Goal: Task Accomplishment & Management: Use online tool/utility

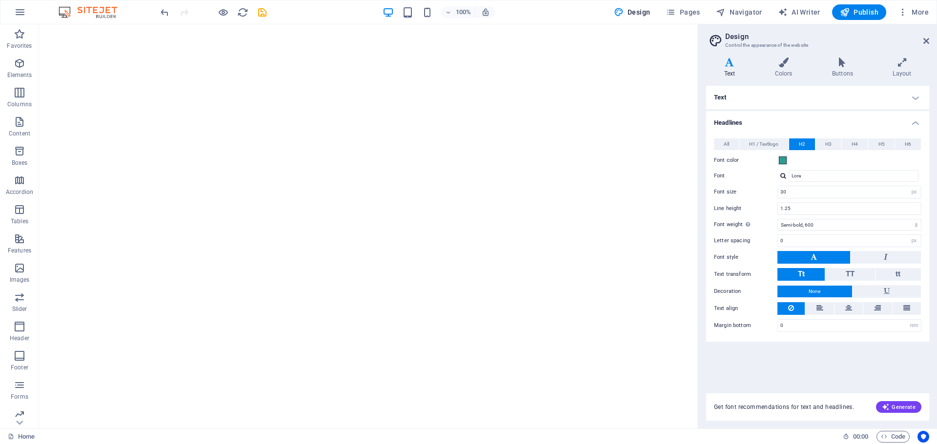
select select "px"
select select "600"
select select "px"
select select "rem"
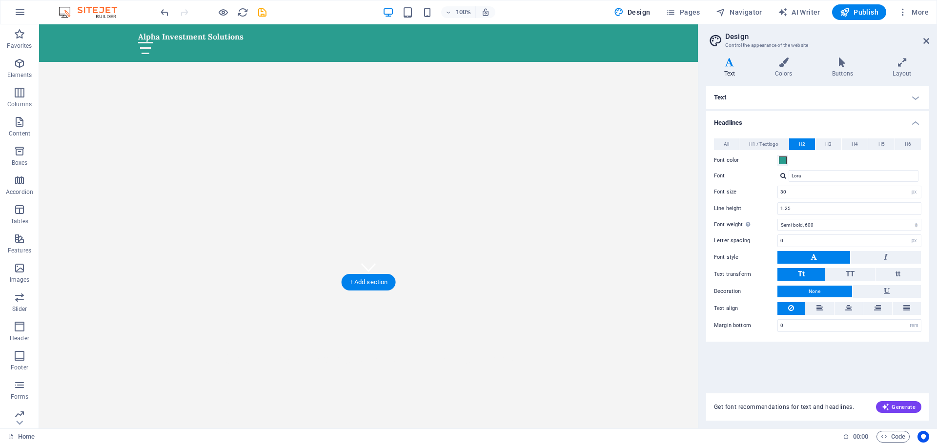
scroll to position [390, 0]
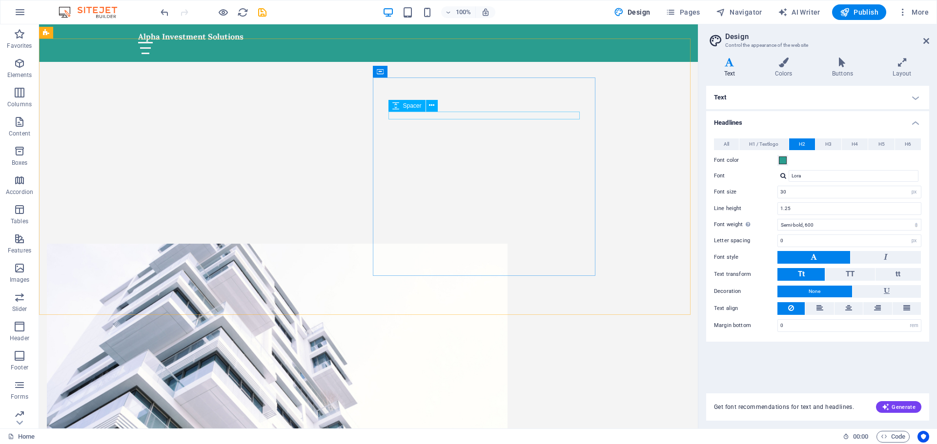
click at [432, 112] on div "Spacer" at bounding box center [416, 106] width 56 height 12
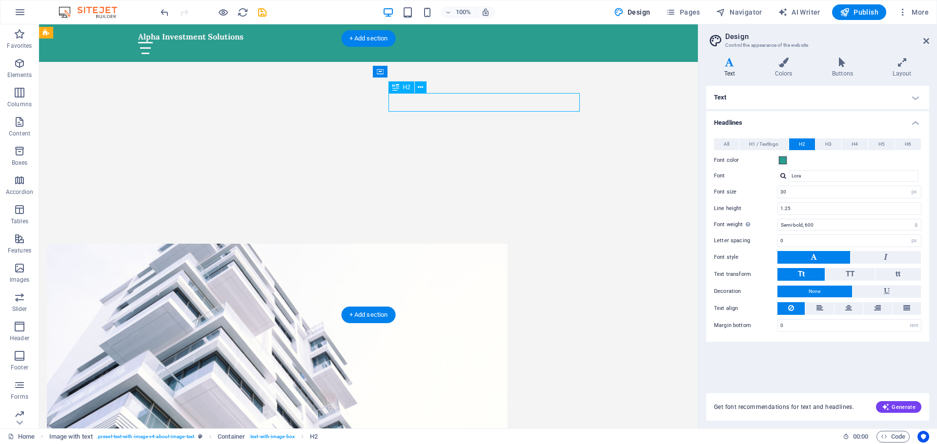
click at [421, 68] on icon at bounding box center [422, 72] width 5 height 10
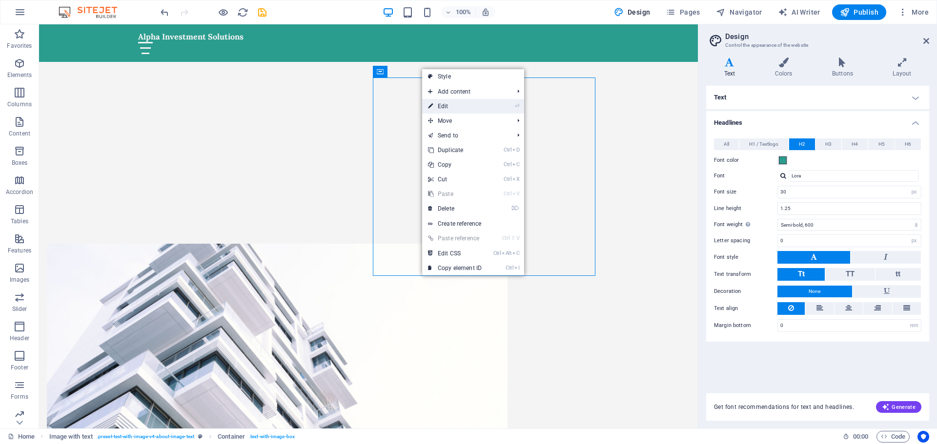
click at [455, 106] on link "⏎ Edit" at bounding box center [454, 106] width 65 height 15
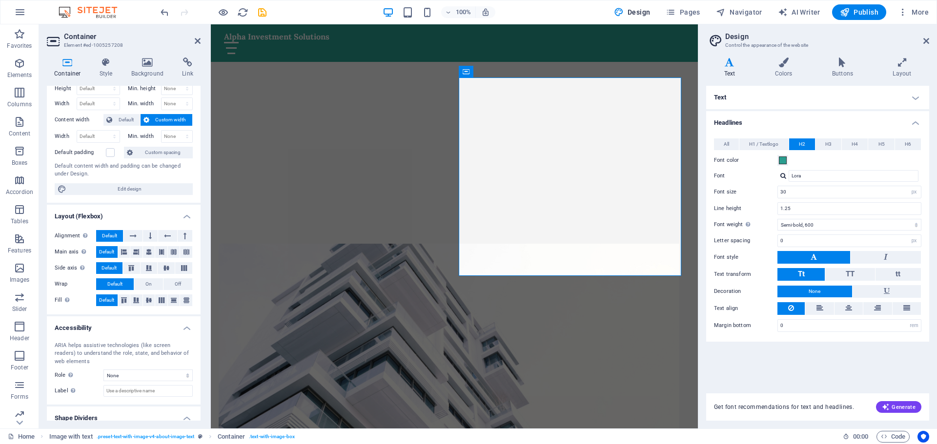
scroll to position [0, 0]
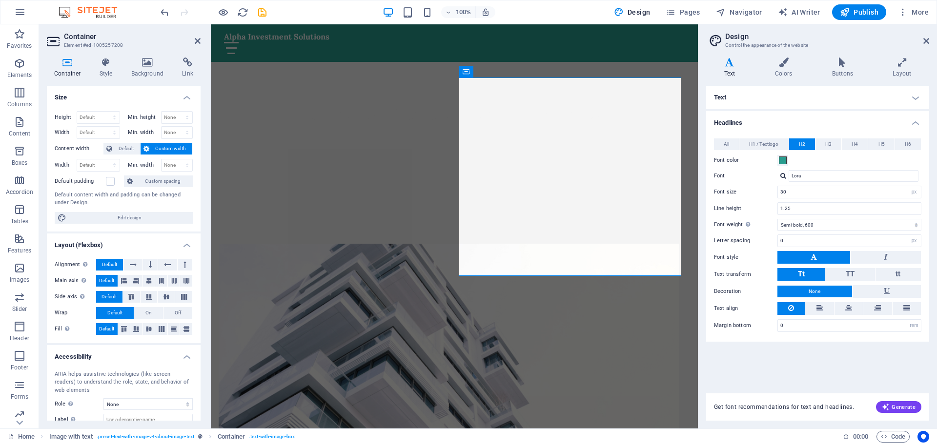
click at [69, 63] on icon at bounding box center [67, 63] width 41 height 10
click at [151, 59] on icon at bounding box center [147, 63] width 47 height 10
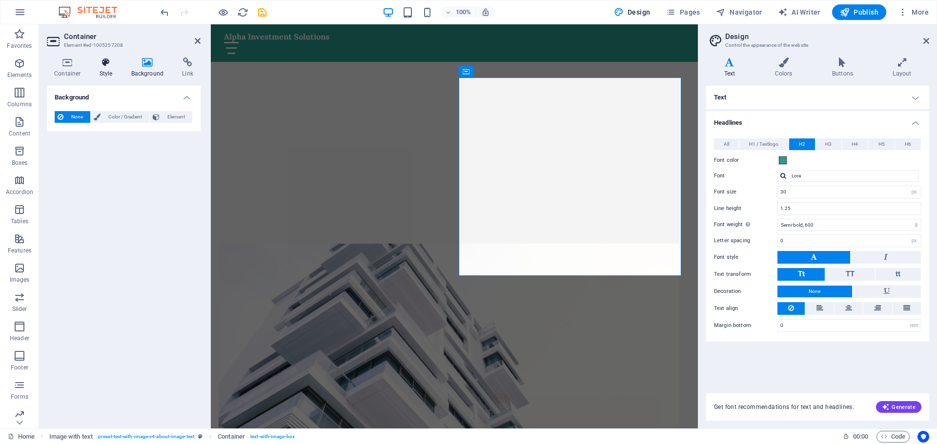
click at [115, 63] on icon at bounding box center [106, 63] width 28 height 10
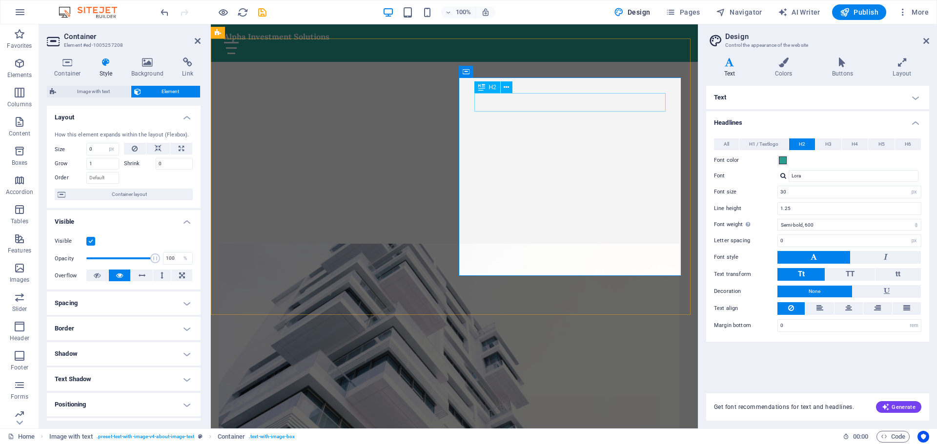
click at [504, 87] on icon at bounding box center [505, 87] width 5 height 10
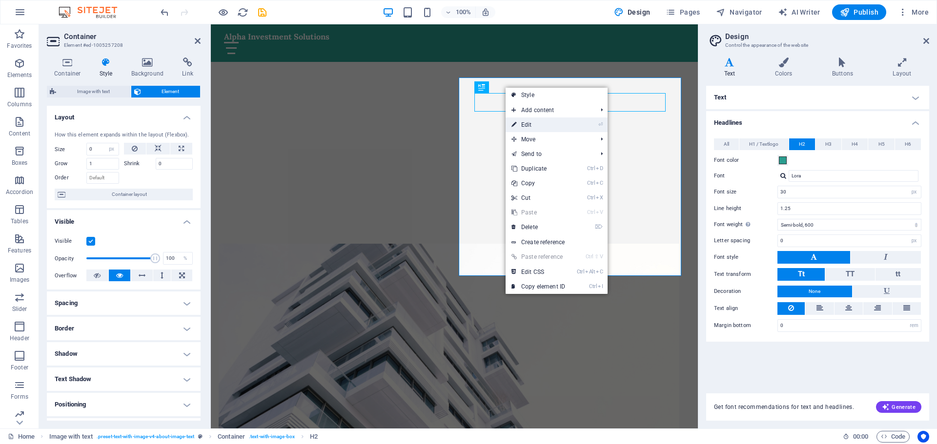
click at [526, 126] on link "⏎ Edit" at bounding box center [537, 125] width 65 height 15
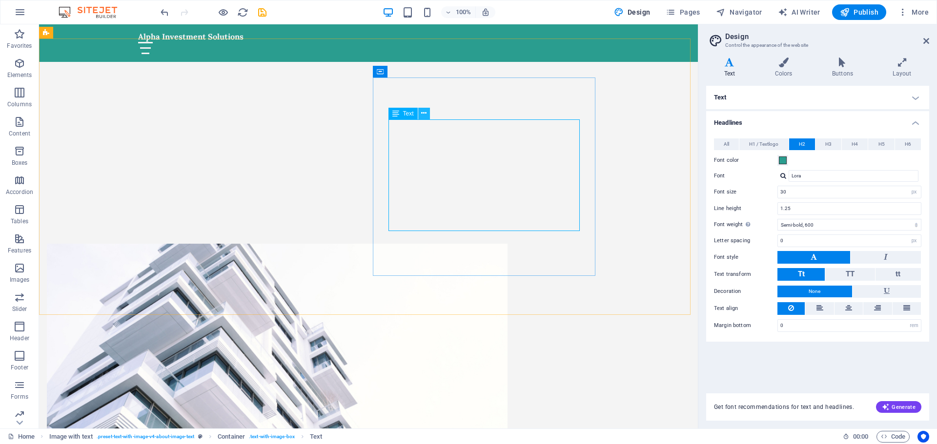
click at [424, 114] on icon at bounding box center [423, 113] width 5 height 10
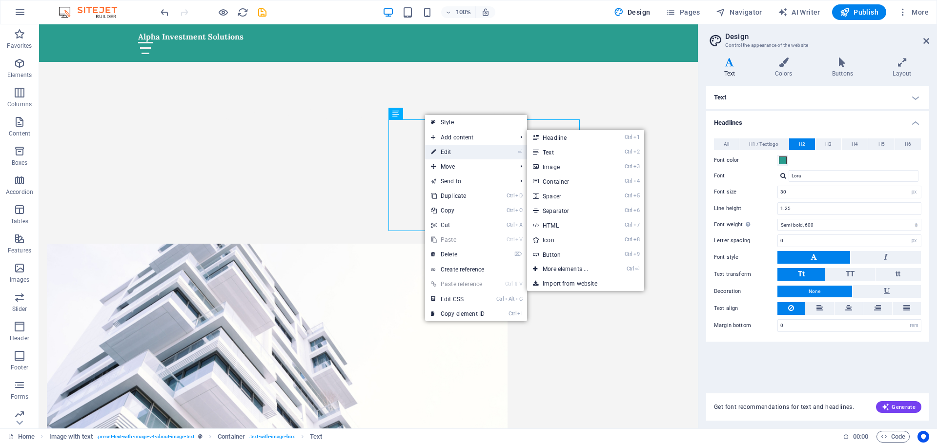
click at [456, 152] on link "⏎ Edit" at bounding box center [457, 152] width 65 height 15
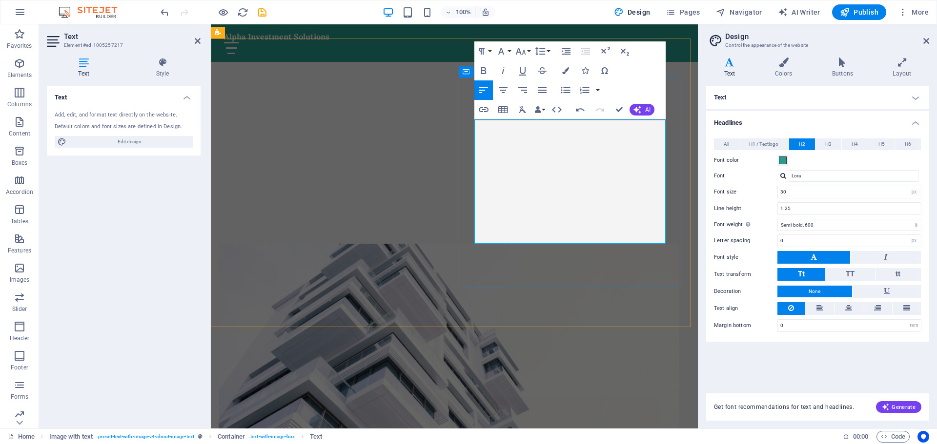
drag, startPoint x: 477, startPoint y: 127, endPoint x: 616, endPoint y: 120, distance: 139.7
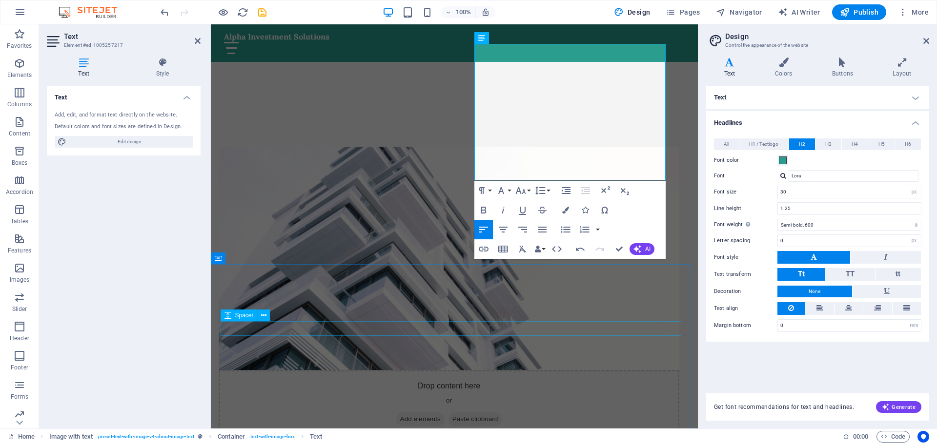
scroll to position [488, 0]
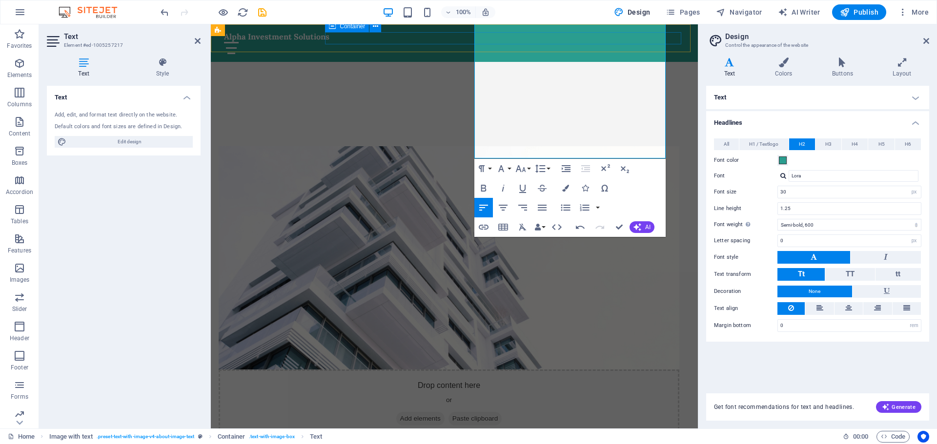
drag, startPoint x: 583, startPoint y: 74, endPoint x: 479, endPoint y: 40, distance: 110.3
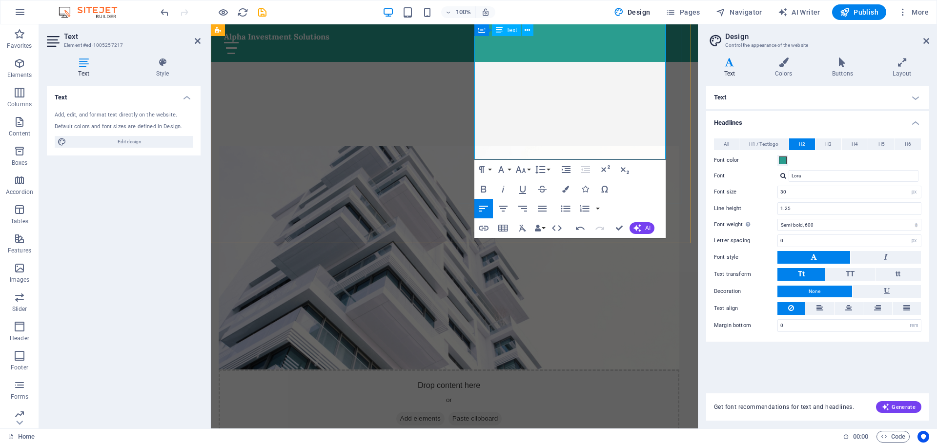
scroll to position [439, 0]
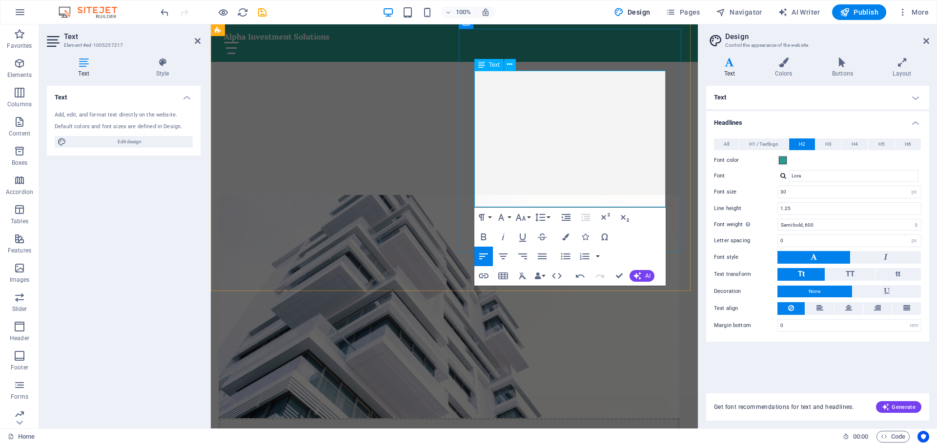
drag, startPoint x: 611, startPoint y: 100, endPoint x: 583, endPoint y: 125, distance: 36.9
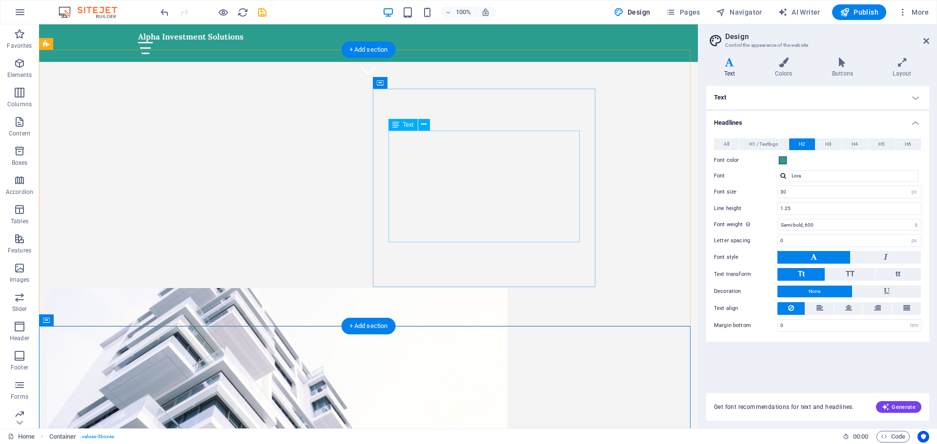
scroll to position [341, 0]
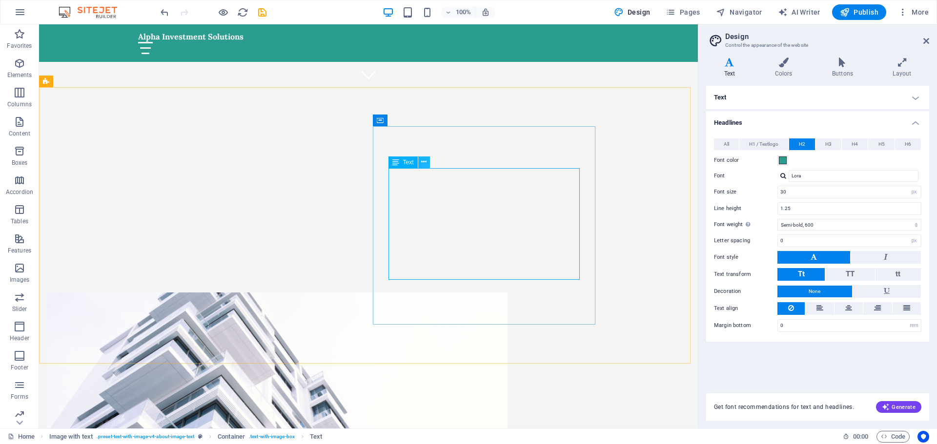
click at [425, 160] on icon at bounding box center [423, 162] width 5 height 10
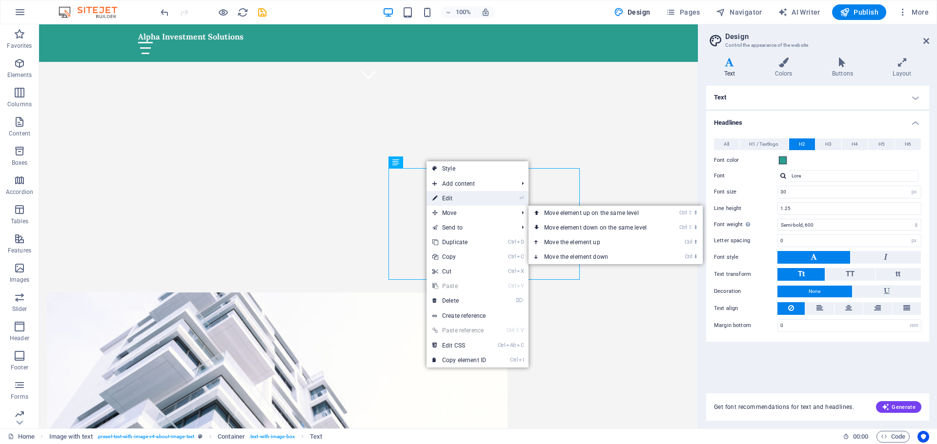
click at [464, 200] on link "⏎ Edit" at bounding box center [458, 198] width 65 height 15
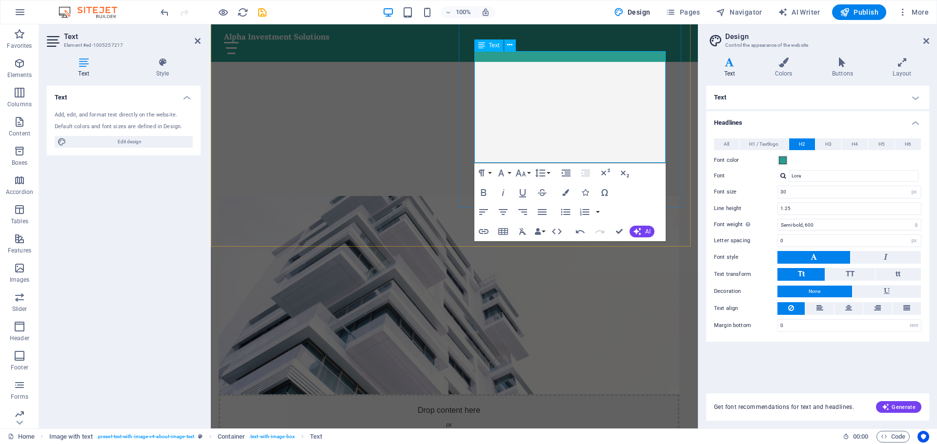
scroll to position [488, 0]
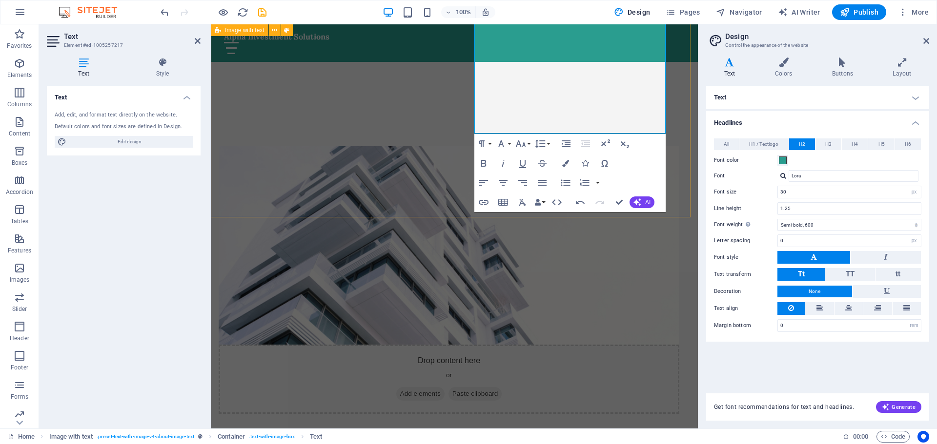
click at [425, 197] on div "Drop content here or Add elements Paste clipboard Welcome to the Future Alpha I…" at bounding box center [454, 352] width 487 height 490
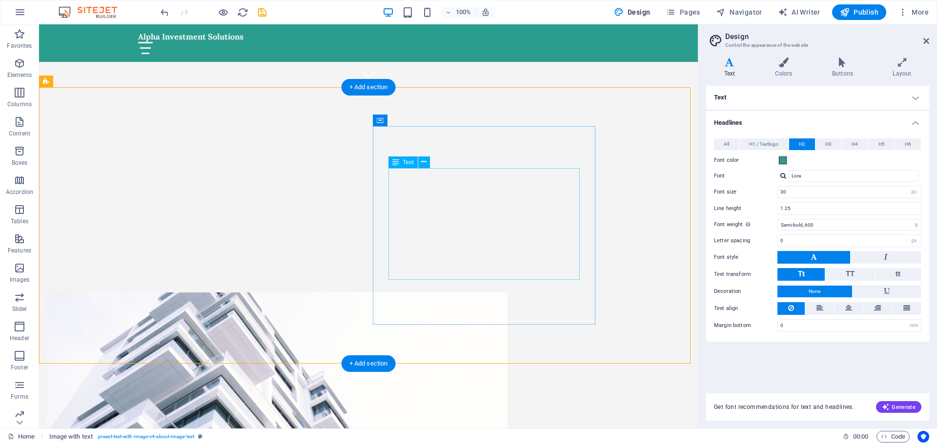
scroll to position [293, 0]
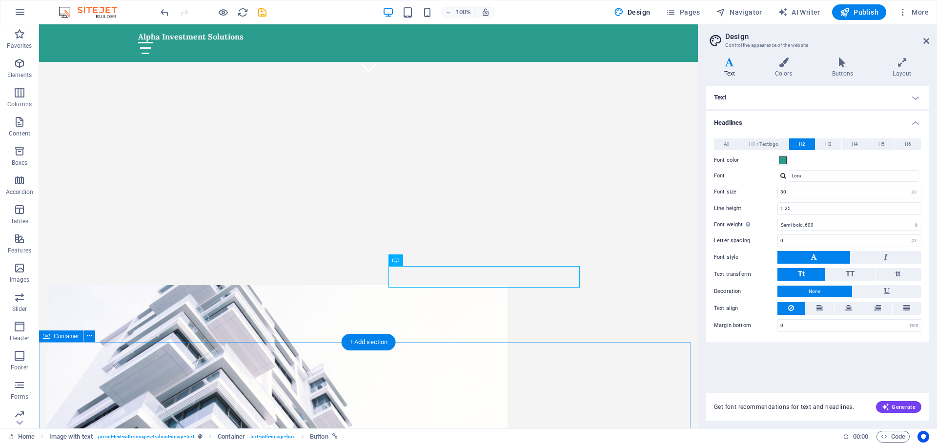
scroll to position [390, 0]
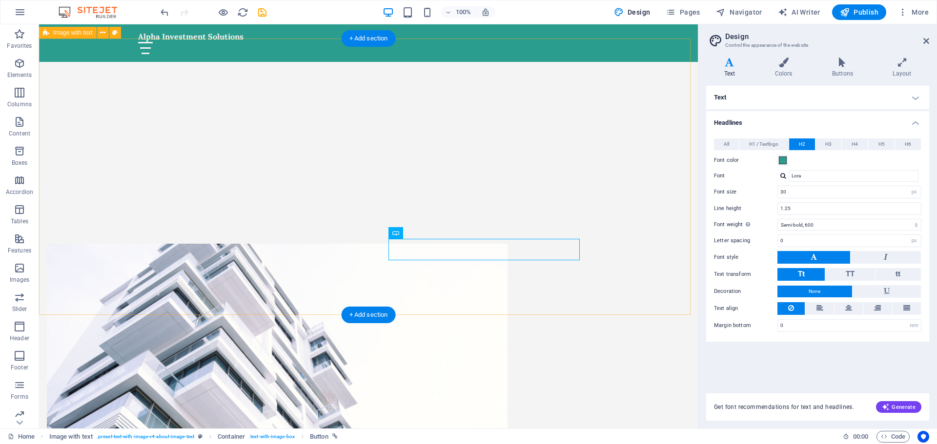
click at [478, 302] on div "Drop content here or Add elements Paste clipboard Welcome to the Future Alpha I…" at bounding box center [368, 450] width 659 height 490
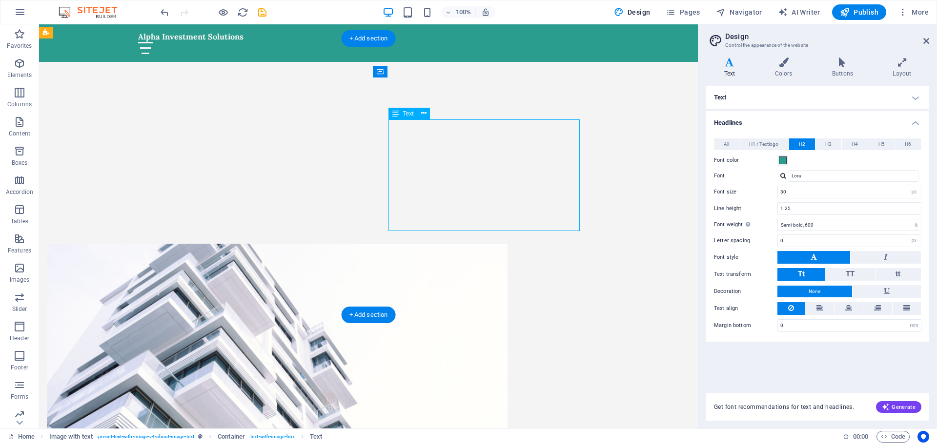
drag, startPoint x: 458, startPoint y: 221, endPoint x: 398, endPoint y: 141, distance: 99.6
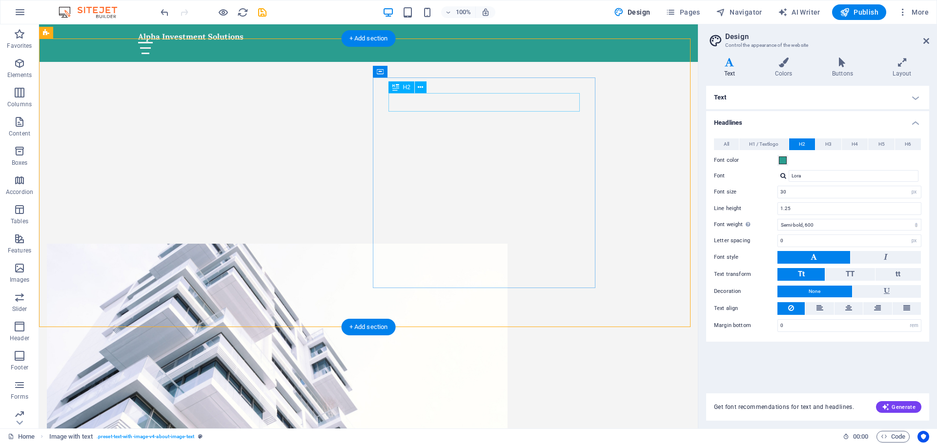
click at [418, 85] on icon at bounding box center [420, 87] width 5 height 10
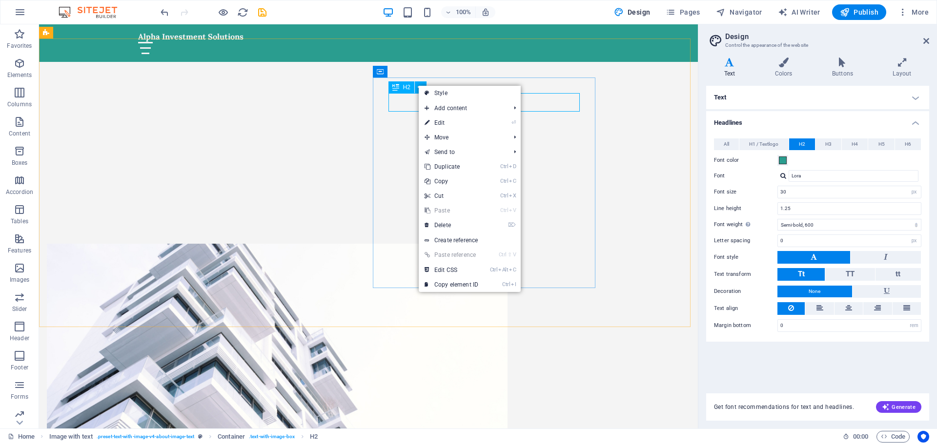
click at [396, 86] on icon at bounding box center [395, 87] width 7 height 12
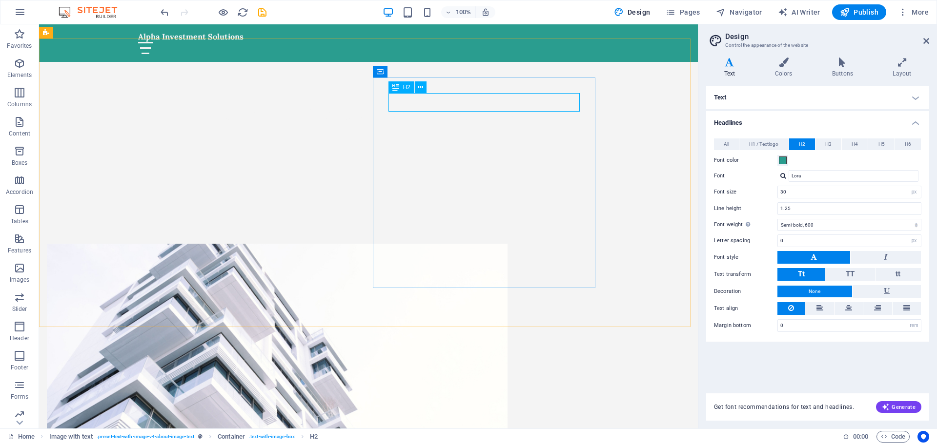
click at [396, 86] on icon at bounding box center [395, 87] width 7 height 12
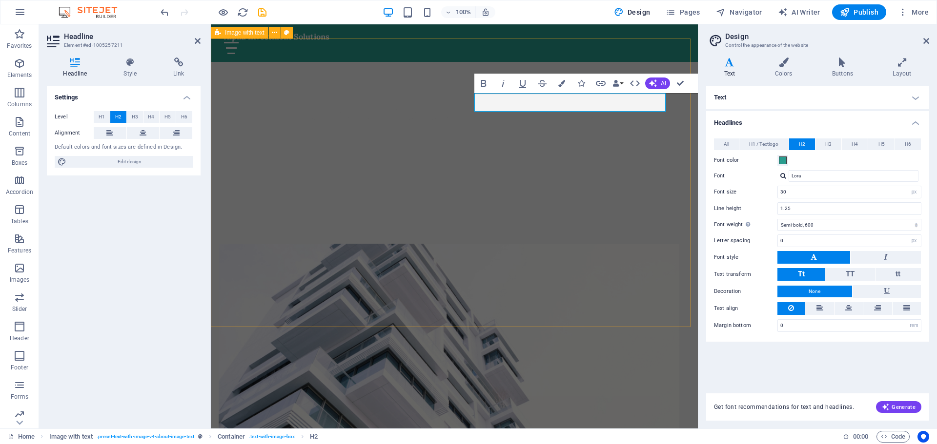
click at [627, 318] on div "Drop content here or Add elements Paste clipboard Welcome to the Future We are …" at bounding box center [454, 447] width 487 height 484
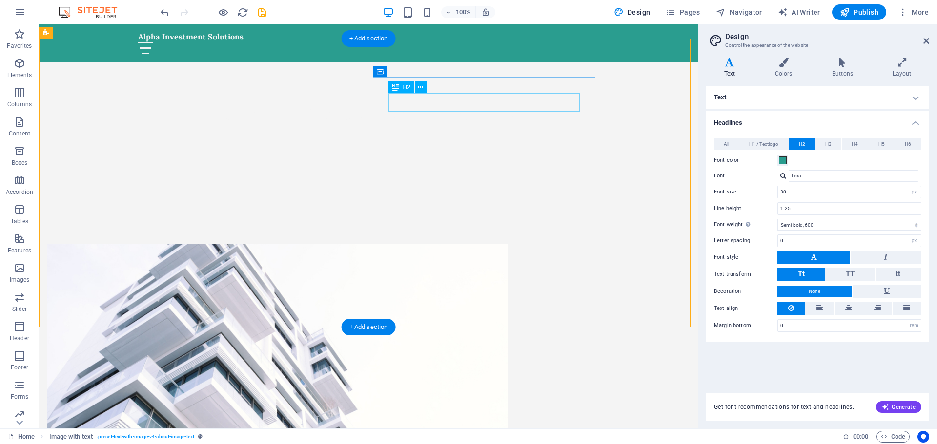
click at [397, 89] on icon at bounding box center [395, 87] width 7 height 12
click at [420, 84] on icon at bounding box center [420, 87] width 5 height 10
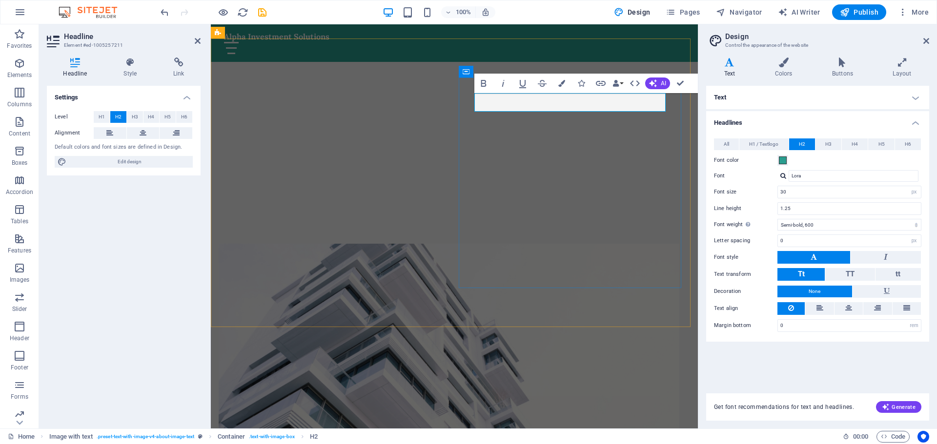
drag, startPoint x: 477, startPoint y: 102, endPoint x: 641, endPoint y: 98, distance: 164.9
drag, startPoint x: 622, startPoint y: 102, endPoint x: 536, endPoint y: 126, distance: 89.7
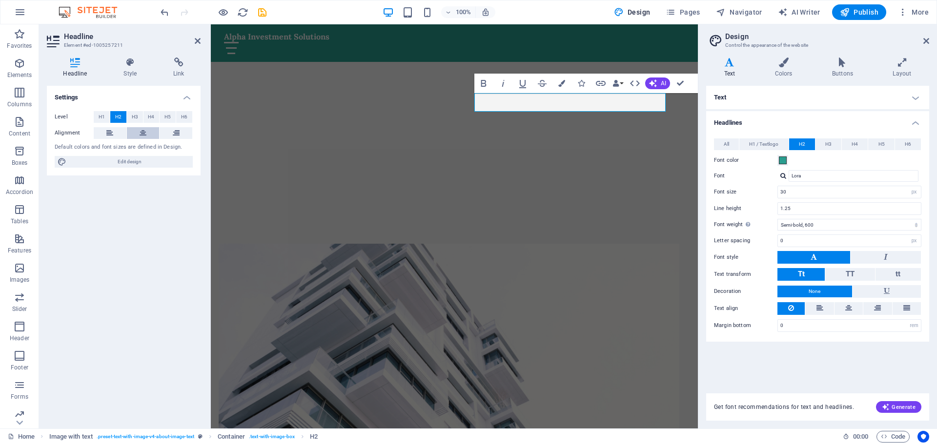
click at [146, 130] on icon at bounding box center [143, 133] width 7 height 12
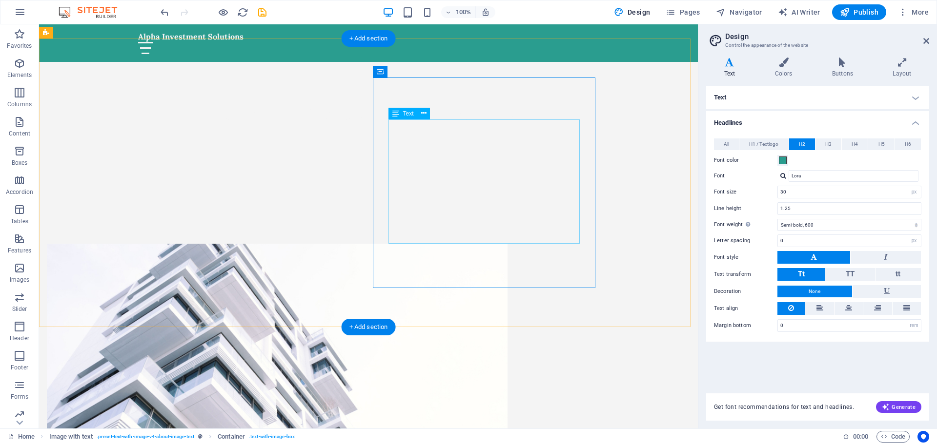
click at [421, 110] on icon at bounding box center [423, 113] width 5 height 10
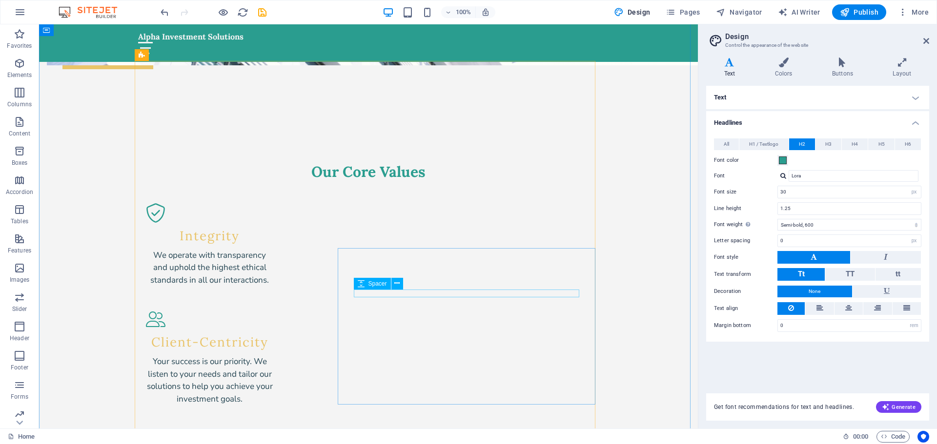
scroll to position [976, 0]
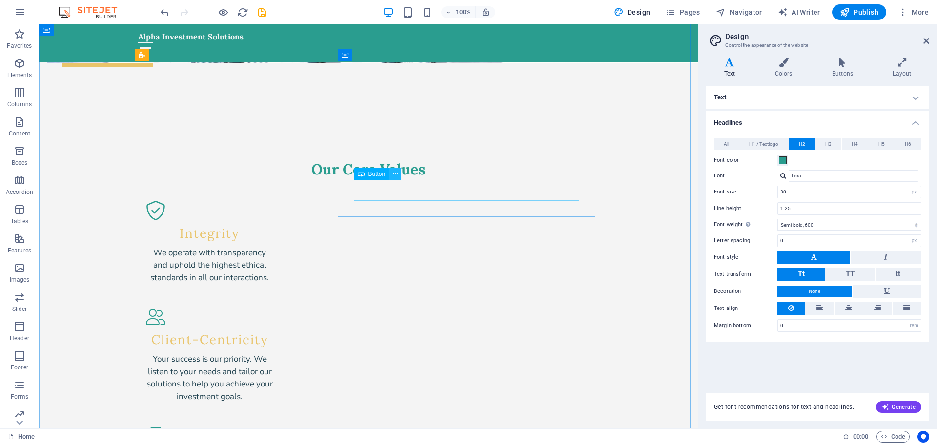
click at [399, 175] on button at bounding box center [395, 174] width 12 height 12
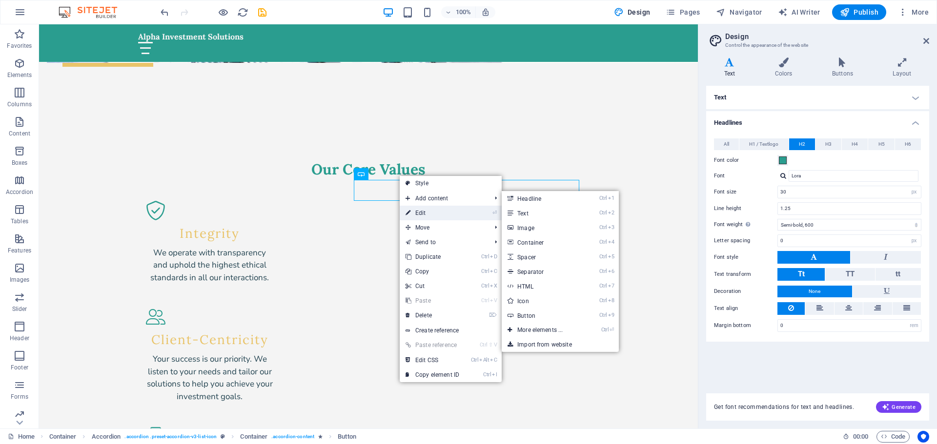
click at [442, 211] on link "⏎ Edit" at bounding box center [432, 213] width 65 height 15
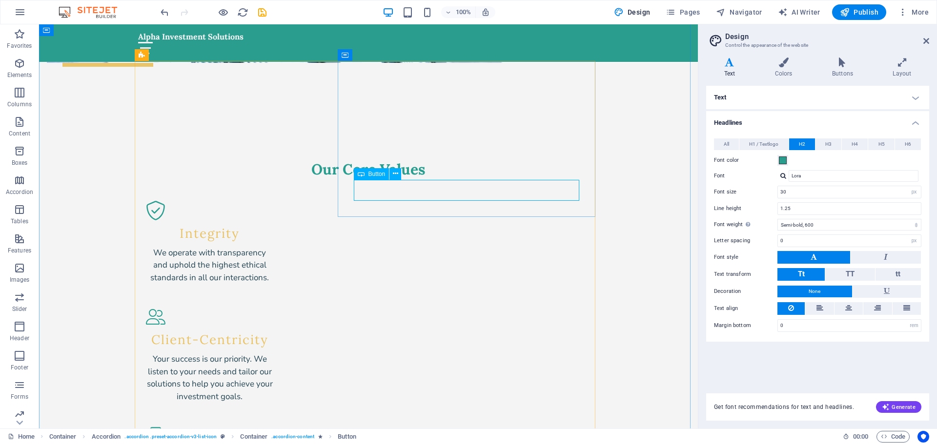
click at [838, 65] on icon at bounding box center [842, 63] width 57 height 10
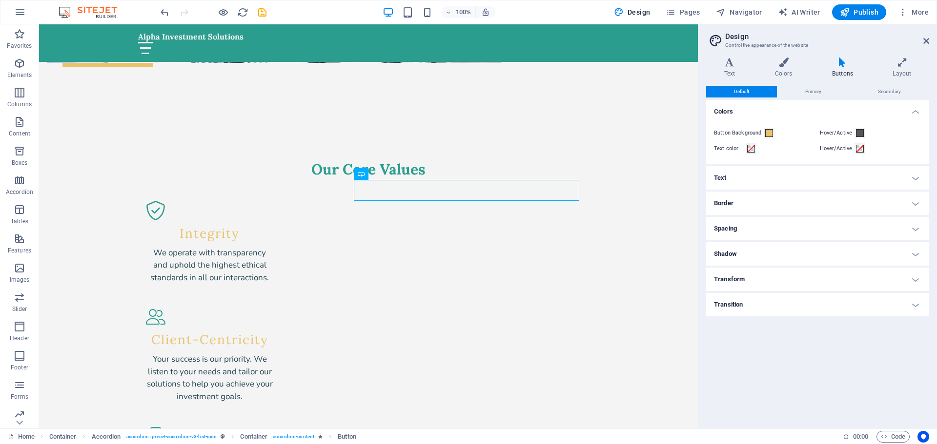
click at [797, 180] on h4 "Text" at bounding box center [817, 177] width 223 height 23
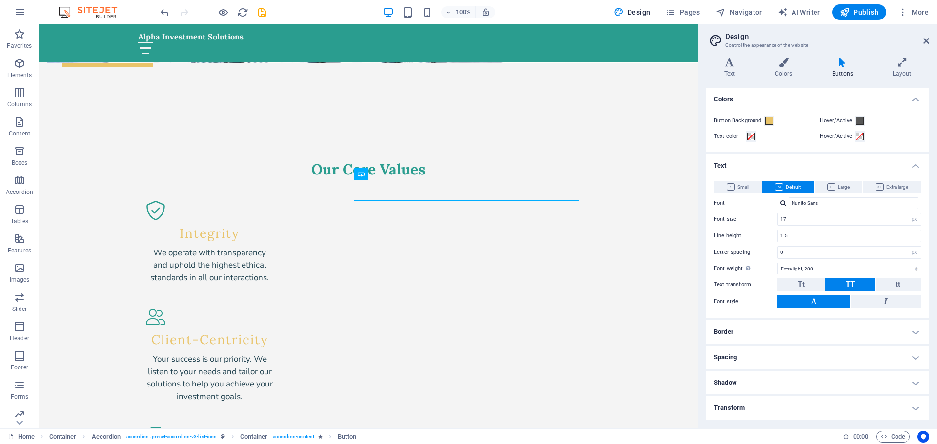
scroll to position [0, 0]
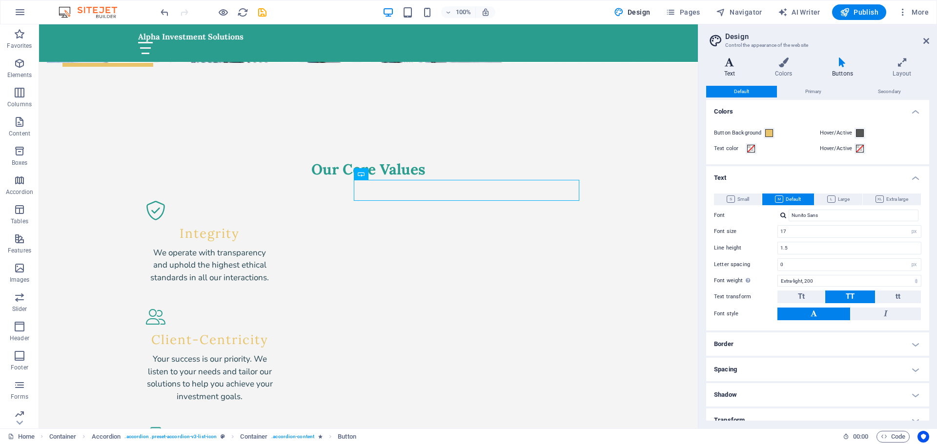
click at [728, 64] on icon at bounding box center [729, 63] width 47 height 10
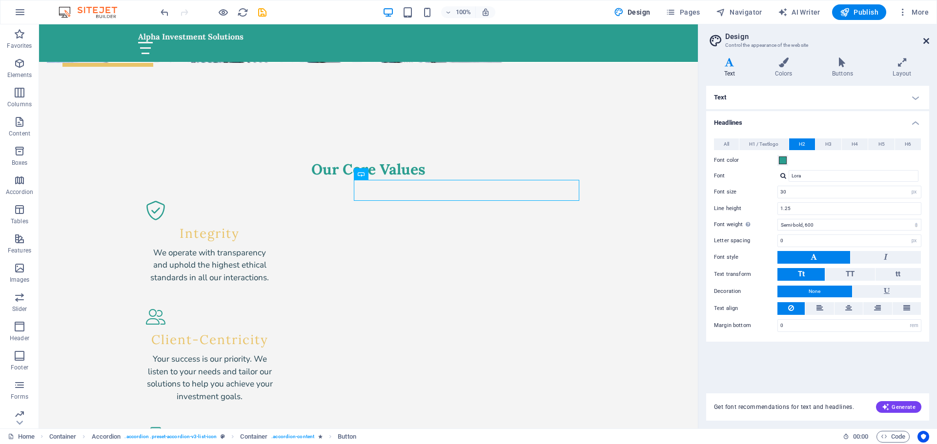
click at [923, 37] on icon at bounding box center [926, 41] width 6 height 8
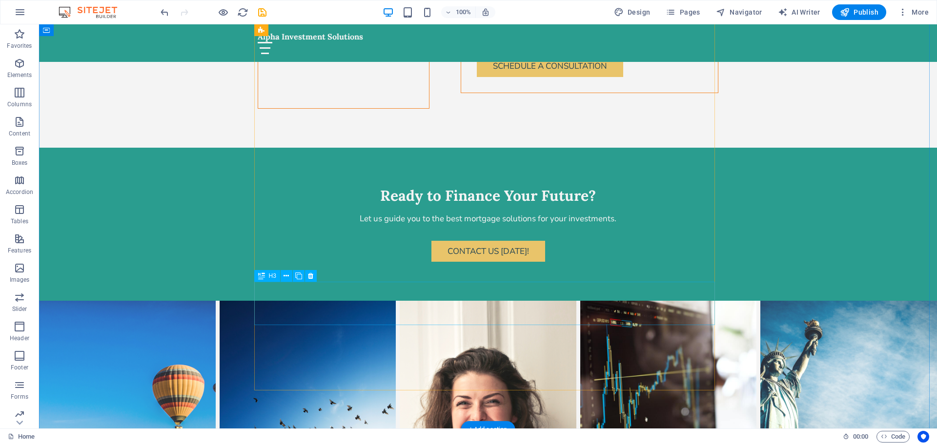
scroll to position [2634, 0]
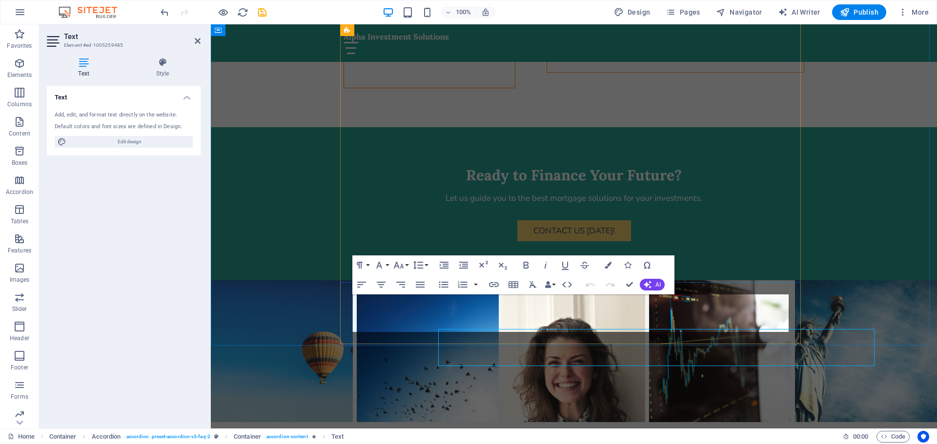
scroll to position [2600, 0]
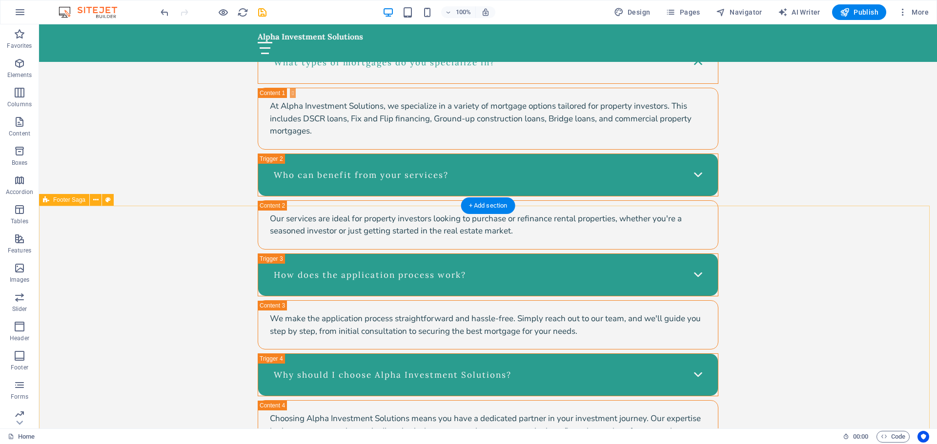
scroll to position [3181, 0]
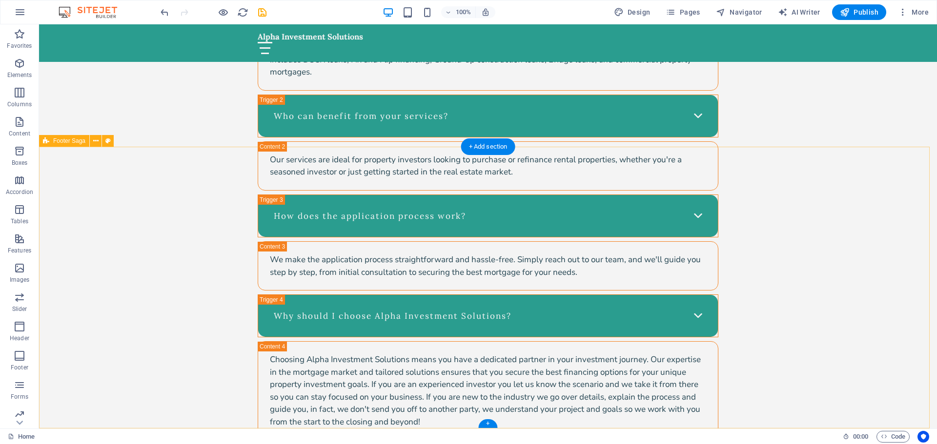
click at [96, 139] on icon at bounding box center [95, 141] width 5 height 10
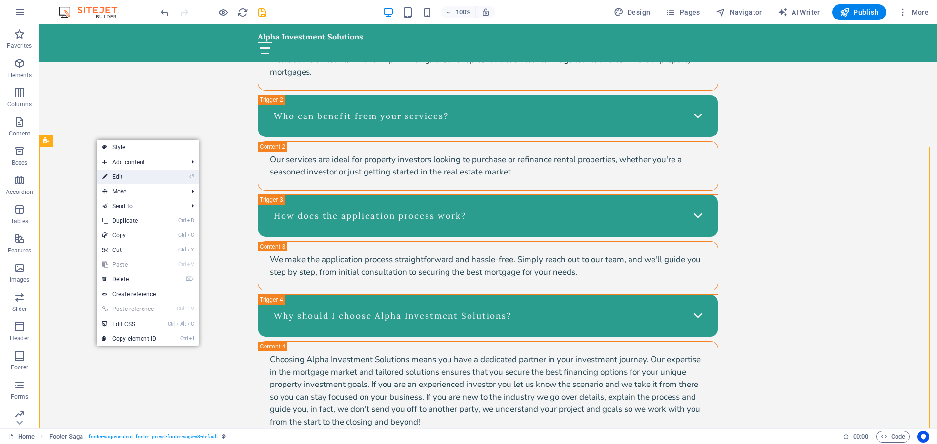
click at [115, 174] on link "⏎ Edit" at bounding box center [129, 177] width 65 height 15
select select "footer"
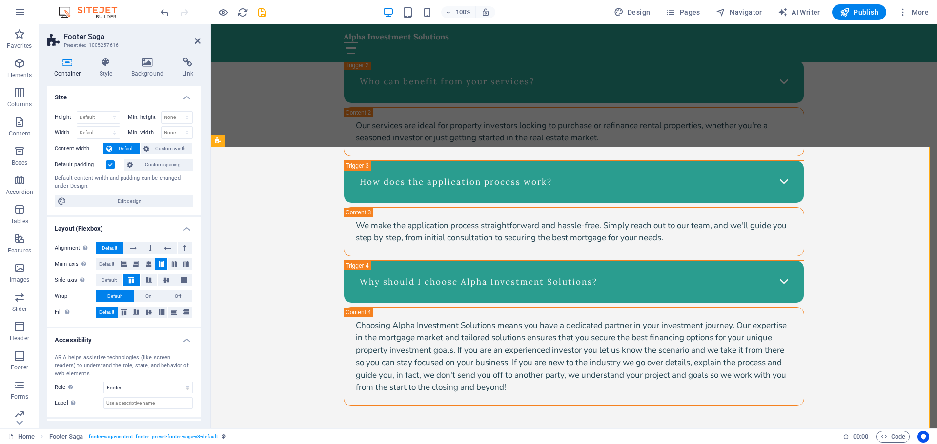
scroll to position [3147, 0]
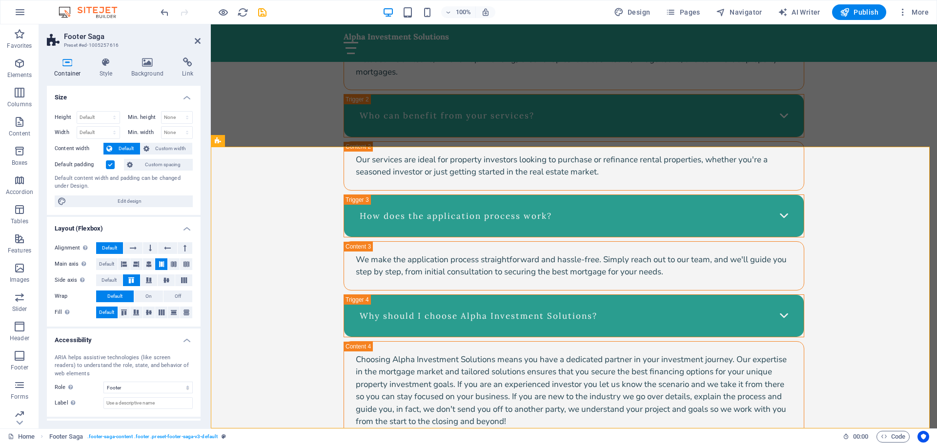
click at [151, 55] on div "Container Style Background Link Size Height Default px rem % vh vw Min. height …" at bounding box center [123, 239] width 169 height 379
click at [145, 67] on icon at bounding box center [147, 63] width 47 height 10
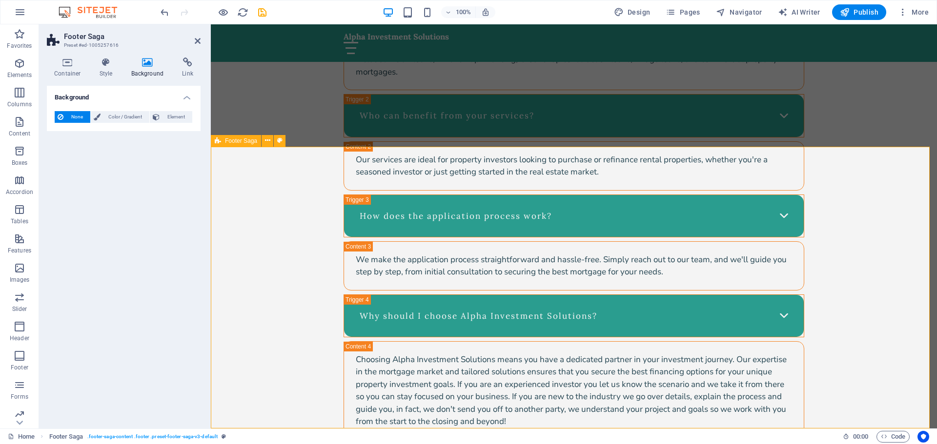
click at [198, 39] on icon at bounding box center [198, 41] width 6 height 8
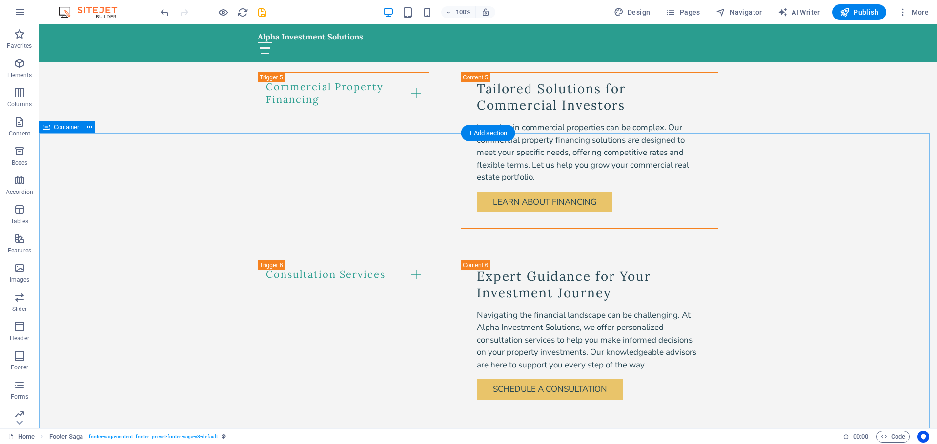
scroll to position [2254, 0]
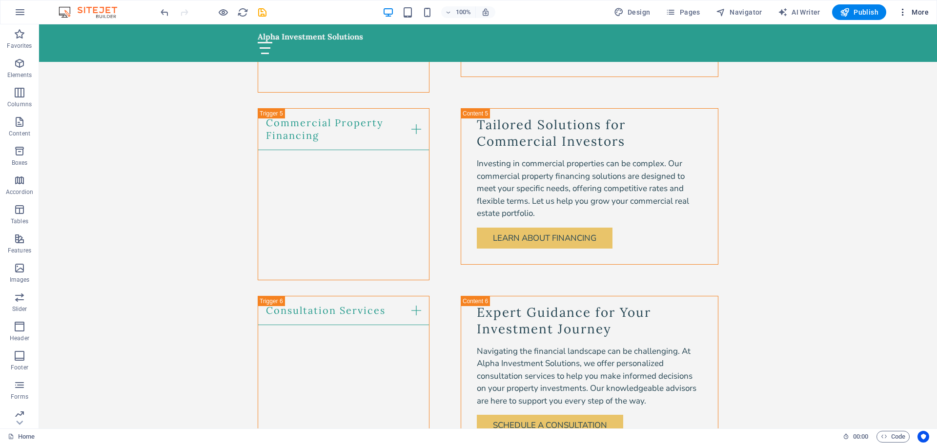
click at [902, 11] on icon "button" at bounding box center [903, 12] width 10 height 10
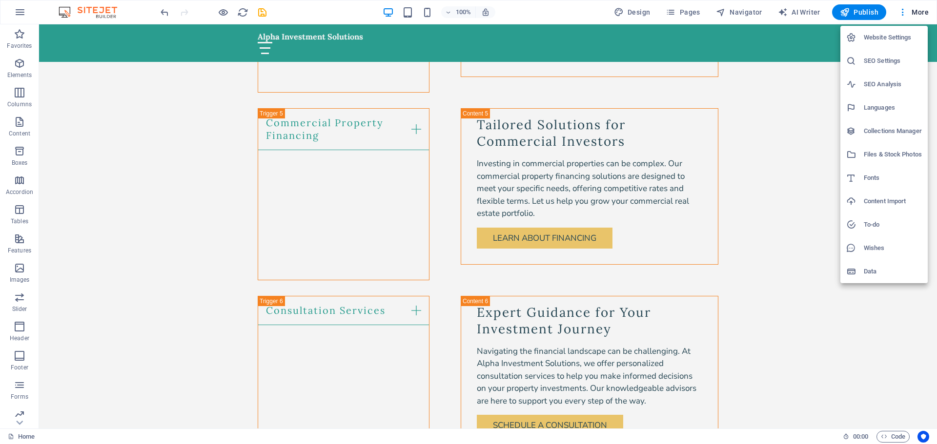
click at [885, 60] on h6 "SEO Settings" at bounding box center [892, 61] width 58 height 12
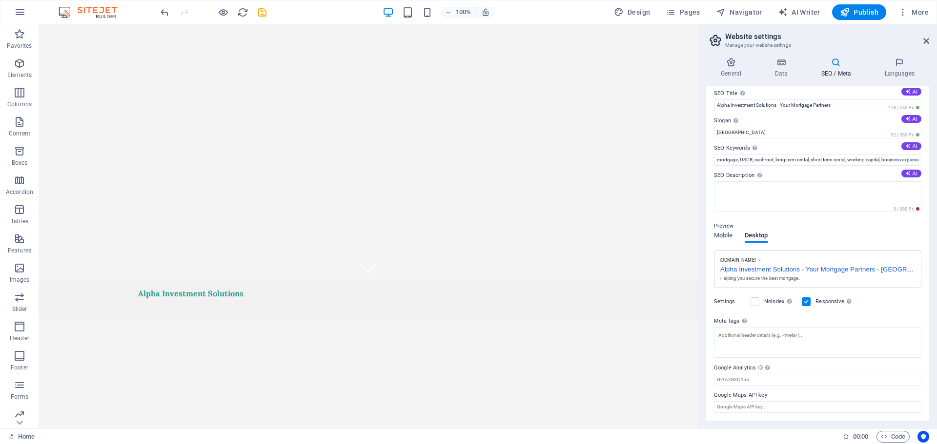
scroll to position [0, 0]
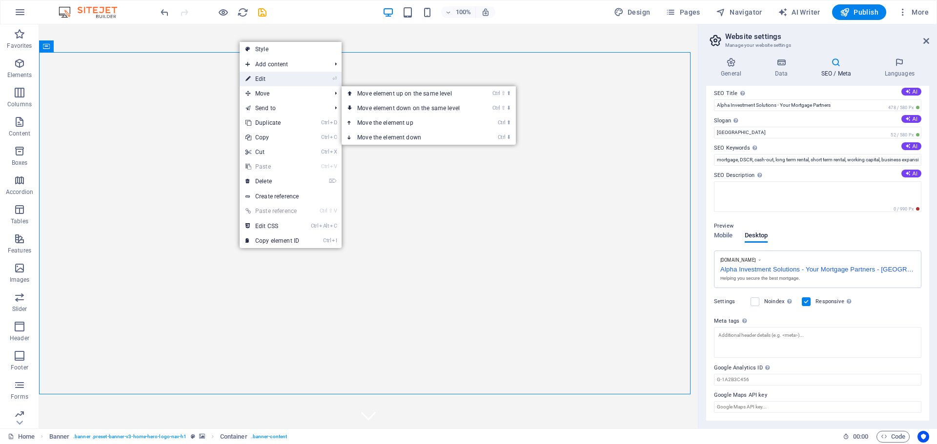
click at [263, 75] on link "⏎ Edit" at bounding box center [272, 79] width 65 height 15
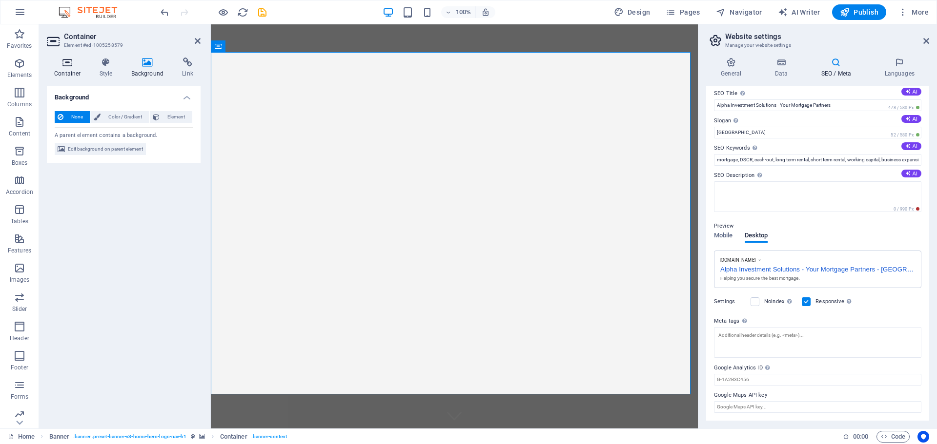
click at [69, 65] on icon at bounding box center [67, 63] width 41 height 10
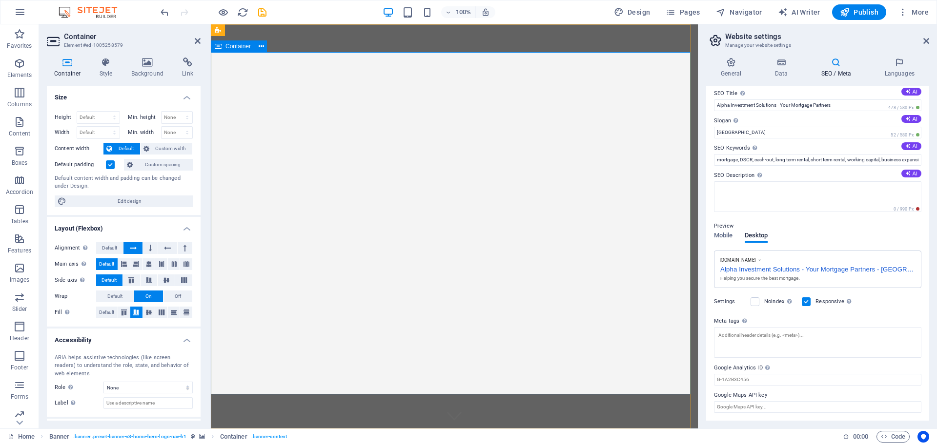
click at [19, 134] on p "Content" at bounding box center [19, 134] width 21 height 8
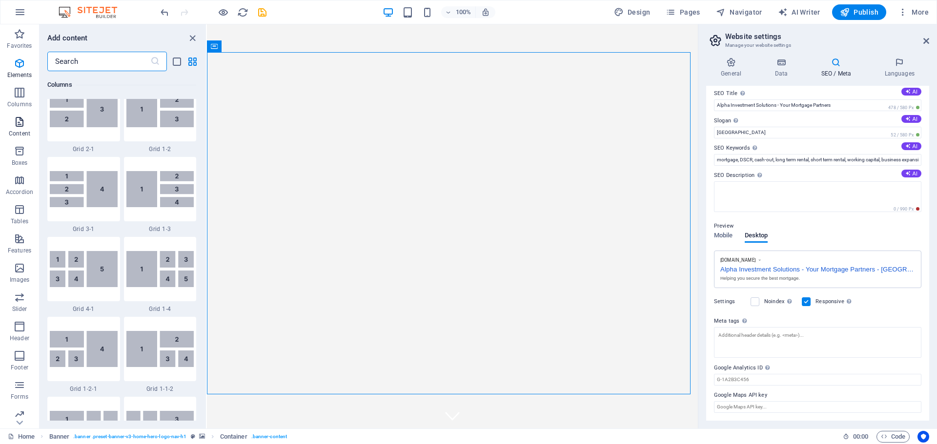
scroll to position [1707, 0]
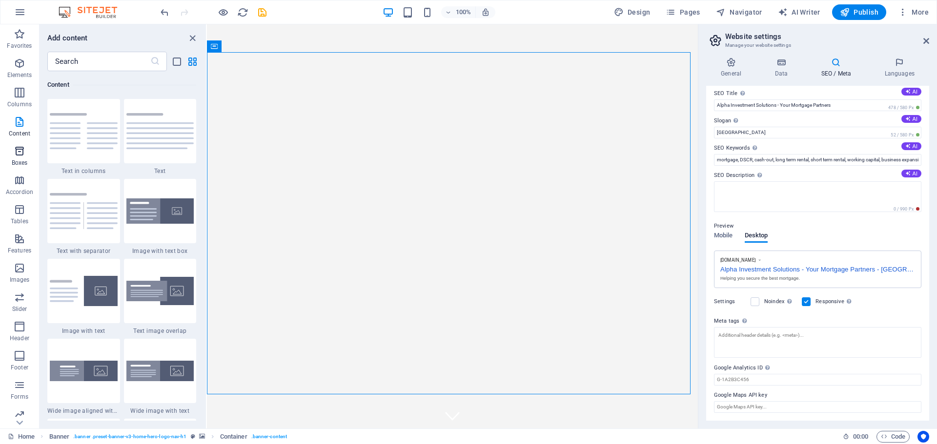
click at [18, 155] on icon "button" at bounding box center [20, 151] width 12 height 12
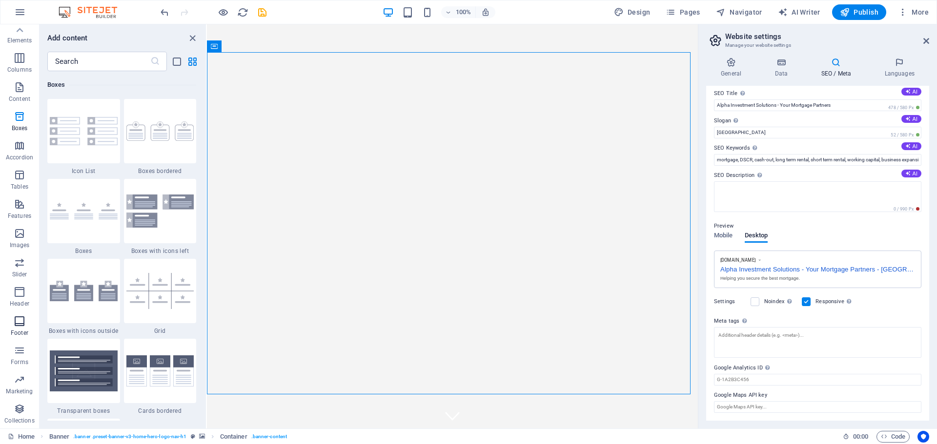
scroll to position [0, 0]
click at [21, 72] on p "Elements" at bounding box center [19, 75] width 25 height 8
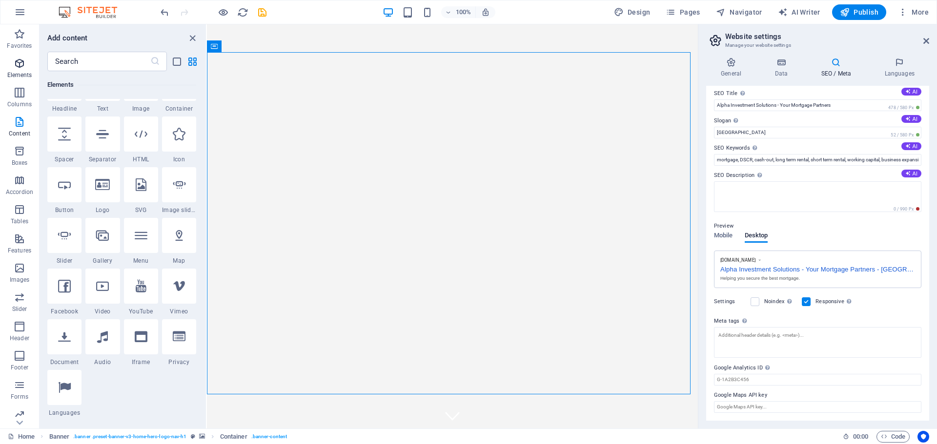
scroll to position [104, 0]
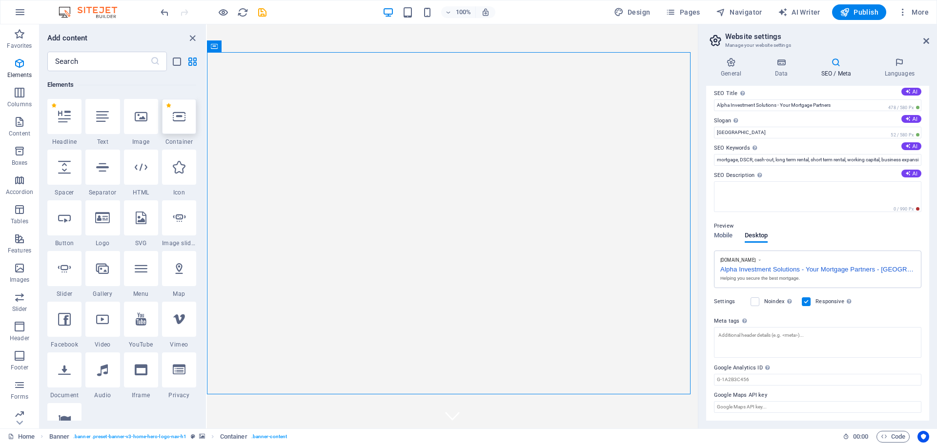
click at [181, 124] on div at bounding box center [179, 116] width 34 height 35
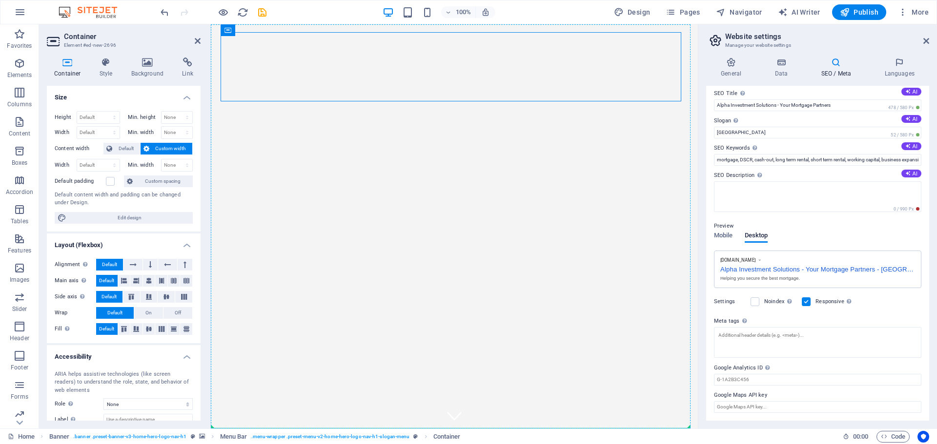
drag, startPoint x: 523, startPoint y: 70, endPoint x: 498, endPoint y: 236, distance: 167.8
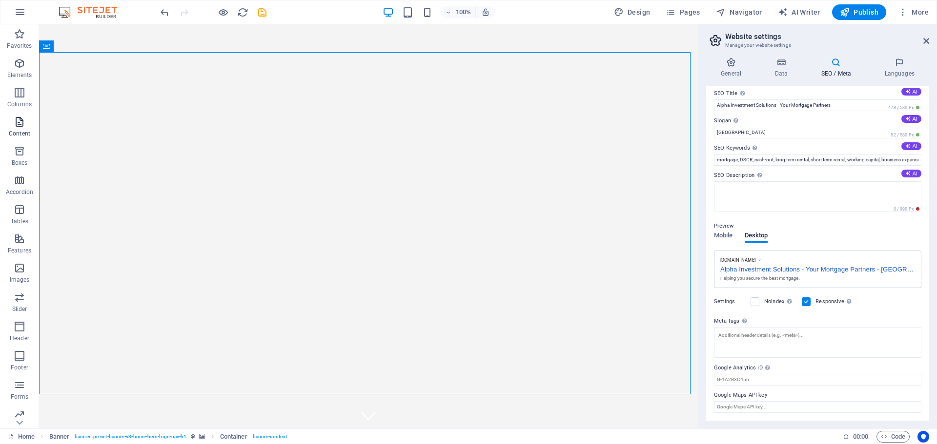
click at [19, 123] on icon "button" at bounding box center [20, 122] width 12 height 12
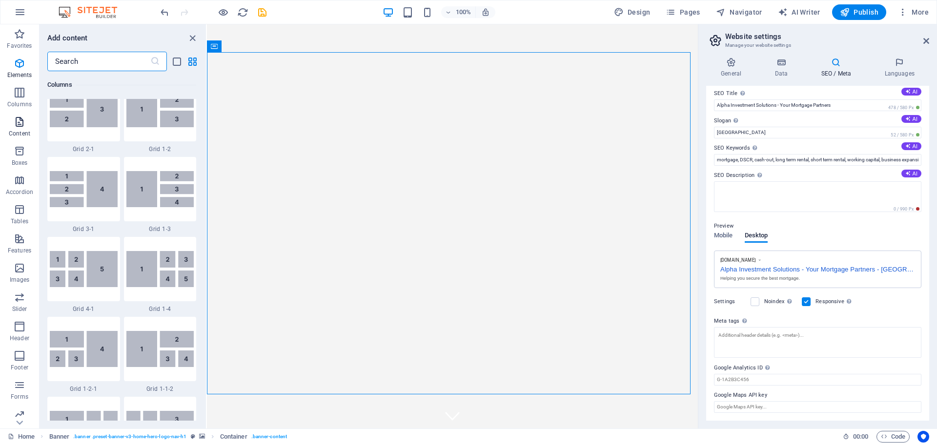
scroll to position [1707, 0]
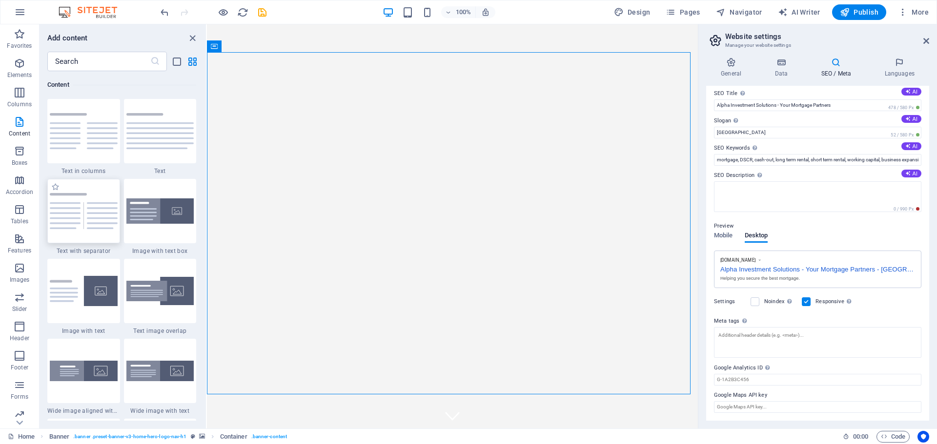
click at [70, 217] on img at bounding box center [84, 211] width 68 height 36
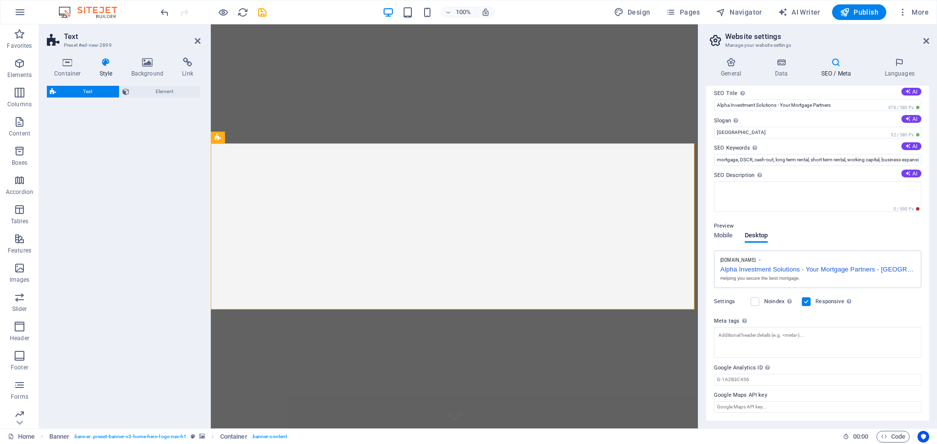
scroll to position [285, 0]
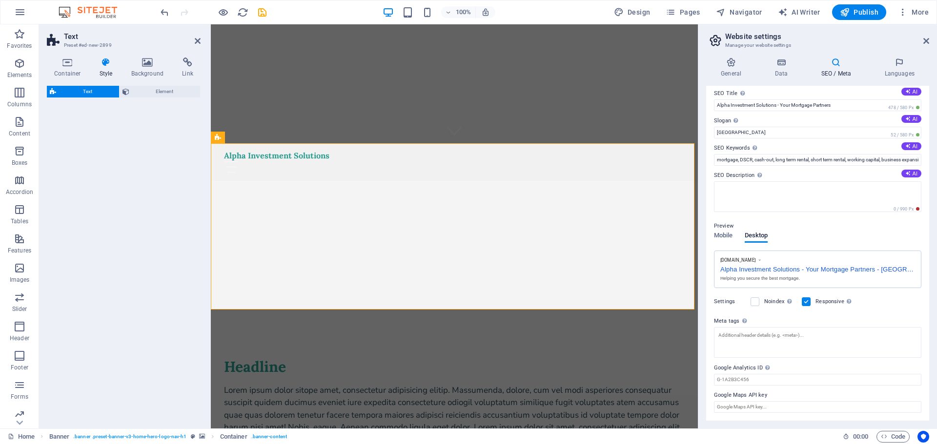
select select "rem"
select select "px"
select select "preset-text-v2-separator"
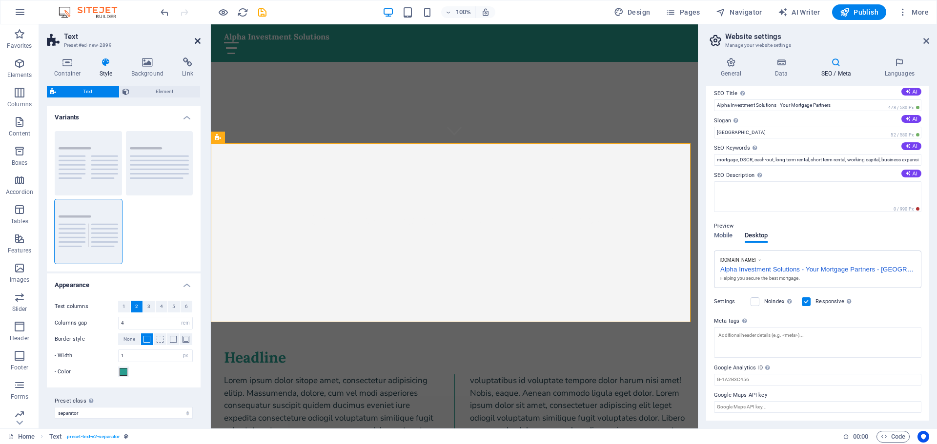
click at [198, 40] on icon at bounding box center [198, 41] width 6 height 8
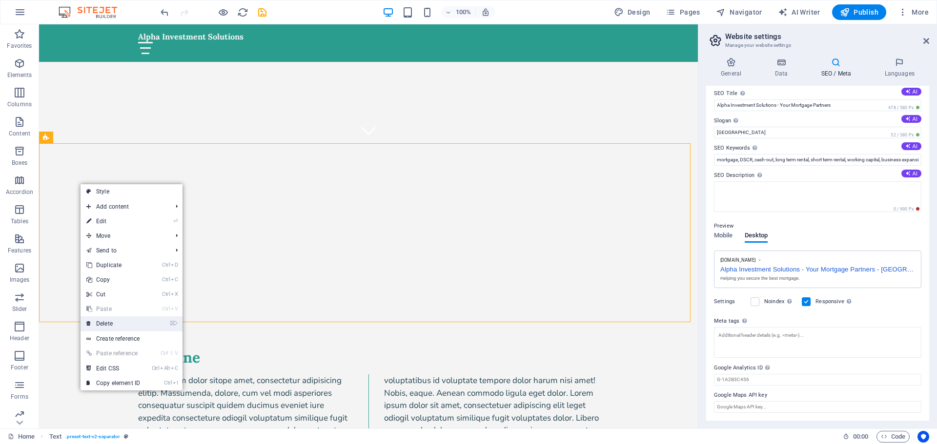
click at [110, 326] on link "⌦ Delete" at bounding box center [112, 324] width 65 height 15
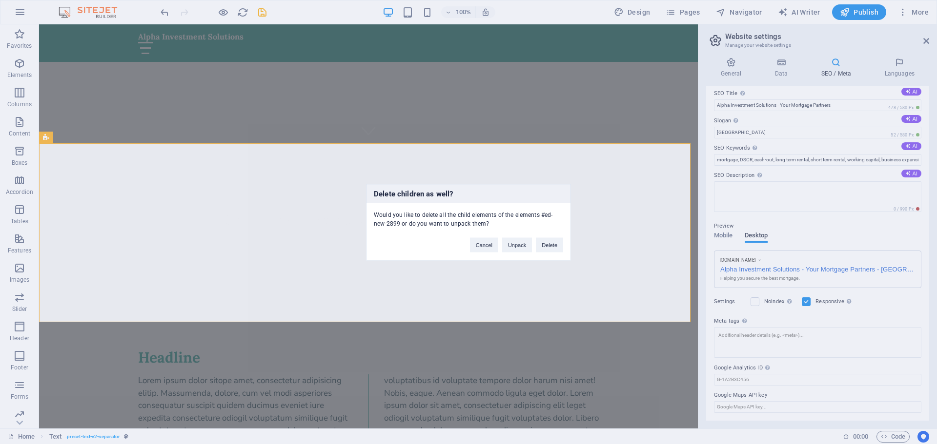
click at [327, 93] on div "Delete children as well? Would you like to delete all the child elements of the…" at bounding box center [468, 222] width 937 height 444
click at [162, 11] on div "Delete children as well? Would you like to delete all the child elements of the…" at bounding box center [468, 222] width 937 height 444
click at [143, 275] on div "Delete children as well? Would you like to delete all the child elements of the…" at bounding box center [468, 222] width 937 height 444
click at [491, 244] on button "Cancel" at bounding box center [484, 245] width 28 height 15
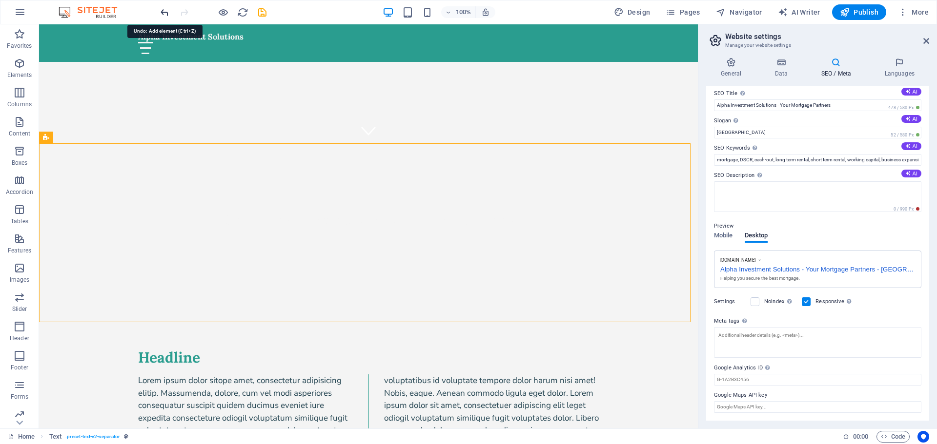
click at [161, 10] on icon "undo" at bounding box center [164, 12] width 11 height 11
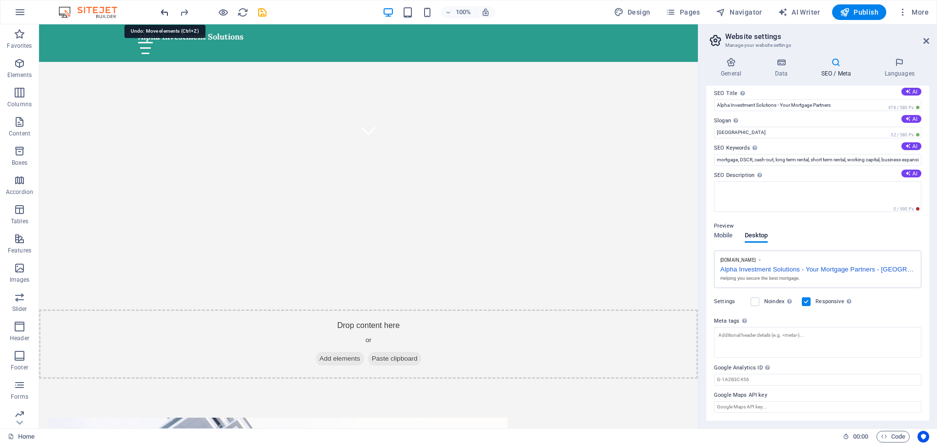
click at [161, 10] on icon "undo" at bounding box center [164, 12] width 11 height 11
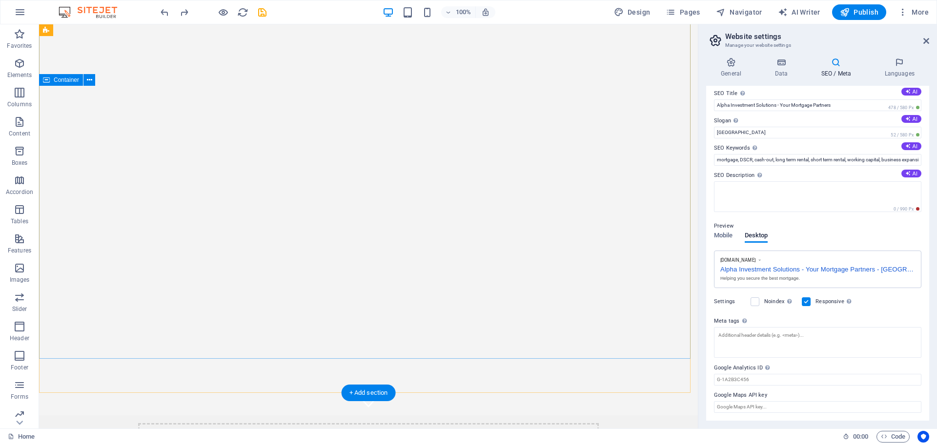
scroll to position [0, 0]
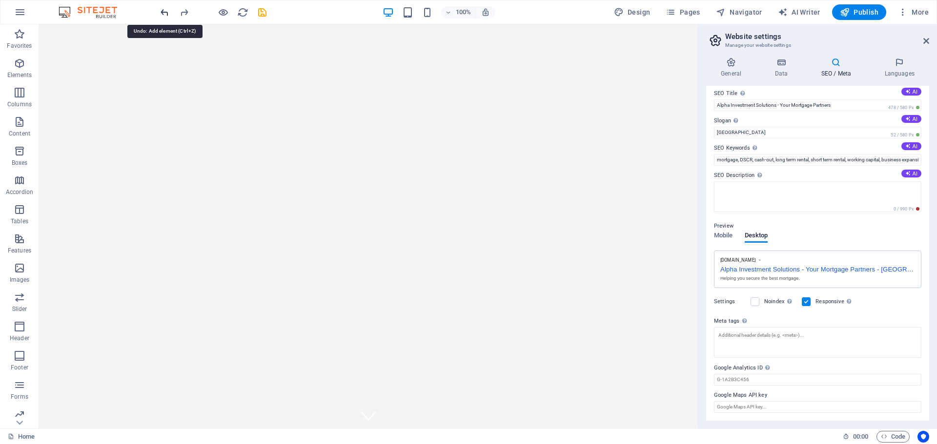
click at [163, 13] on icon "undo" at bounding box center [164, 12] width 11 height 11
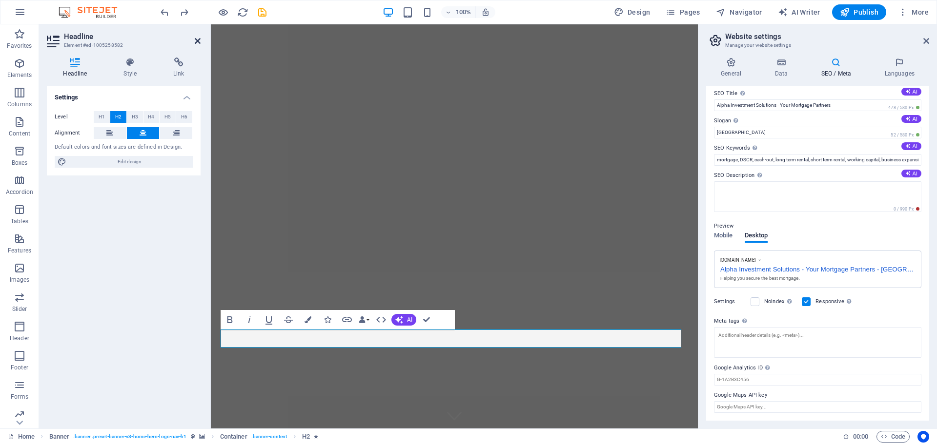
click at [195, 40] on icon at bounding box center [198, 41] width 6 height 8
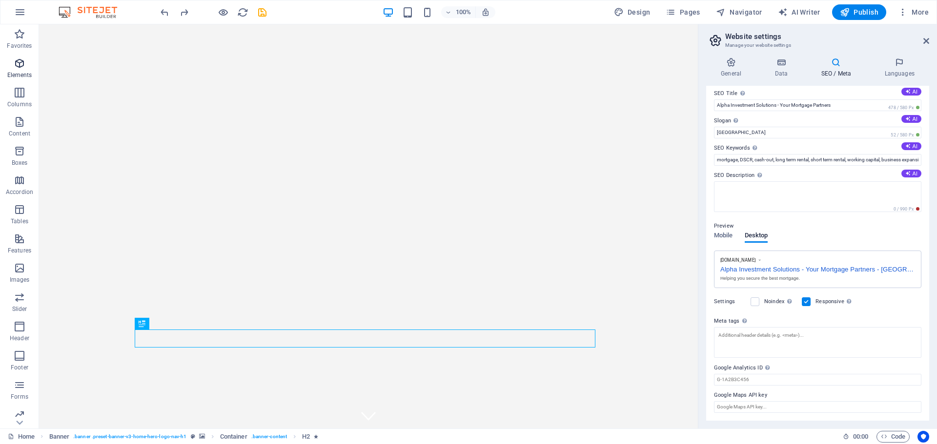
click at [20, 62] on icon "button" at bounding box center [20, 64] width 12 height 12
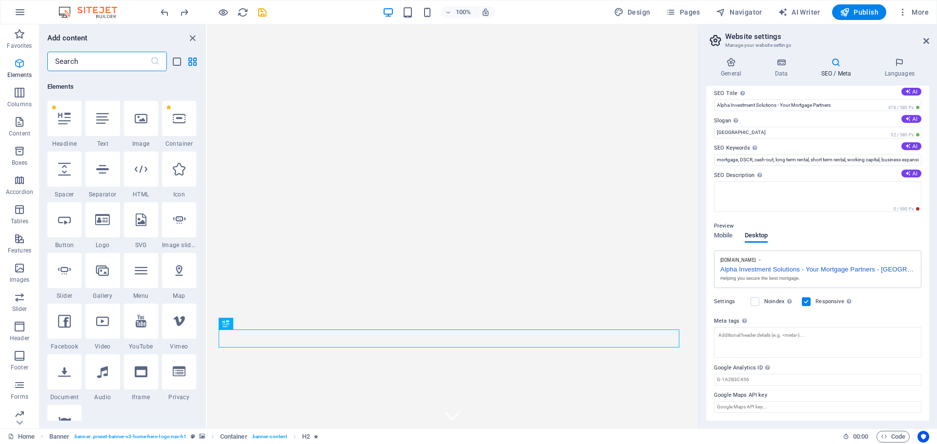
scroll to position [104, 0]
click at [65, 117] on icon at bounding box center [64, 116] width 13 height 13
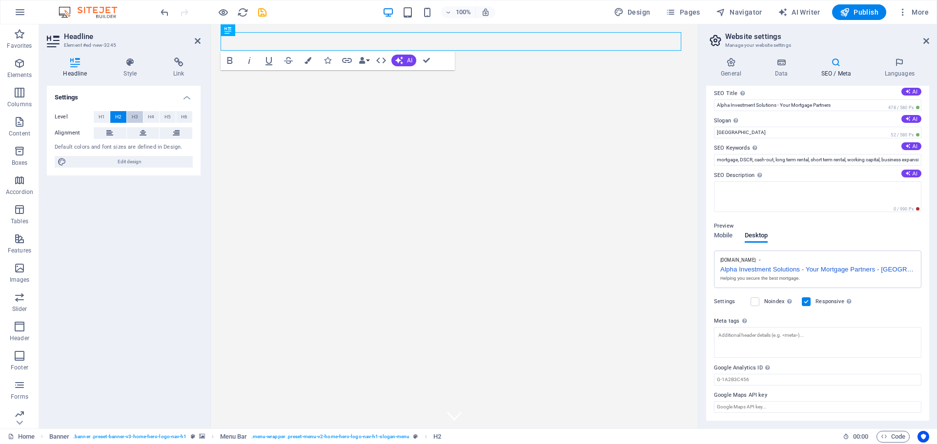
click at [139, 113] on button "H3" at bounding box center [135, 117] width 16 height 12
click at [153, 118] on span "H4" at bounding box center [151, 117] width 6 height 12
click at [161, 11] on icon "undo" at bounding box center [164, 12] width 11 height 11
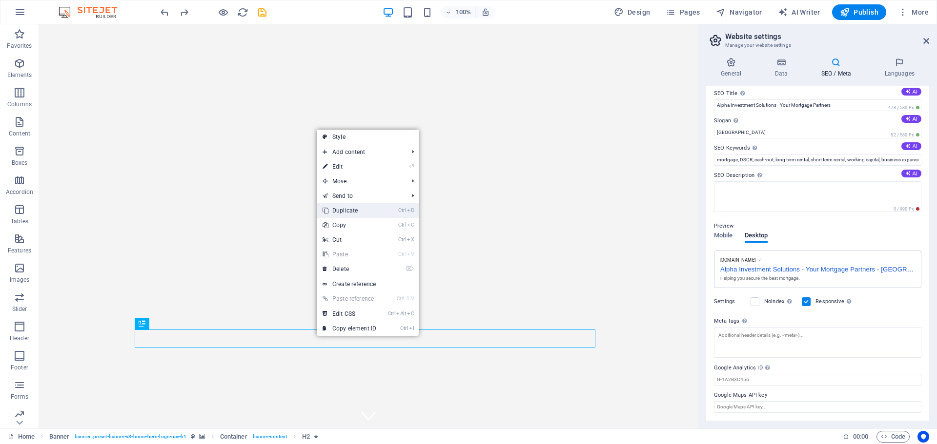
click at [353, 210] on link "Ctrl D Duplicate" at bounding box center [349, 210] width 65 height 15
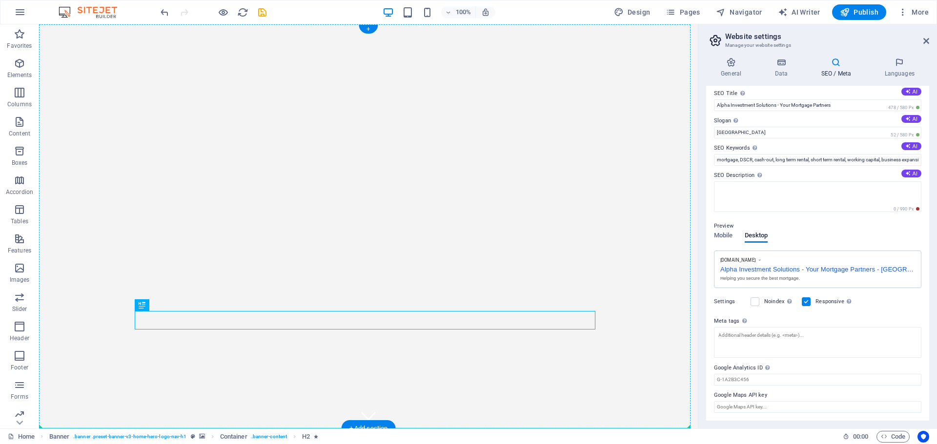
drag, startPoint x: 345, startPoint y: 315, endPoint x: 362, endPoint y: 240, distance: 76.0
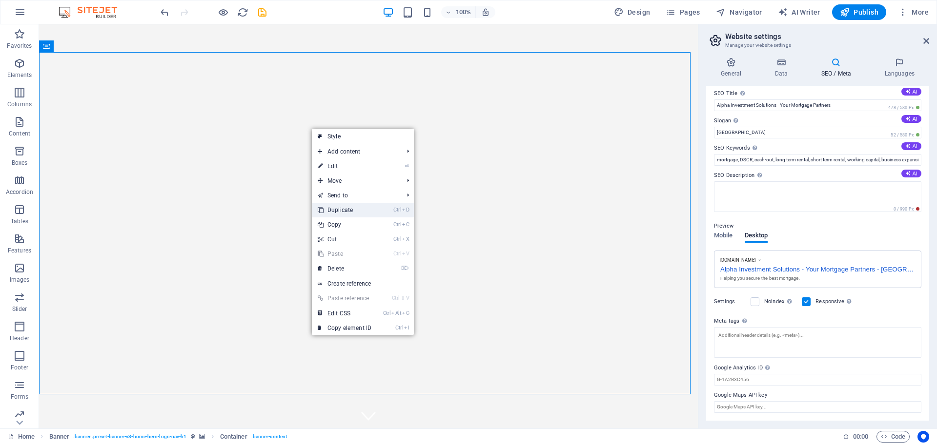
click at [349, 215] on link "Ctrl D Duplicate" at bounding box center [344, 210] width 65 height 15
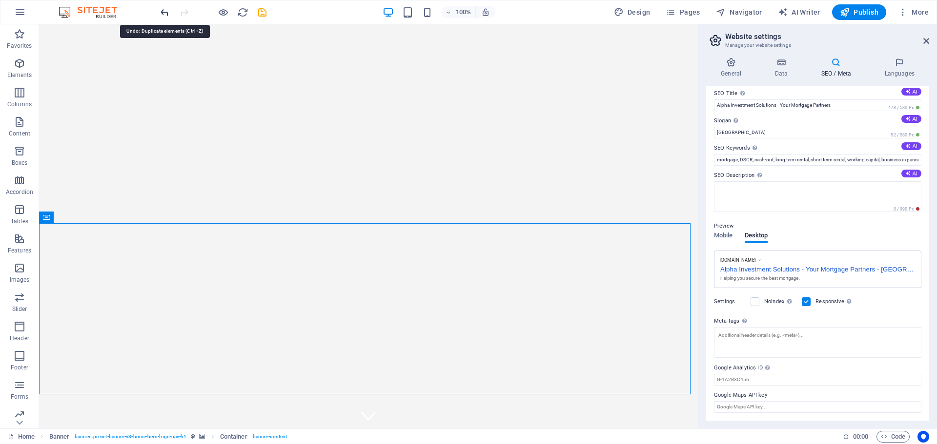
click at [162, 8] on icon "undo" at bounding box center [164, 12] width 11 height 11
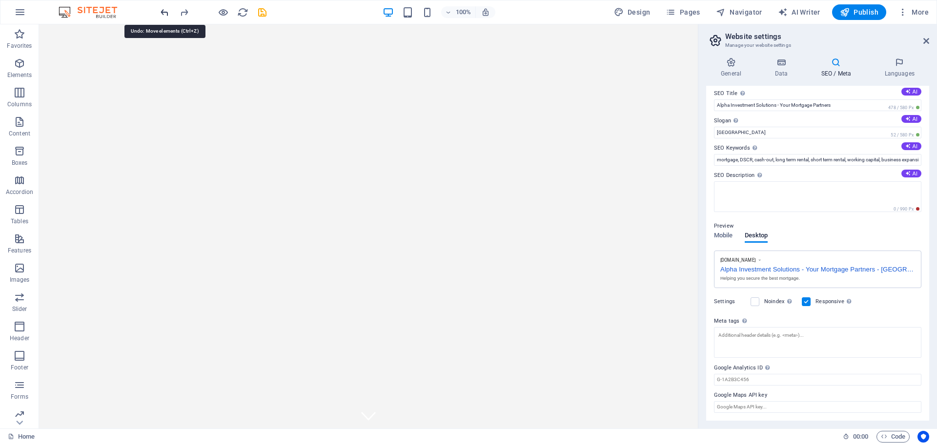
click at [162, 8] on icon "undo" at bounding box center [164, 12] width 11 height 11
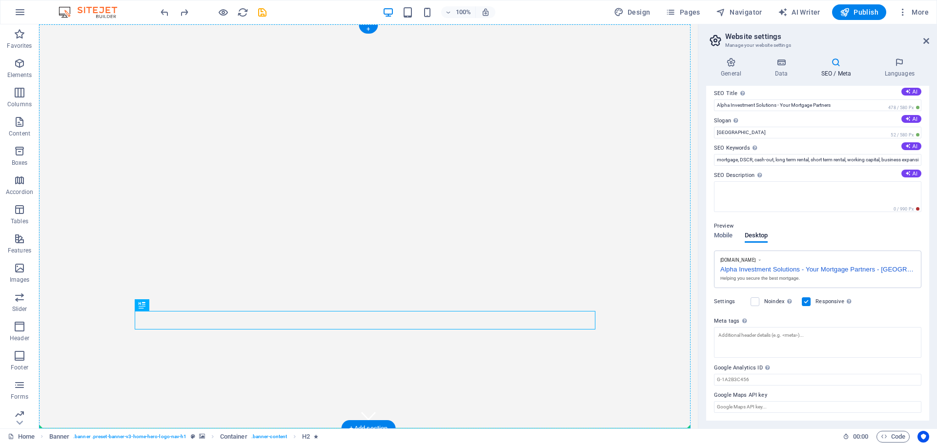
drag, startPoint x: 509, startPoint y: 321, endPoint x: 537, endPoint y: 273, distance: 55.7
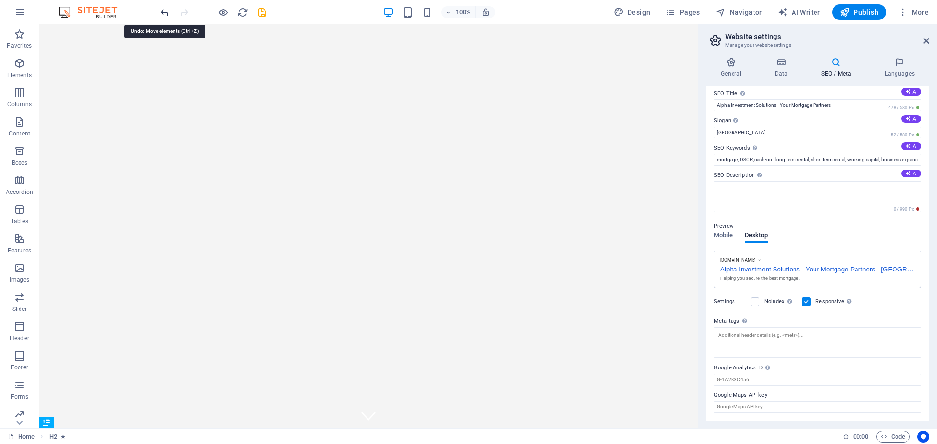
click at [163, 15] on icon "undo" at bounding box center [164, 12] width 11 height 11
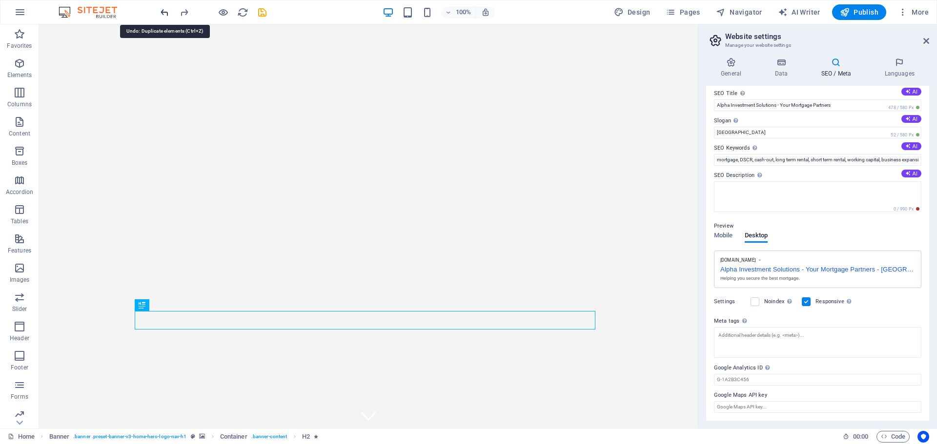
click at [163, 15] on icon "undo" at bounding box center [164, 12] width 11 height 11
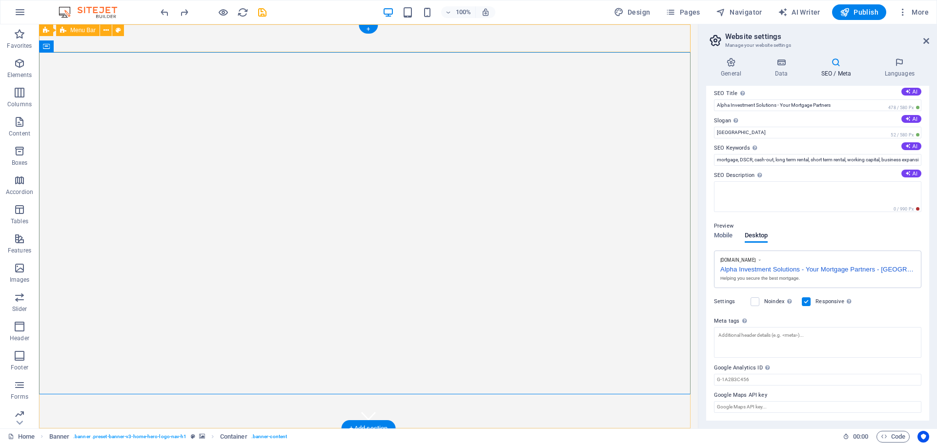
click at [267, 429] on div "Alpha Investment Solutions Home About Services FAQ Contact" at bounding box center [368, 448] width 659 height 38
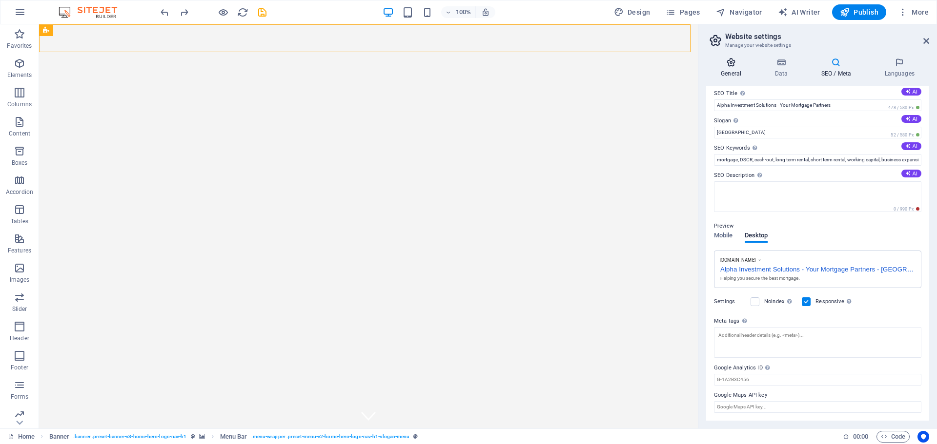
click at [733, 69] on h4 "General" at bounding box center [733, 68] width 54 height 20
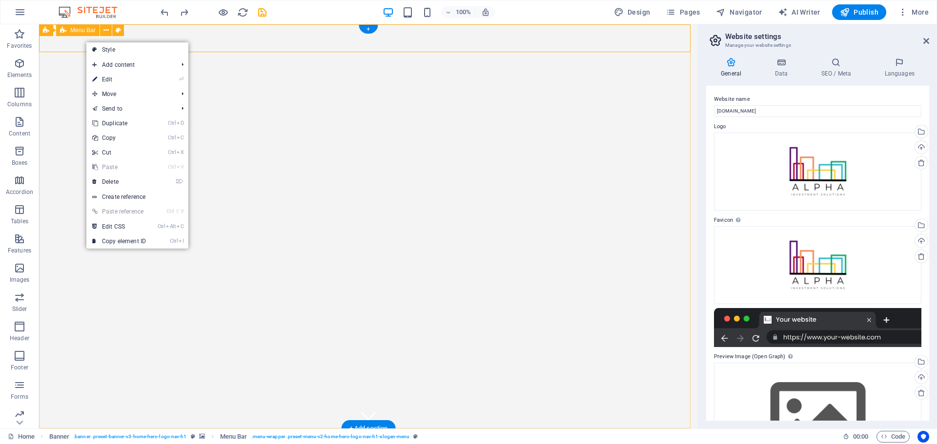
click at [82, 429] on div "Alpha Investment Solutions Home About Services FAQ Contact" at bounding box center [368, 448] width 659 height 38
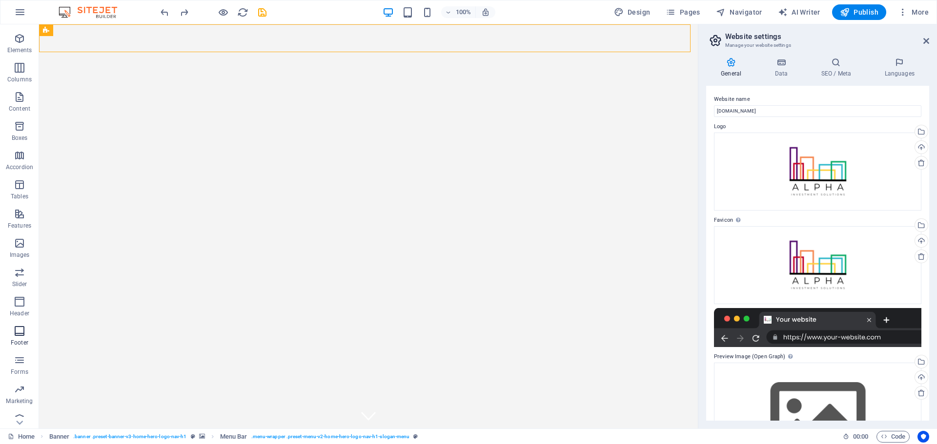
scroll to position [35, 0]
click at [21, 236] on icon "button" at bounding box center [20, 234] width 12 height 12
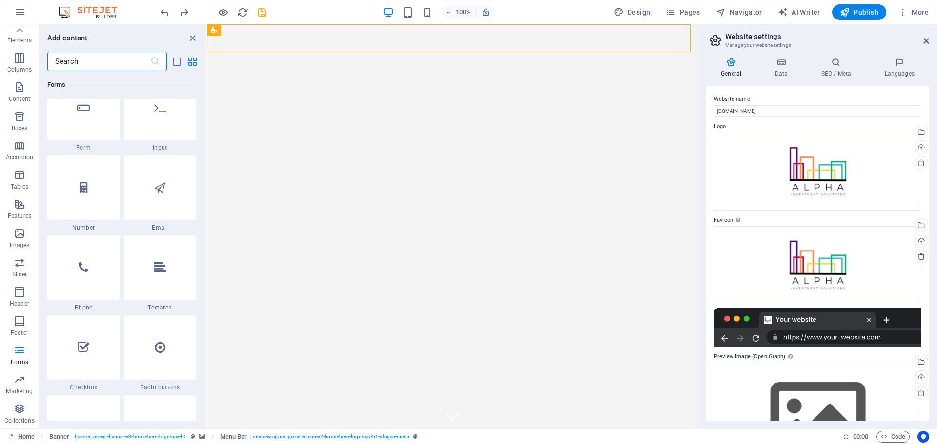
scroll to position [7191, 0]
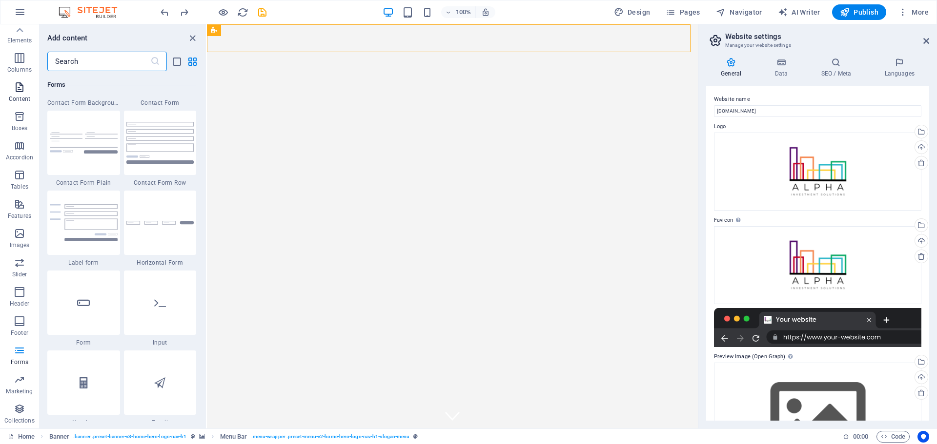
click at [17, 85] on icon "button" at bounding box center [20, 87] width 12 height 12
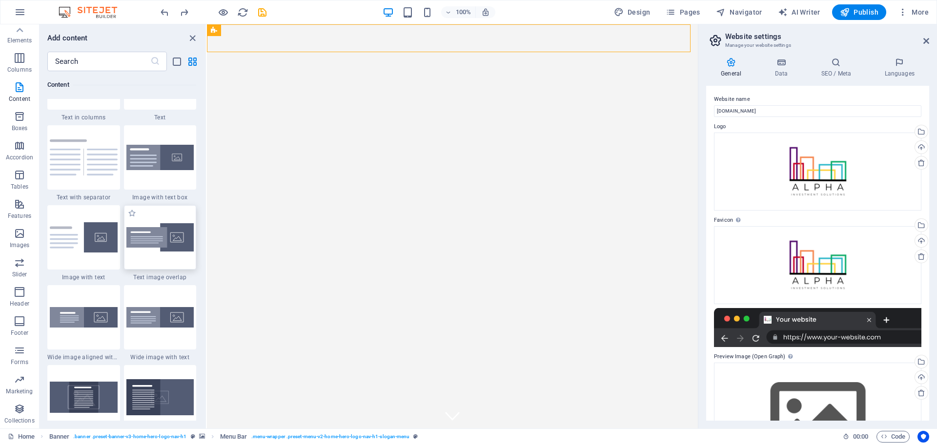
scroll to position [1707, 0]
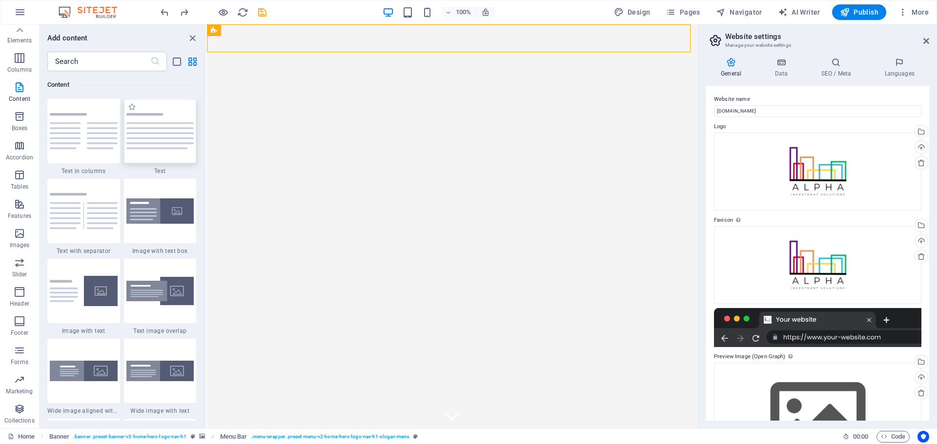
click at [160, 134] on img at bounding box center [160, 131] width 68 height 36
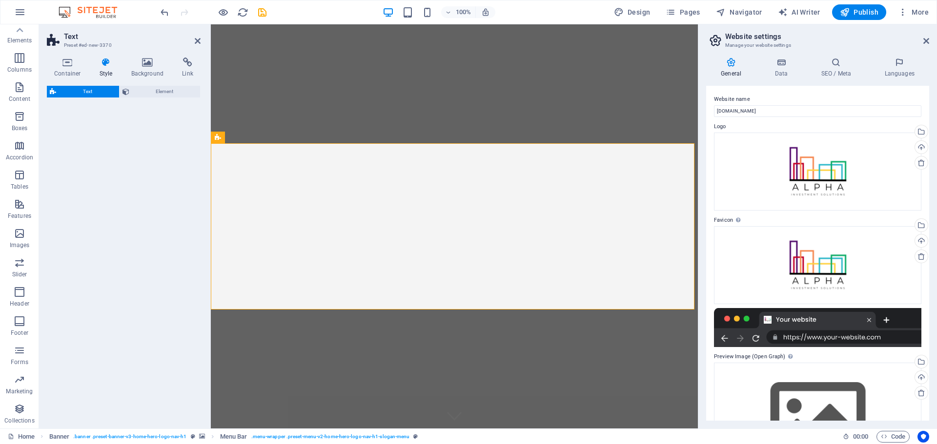
scroll to position [285, 0]
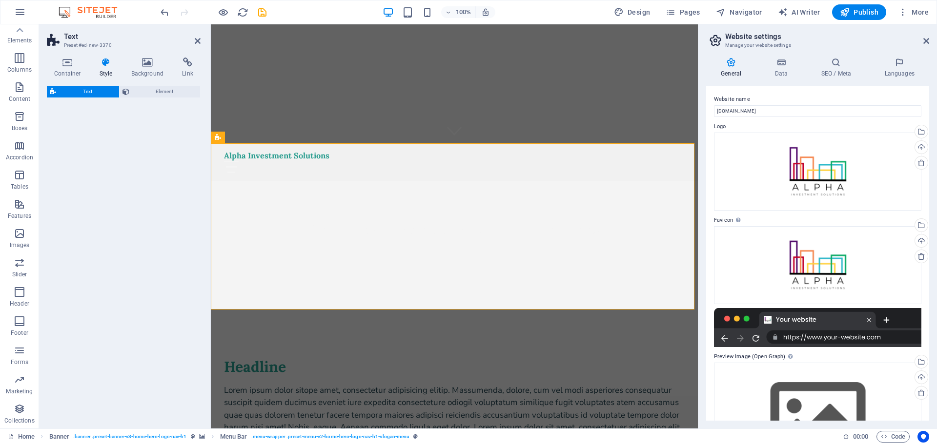
select select "preset-text-v2-default"
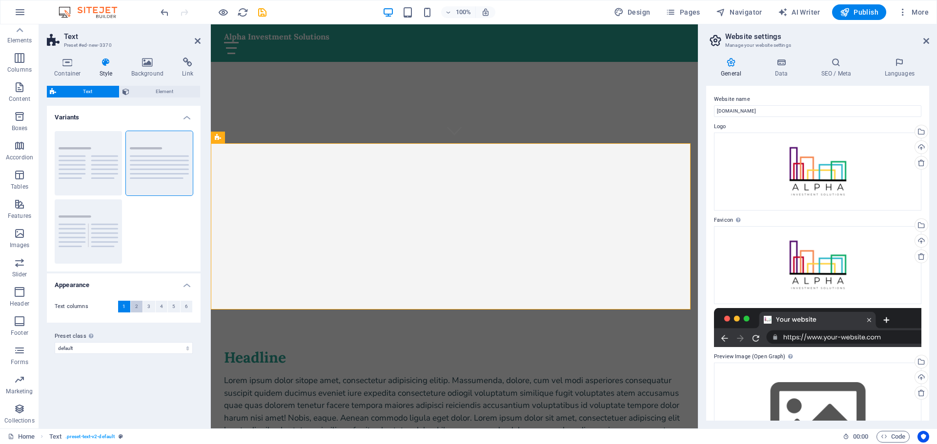
click at [137, 308] on span "2" at bounding box center [136, 307] width 3 height 12
click at [148, 308] on span "3" at bounding box center [148, 307] width 3 height 12
click at [160, 310] on span "4" at bounding box center [161, 307] width 3 height 12
click at [124, 306] on span "1" at bounding box center [123, 307] width 3 height 12
click at [197, 37] on h2 "Text" at bounding box center [132, 36] width 137 height 9
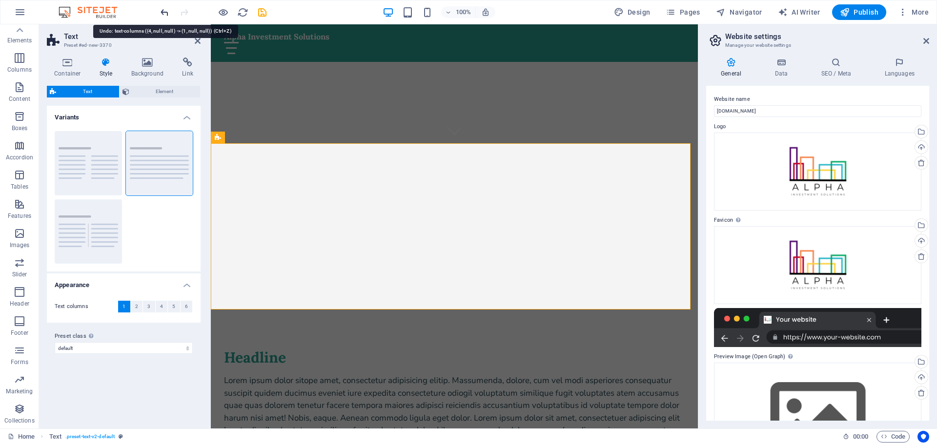
click at [166, 14] on icon "undo" at bounding box center [164, 12] width 11 height 11
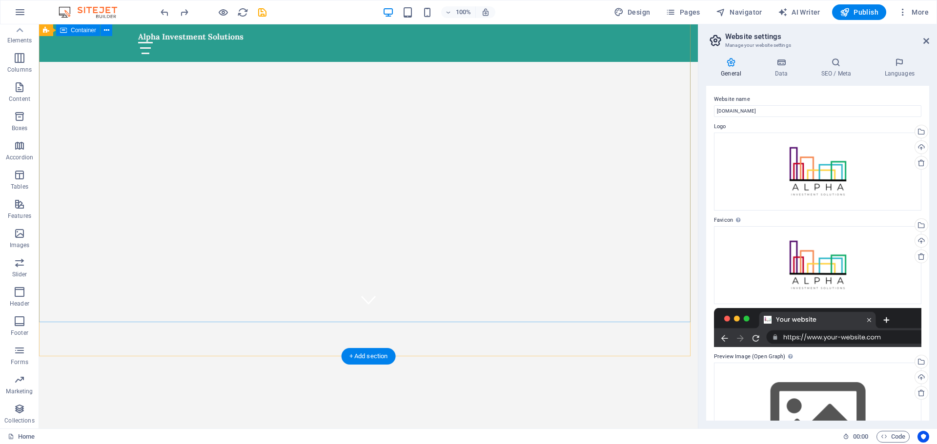
scroll to position [49, 0]
click at [333, 380] on div "Unlock the Potential of Your Investments" at bounding box center [368, 446] width 659 height 132
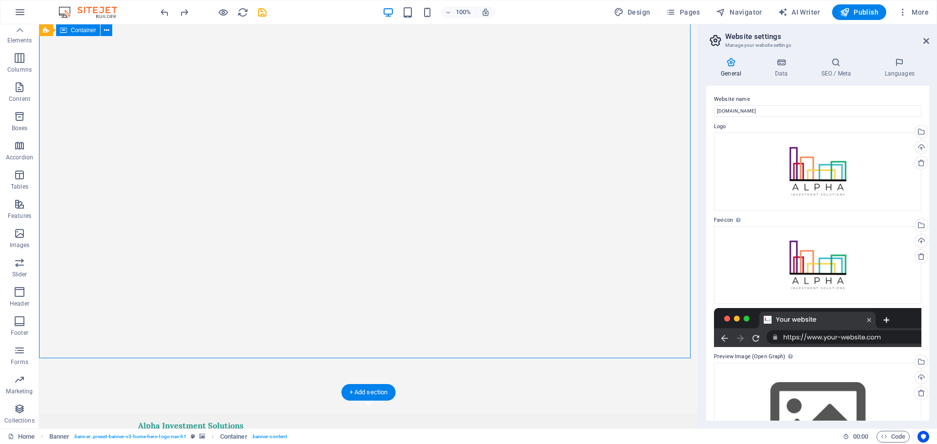
scroll to position [0, 0]
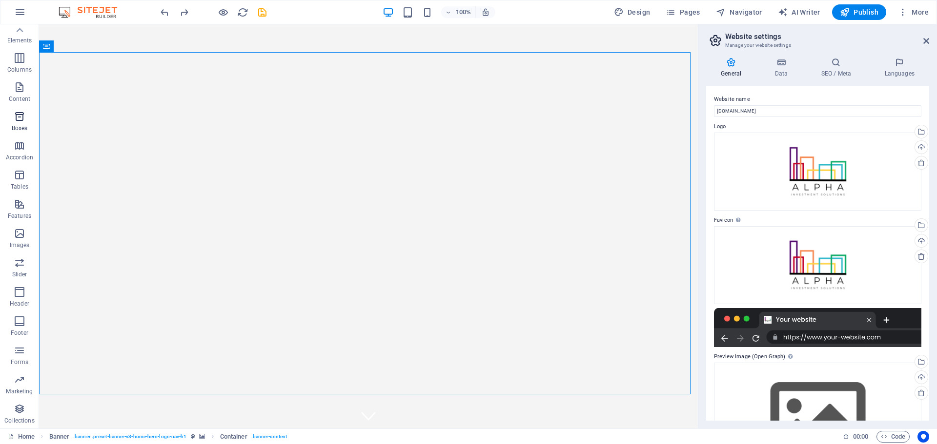
click at [21, 116] on icon "button" at bounding box center [20, 117] width 12 height 12
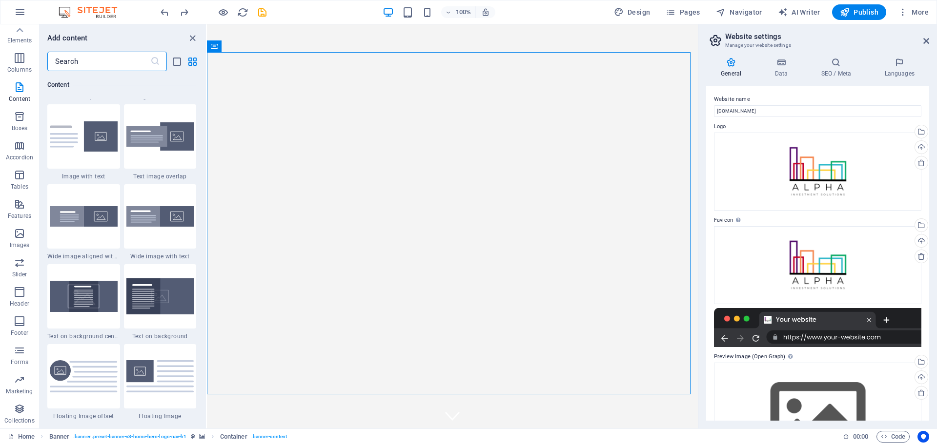
scroll to position [1715, 0]
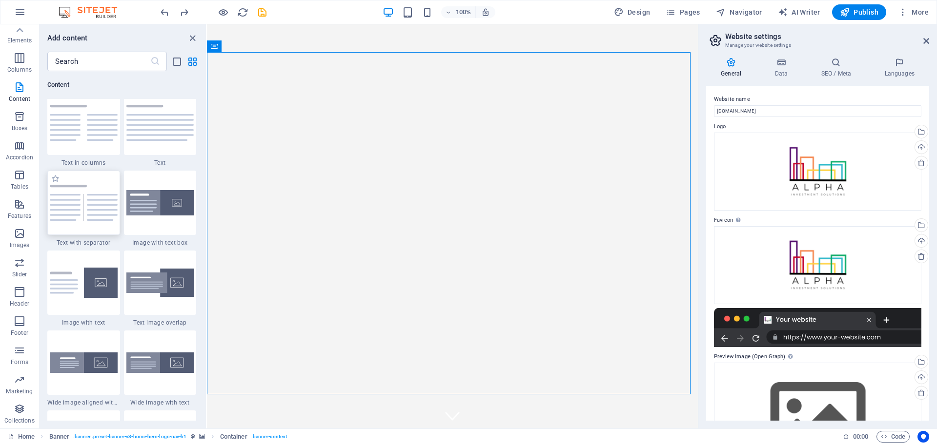
click at [80, 213] on img at bounding box center [84, 203] width 68 height 36
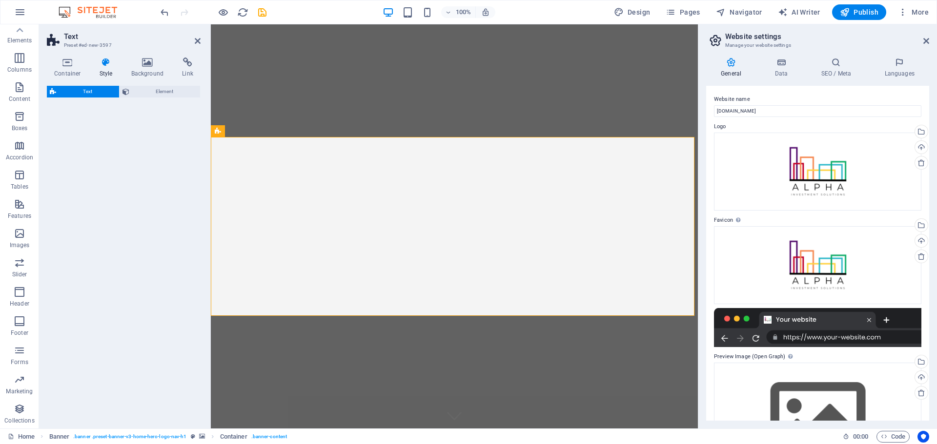
scroll to position [292, 0]
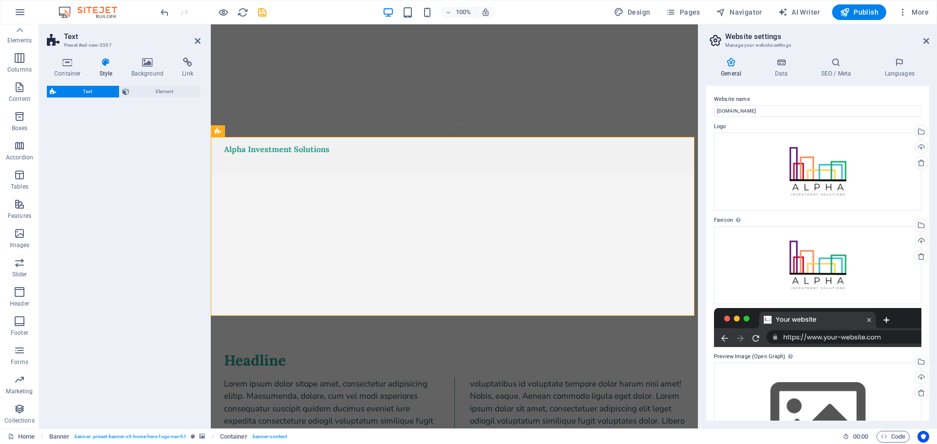
select select "rem"
select select "px"
select select "preset-text-v2-separator"
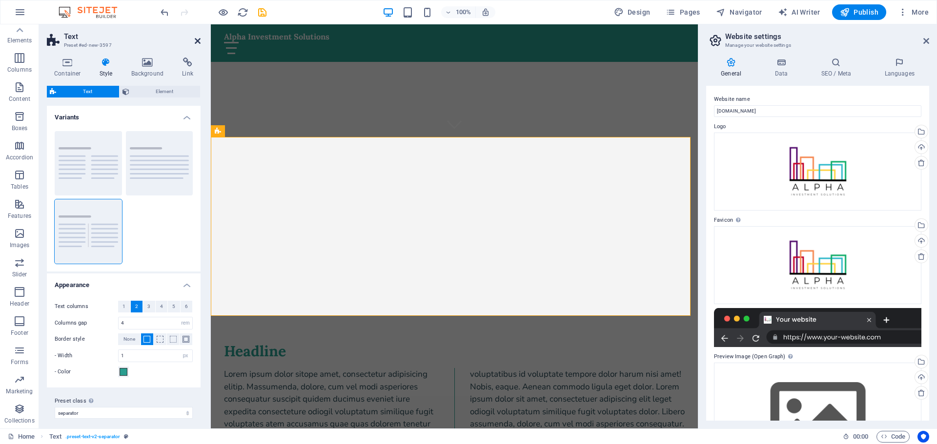
click at [197, 40] on icon at bounding box center [198, 41] width 6 height 8
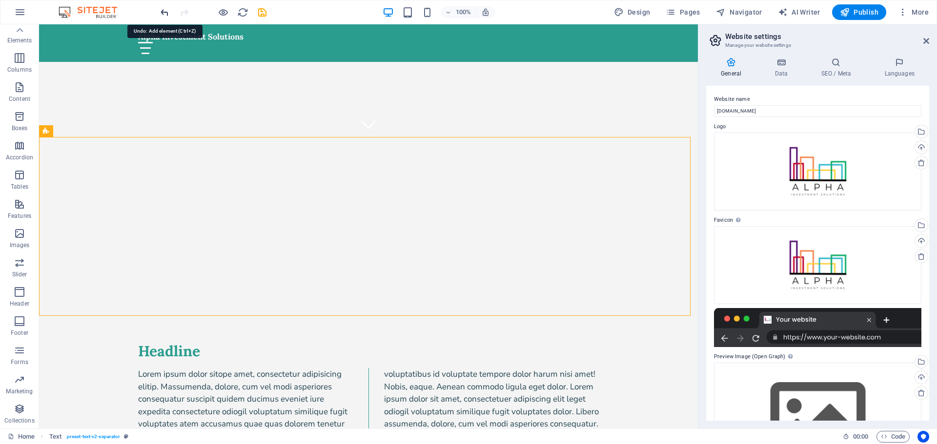
click at [165, 16] on icon "undo" at bounding box center [164, 12] width 11 height 11
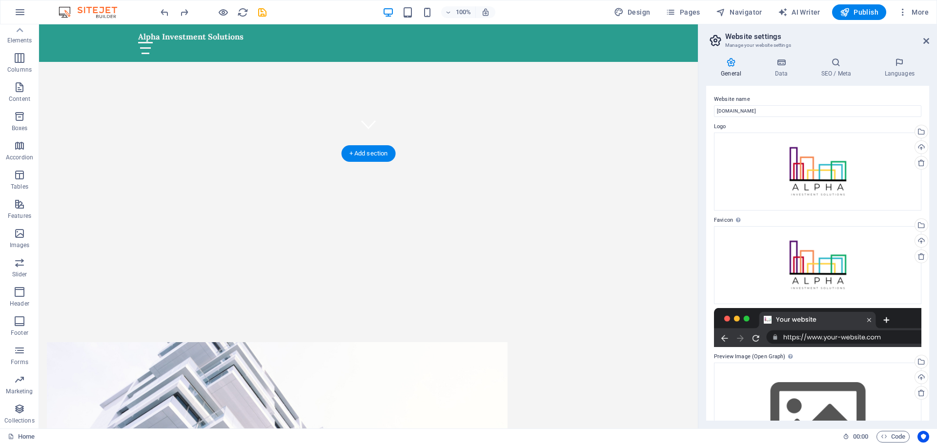
scroll to position [145, 0]
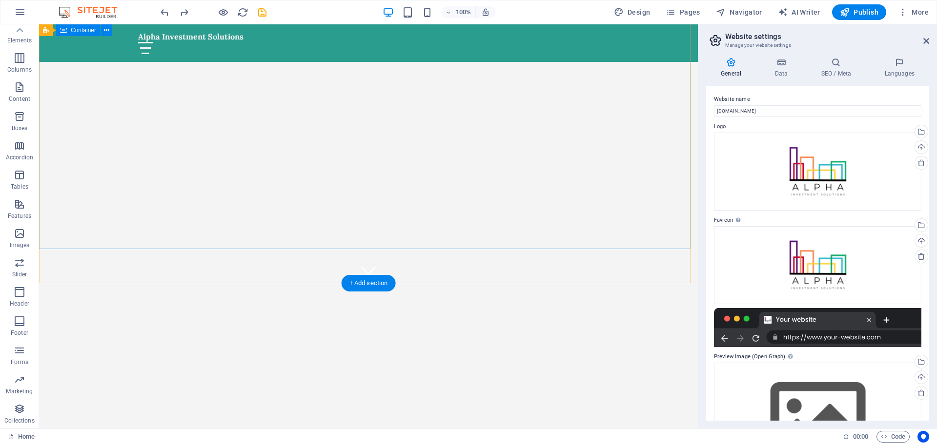
click at [307, 283] on div "Unlock the Potential of Your Investments" at bounding box center [368, 349] width 659 height 132
click at [290, 350] on div "Unlock the Potential of Your Investments" at bounding box center [368, 359] width 461 height 19
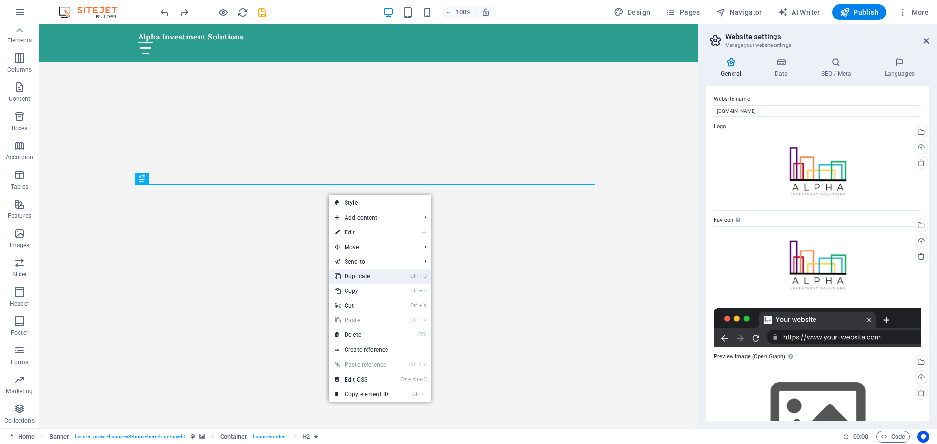
click at [359, 270] on link "Ctrl D Duplicate" at bounding box center [361, 276] width 65 height 15
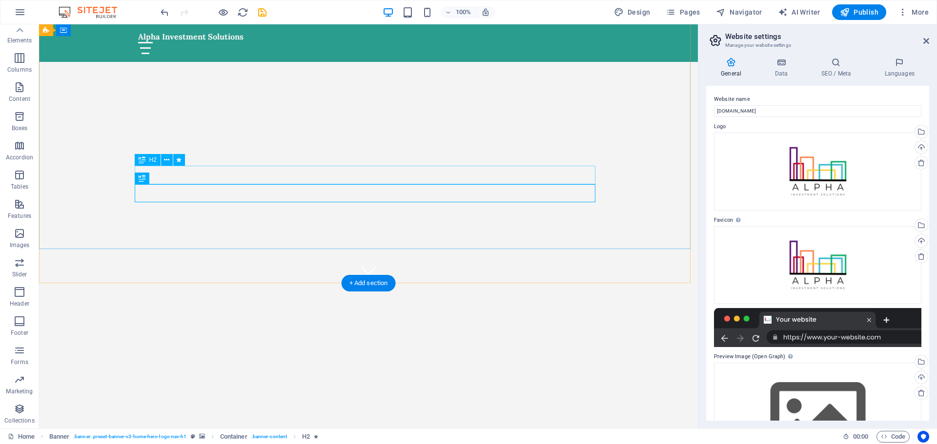
click at [359, 350] on div "Unlock the Potential of Your Investments" at bounding box center [368, 359] width 461 height 19
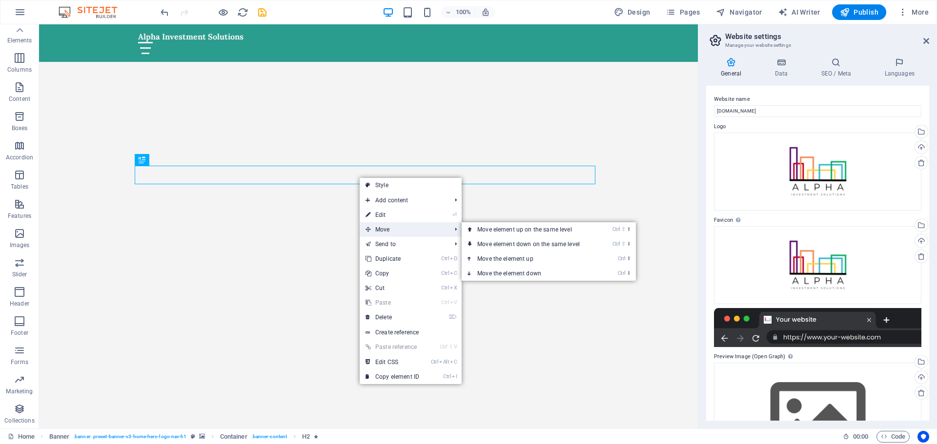
click at [379, 228] on span "Move" at bounding box center [403, 229] width 87 height 15
click at [506, 256] on link "Ctrl ⬆ Move the element up" at bounding box center [530, 259] width 138 height 15
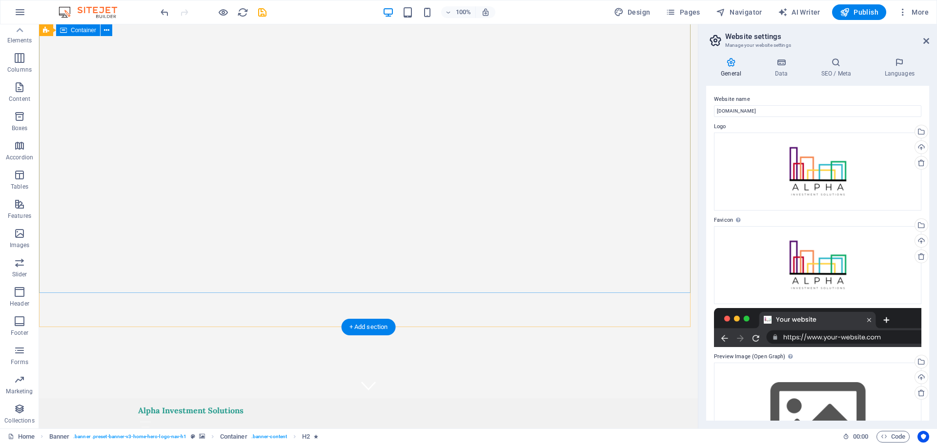
scroll to position [0, 0]
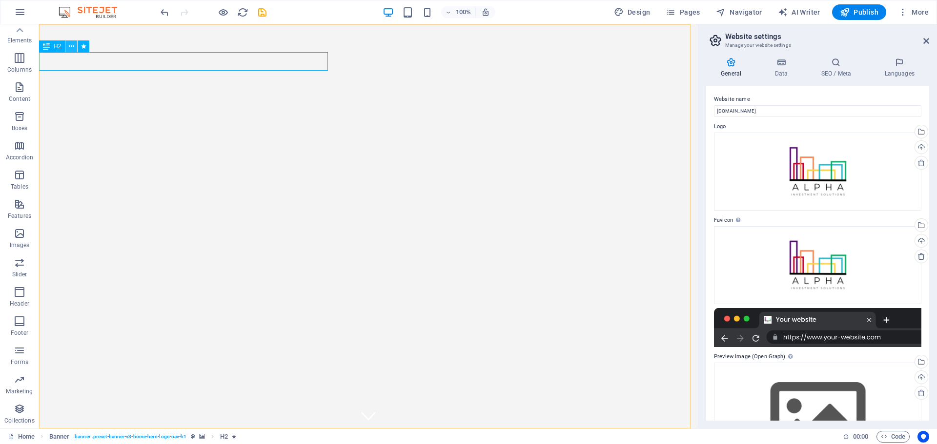
click at [71, 50] on icon at bounding box center [71, 46] width 5 height 10
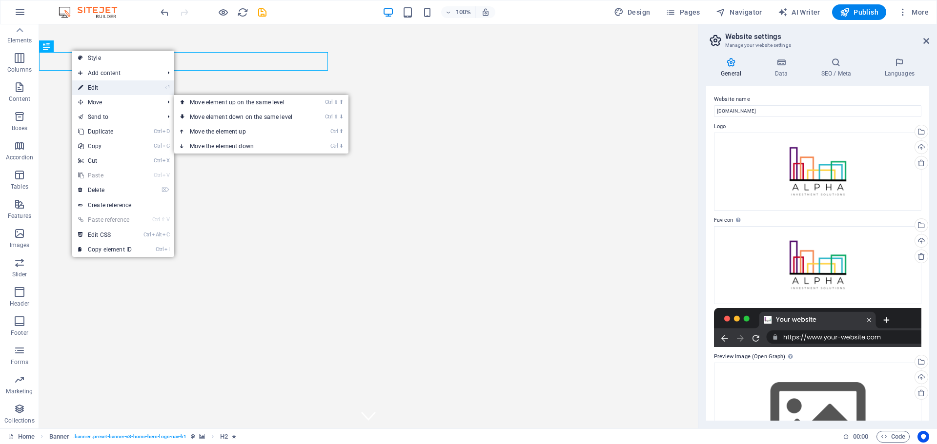
click at [114, 87] on link "⏎ Edit" at bounding box center [104, 87] width 65 height 15
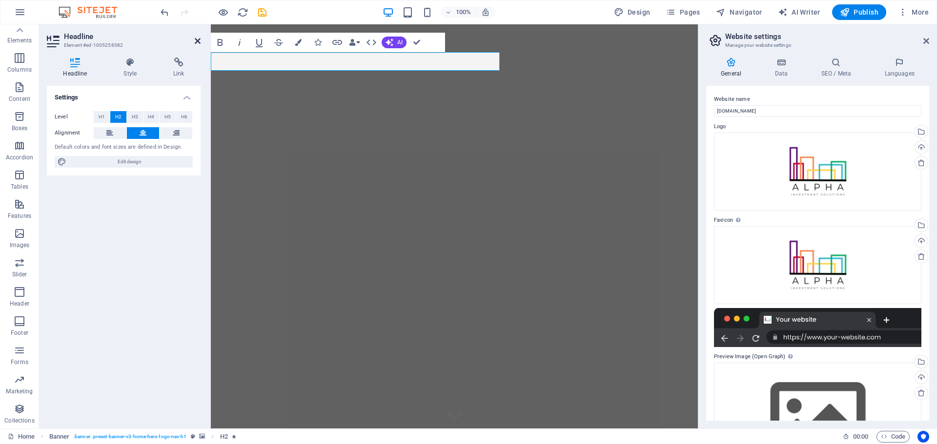
click at [198, 41] on icon at bounding box center [198, 41] width 6 height 8
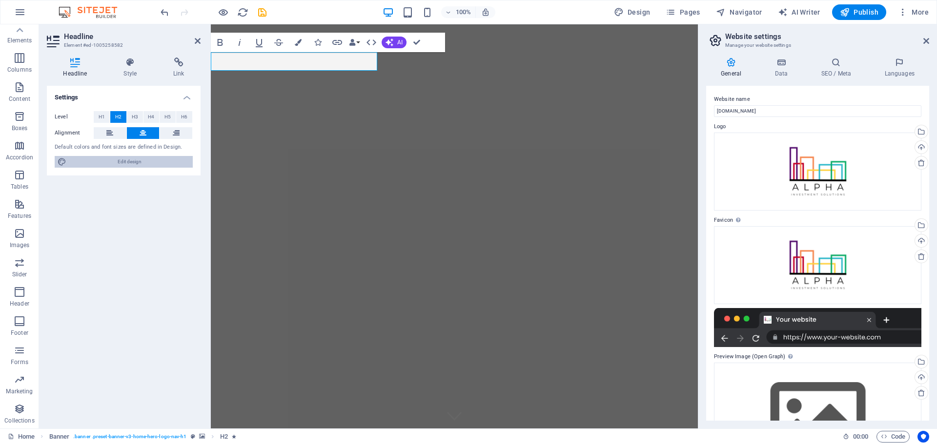
click at [111, 160] on span "Edit design" at bounding box center [129, 162] width 120 height 12
select select "px"
select select "600"
select select "px"
select select "rem"
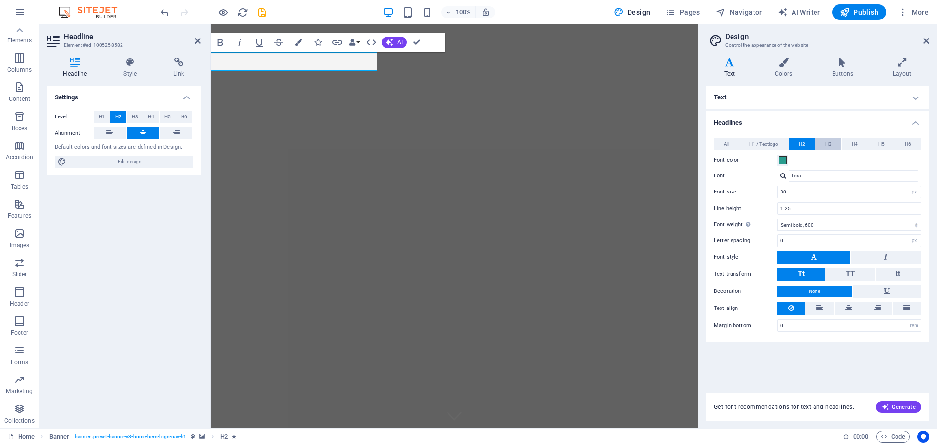
click at [827, 145] on span "H3" at bounding box center [828, 145] width 6 height 12
click at [861, 145] on button "H4" at bounding box center [855, 145] width 26 height 12
click at [917, 96] on h4 "Text" at bounding box center [817, 97] width 223 height 23
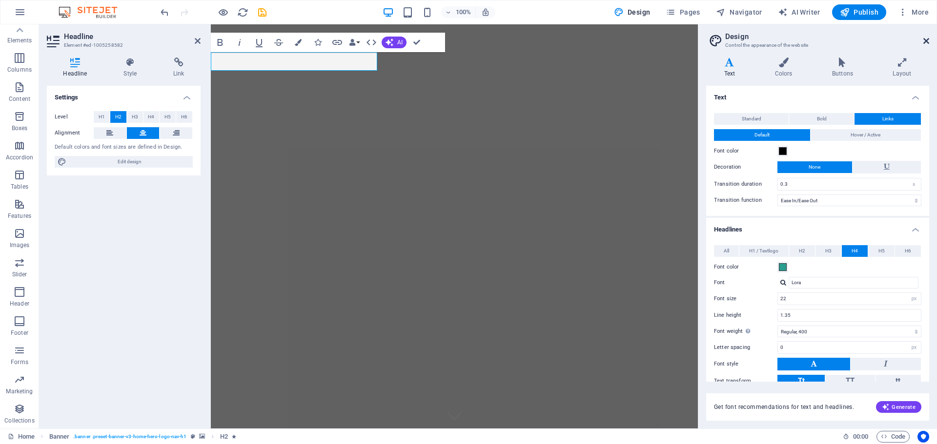
click at [925, 40] on icon at bounding box center [926, 41] width 6 height 8
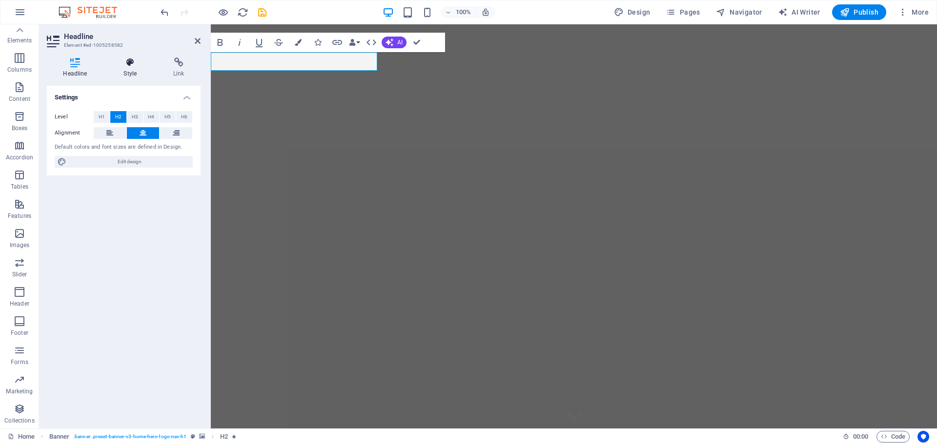
click at [131, 68] on h4 "Style" at bounding box center [132, 68] width 50 height 20
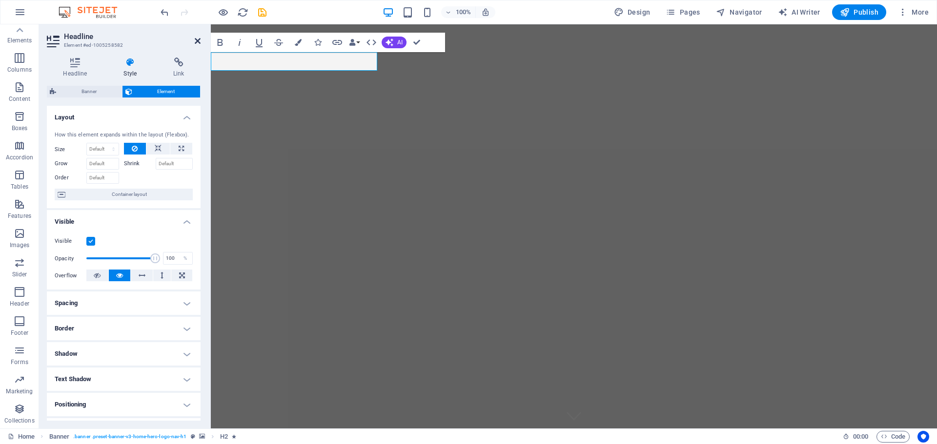
click at [195, 39] on icon at bounding box center [198, 41] width 6 height 8
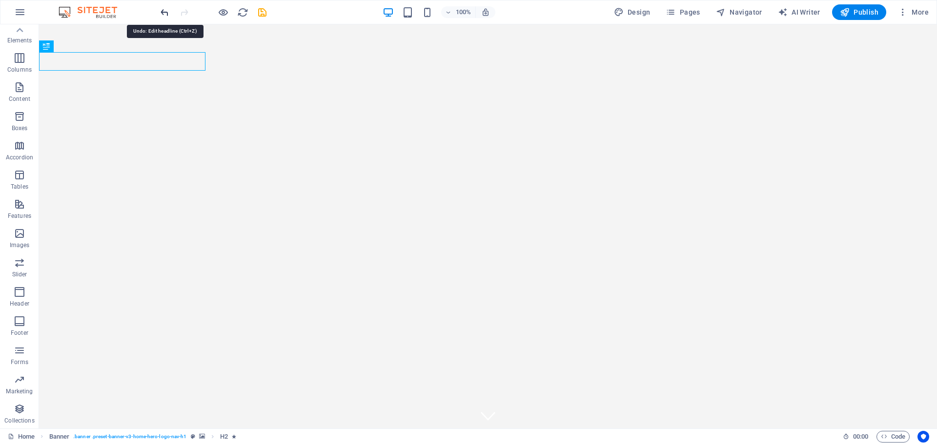
click at [167, 17] on icon "undo" at bounding box center [164, 12] width 11 height 11
click at [166, 10] on icon "undo" at bounding box center [164, 12] width 11 height 11
click at [165, 18] on icon "undo" at bounding box center [164, 12] width 11 height 11
click at [167, 11] on icon "undo" at bounding box center [164, 12] width 11 height 11
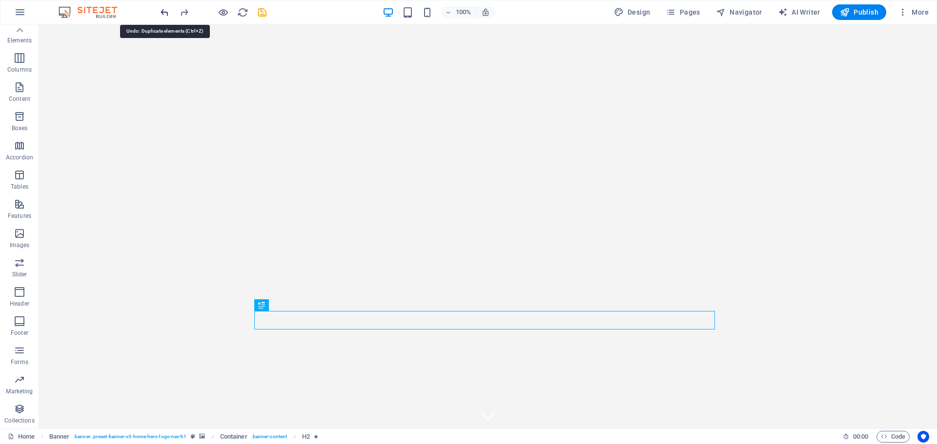
click at [165, 13] on icon "undo" at bounding box center [164, 12] width 11 height 11
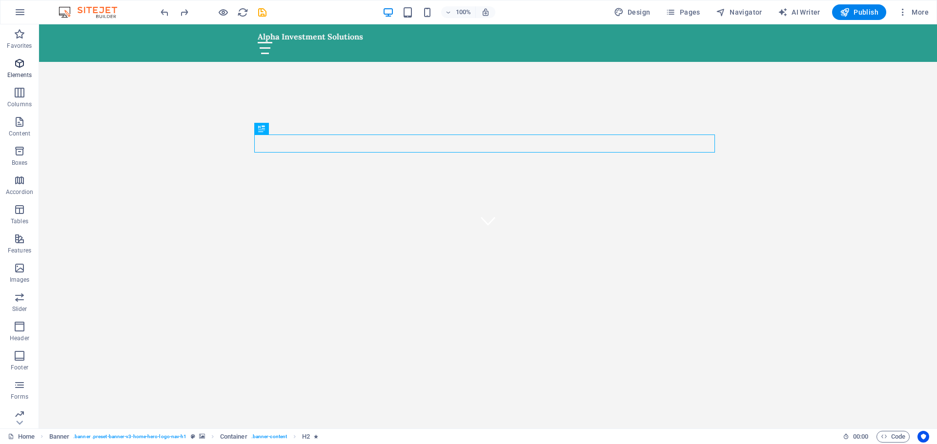
click at [24, 65] on icon "button" at bounding box center [20, 64] width 12 height 12
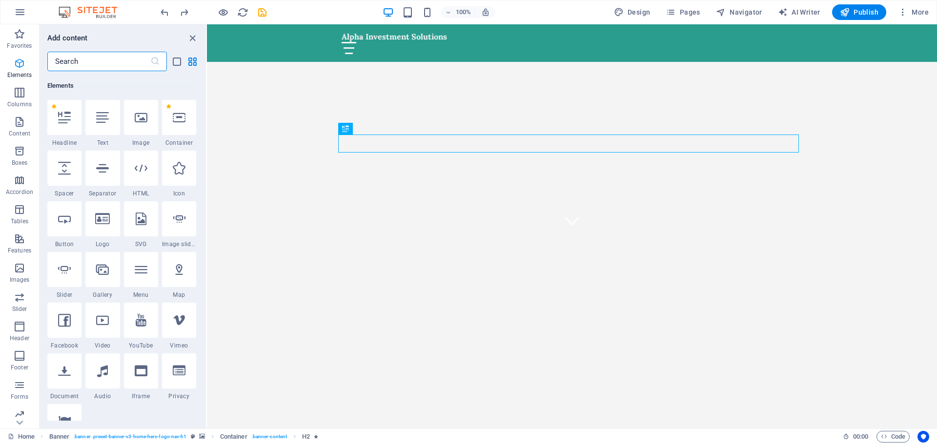
scroll to position [104, 0]
click at [62, 123] on div at bounding box center [64, 116] width 34 height 35
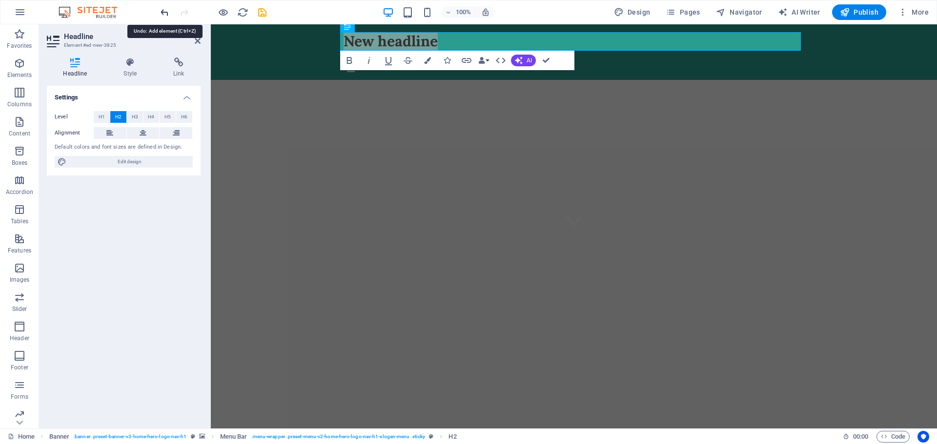
click at [165, 10] on icon "undo" at bounding box center [164, 12] width 11 height 11
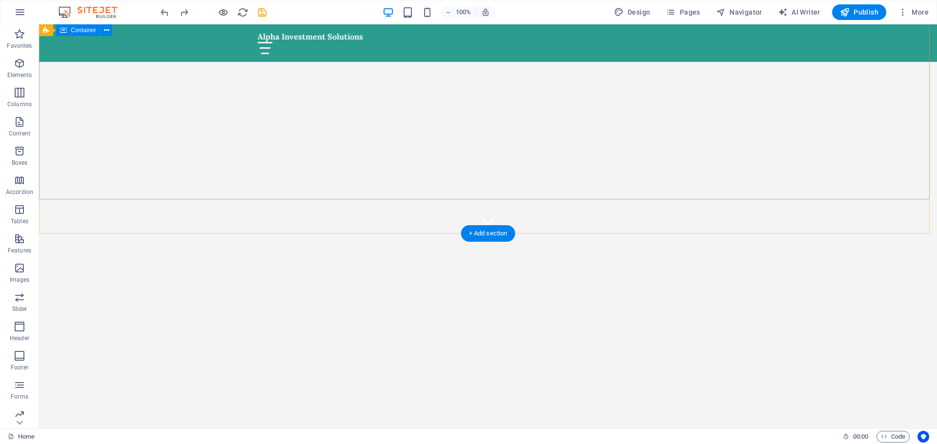
click at [247, 234] on div "Unlock the Potential of Your Investments" at bounding box center [488, 300] width 898 height 132
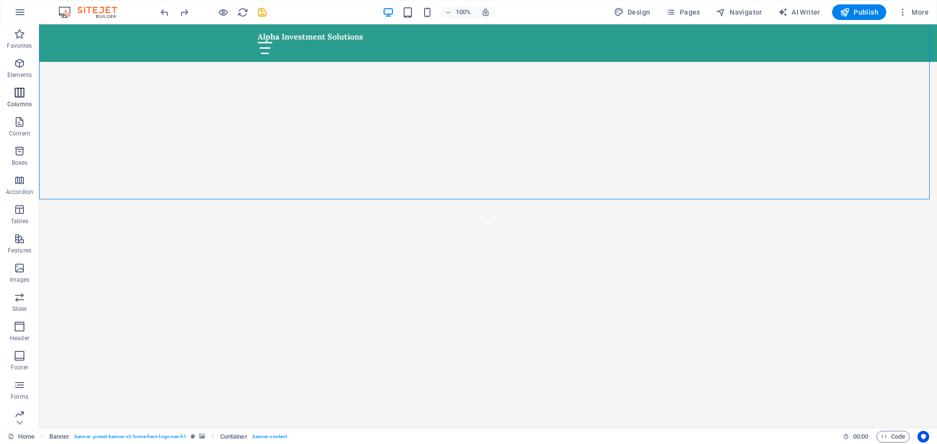
click at [24, 91] on icon "button" at bounding box center [20, 93] width 12 height 12
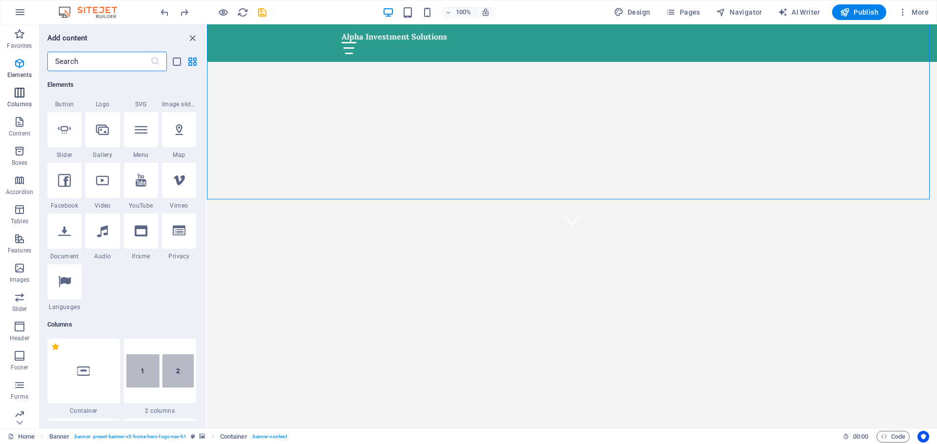
scroll to position [483, 0]
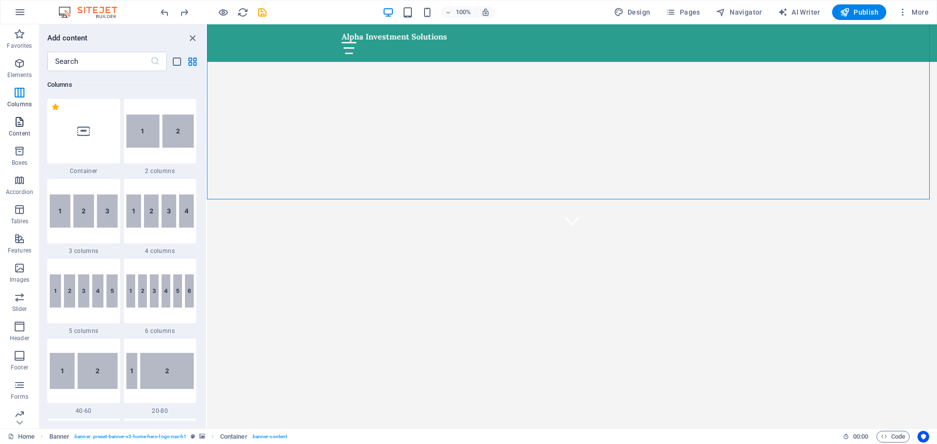
click at [16, 118] on icon "button" at bounding box center [20, 122] width 12 height 12
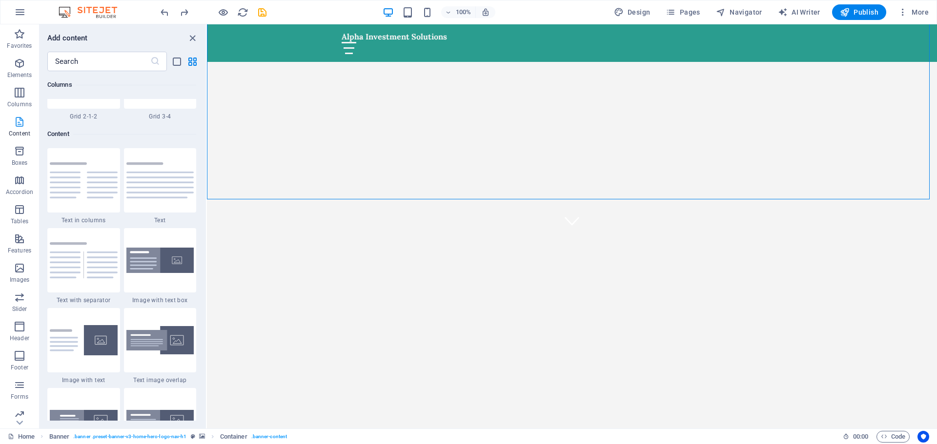
scroll to position [1707, 0]
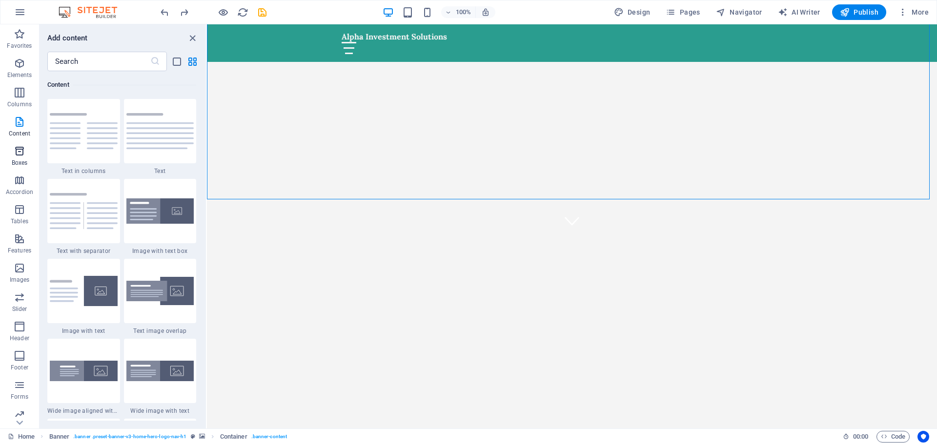
click at [19, 152] on icon "button" at bounding box center [20, 151] width 12 height 12
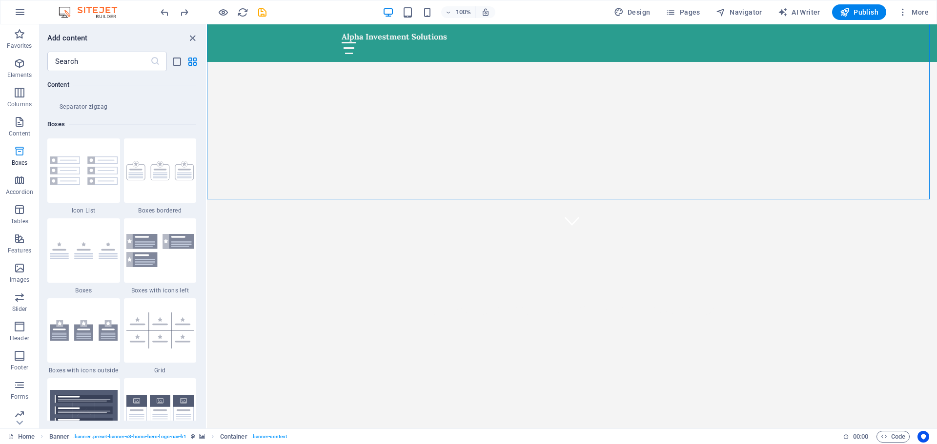
scroll to position [2691, 0]
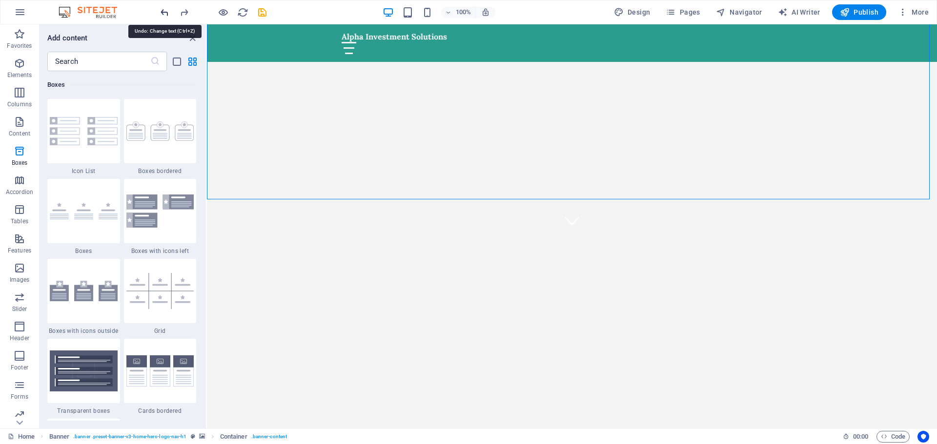
click at [163, 13] on icon "undo" at bounding box center [164, 12] width 11 height 11
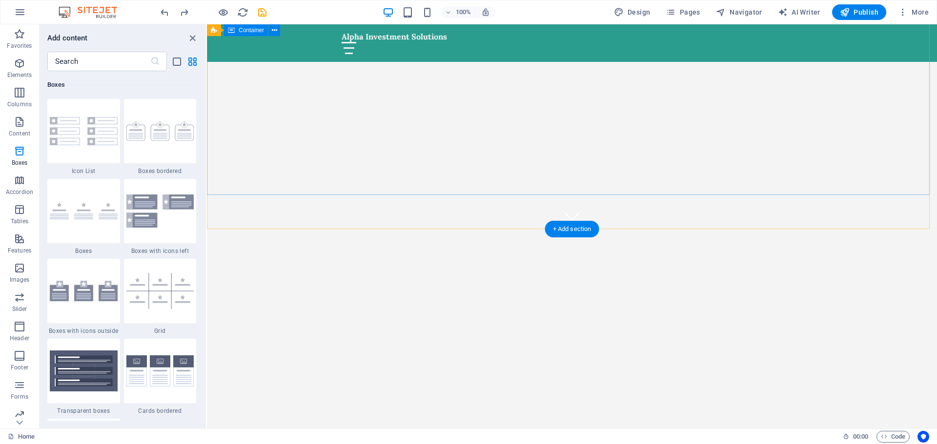
scroll to position [0, 0]
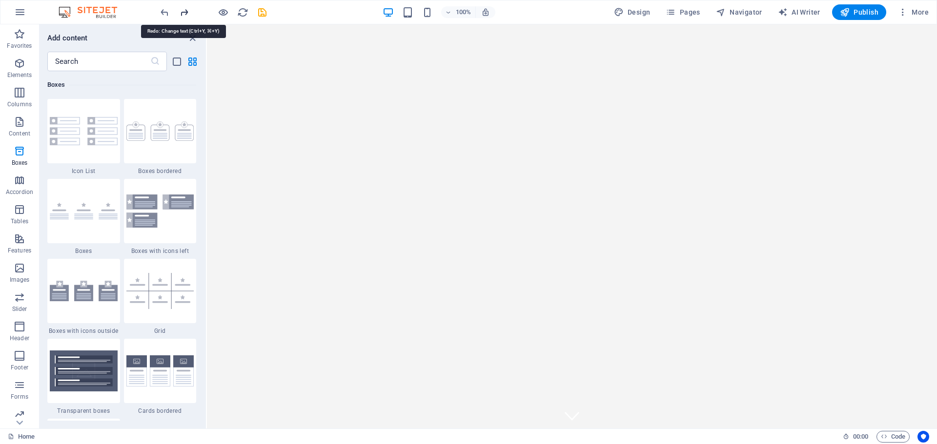
click at [183, 15] on icon "redo" at bounding box center [184, 12] width 11 height 11
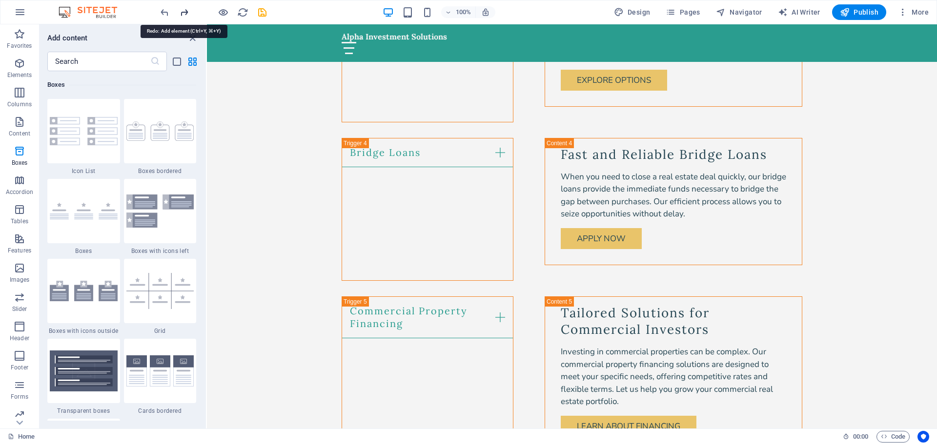
scroll to position [2706, 0]
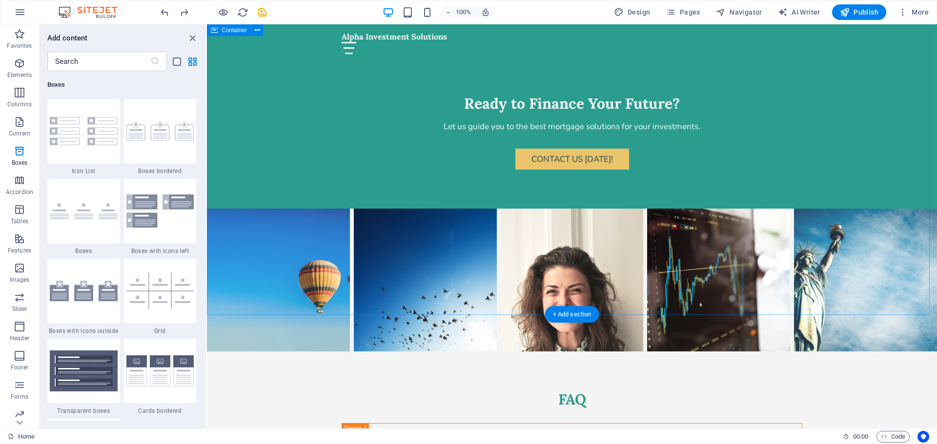
drag, startPoint x: 191, startPoint y: 39, endPoint x: 155, endPoint y: 14, distance: 44.2
click at [191, 39] on icon "close panel" at bounding box center [192, 38] width 11 height 11
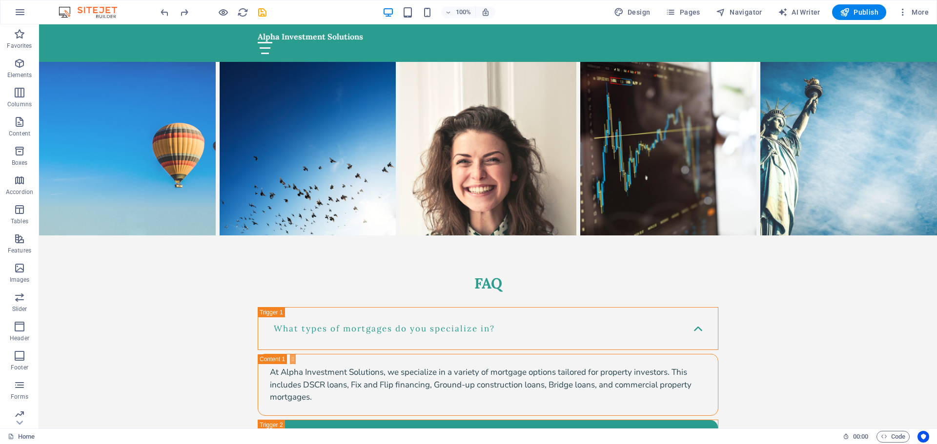
scroll to position [3181, 0]
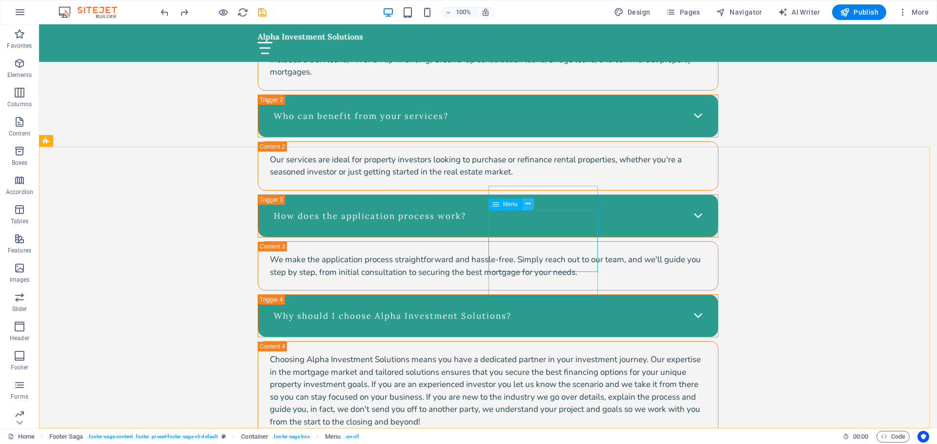
click at [531, 205] on button at bounding box center [528, 205] width 12 height 12
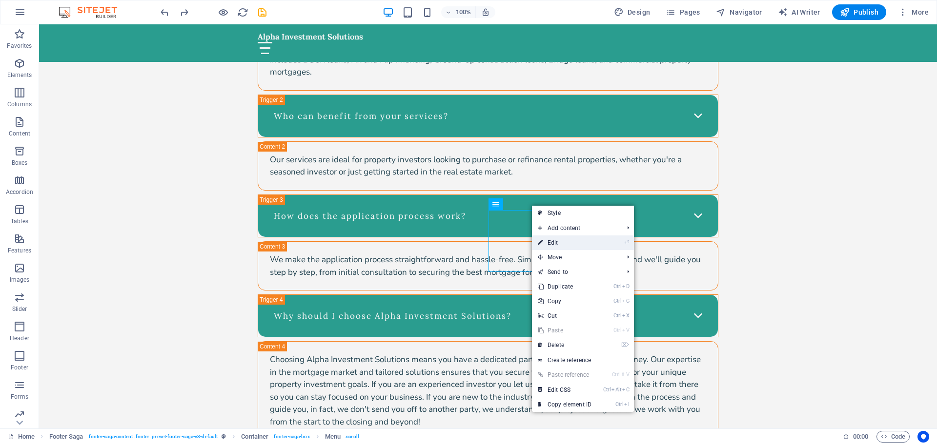
click at [555, 242] on link "⏎ Edit" at bounding box center [564, 243] width 65 height 15
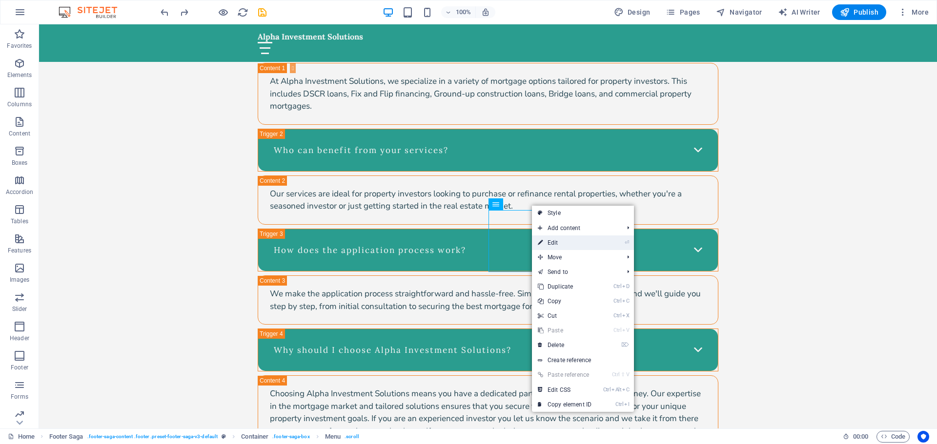
select select
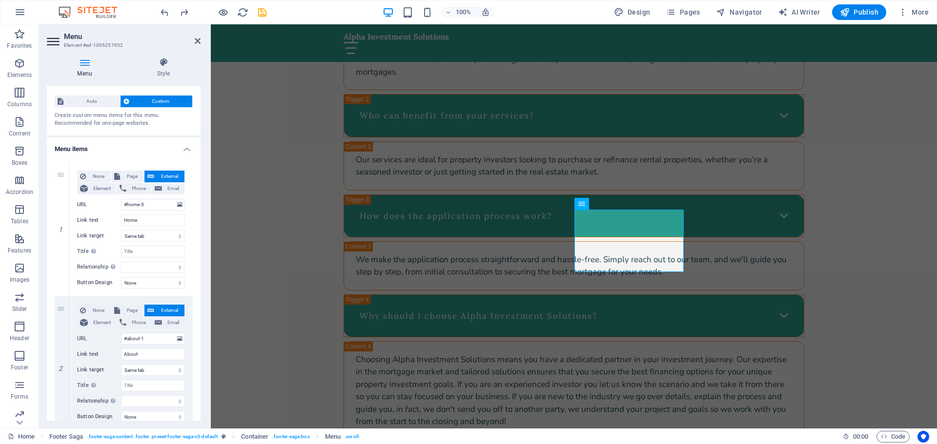
scroll to position [0, 0]
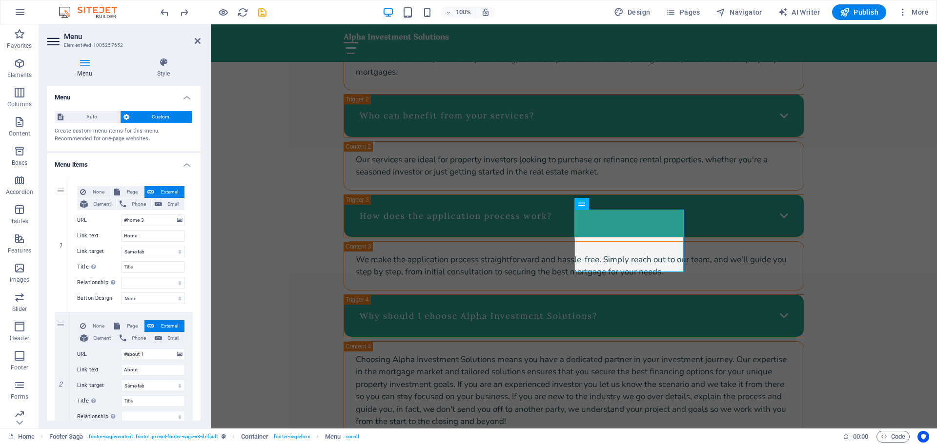
click at [197, 37] on h2 "Menu" at bounding box center [132, 36] width 137 height 9
click at [198, 38] on icon at bounding box center [198, 41] width 6 height 8
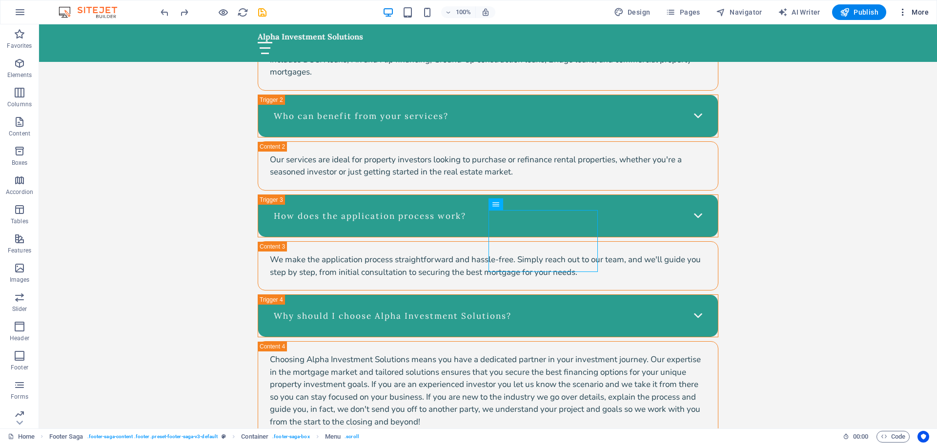
click at [918, 12] on span "More" at bounding box center [913, 12] width 31 height 10
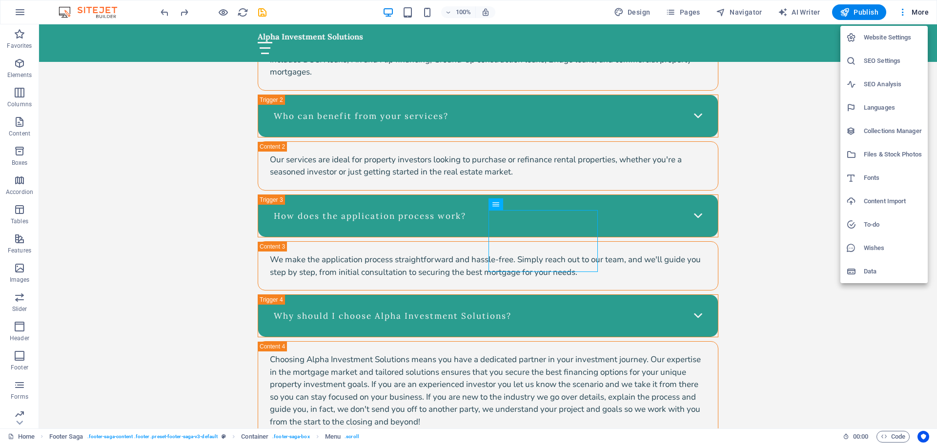
click at [881, 273] on h6 "Data" at bounding box center [892, 272] width 58 height 12
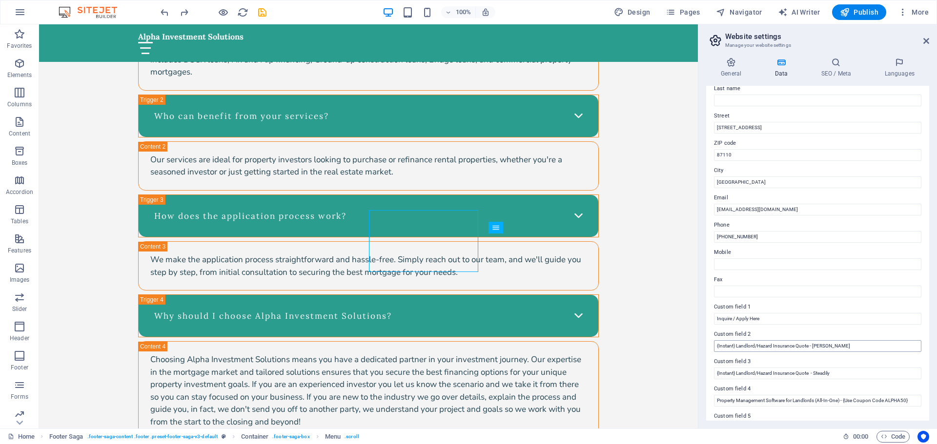
scroll to position [134, 0]
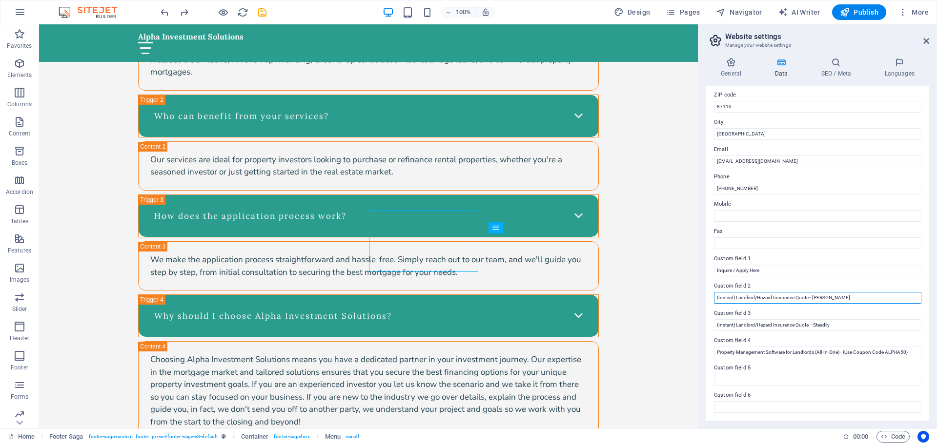
click at [792, 296] on input "(Instant) Landlord/Hazard Insurance Quote - [PERSON_NAME]" at bounding box center [817, 298] width 207 height 12
click at [841, 68] on h4 "SEO / Meta" at bounding box center [837, 68] width 63 height 20
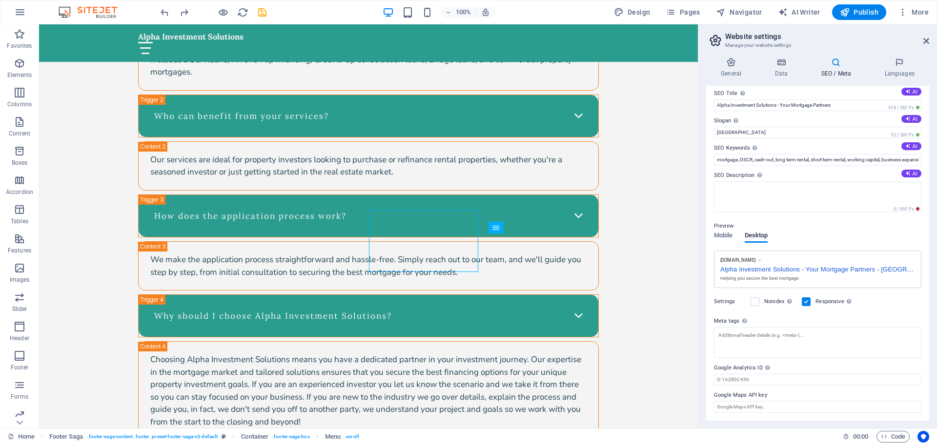
scroll to position [0, 0]
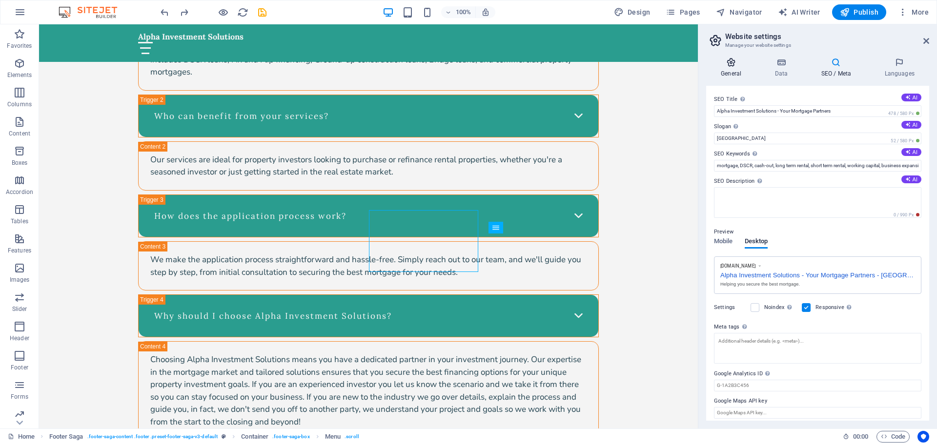
click at [735, 68] on h4 "General" at bounding box center [733, 68] width 54 height 20
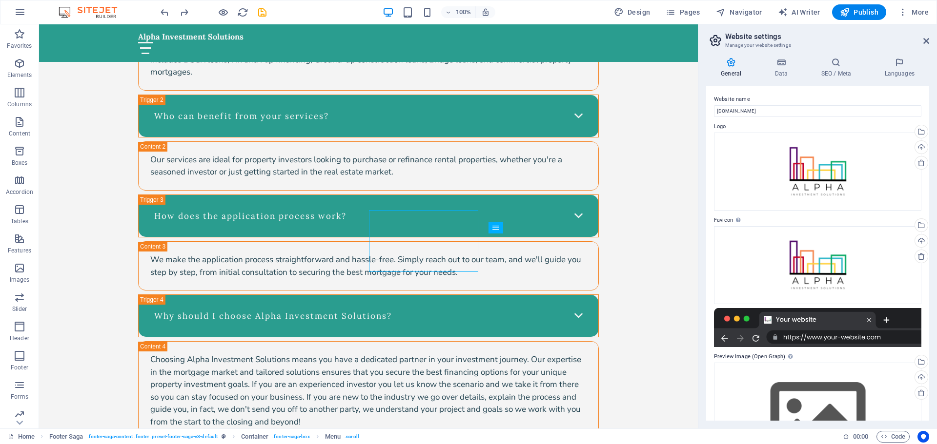
click at [929, 40] on aside "Website settings Manage your website settings General Data SEO / Meta Languages…" at bounding box center [817, 226] width 239 height 404
click at [926, 40] on icon at bounding box center [926, 41] width 6 height 8
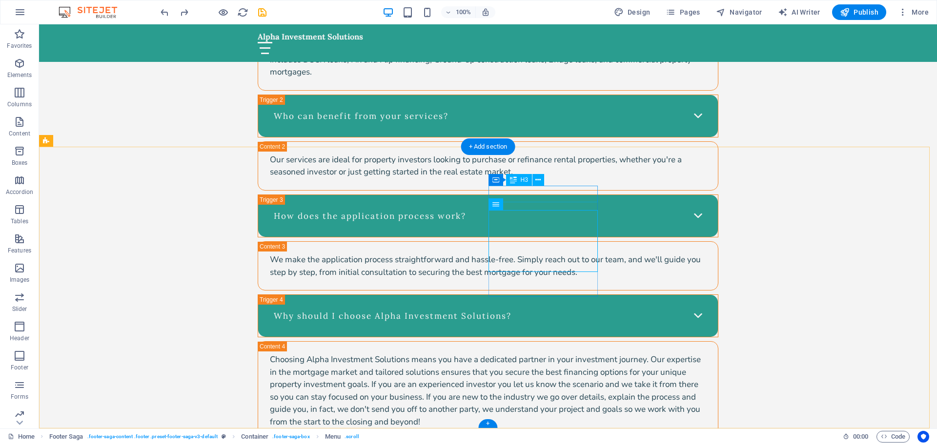
click at [536, 181] on icon at bounding box center [537, 180] width 5 height 10
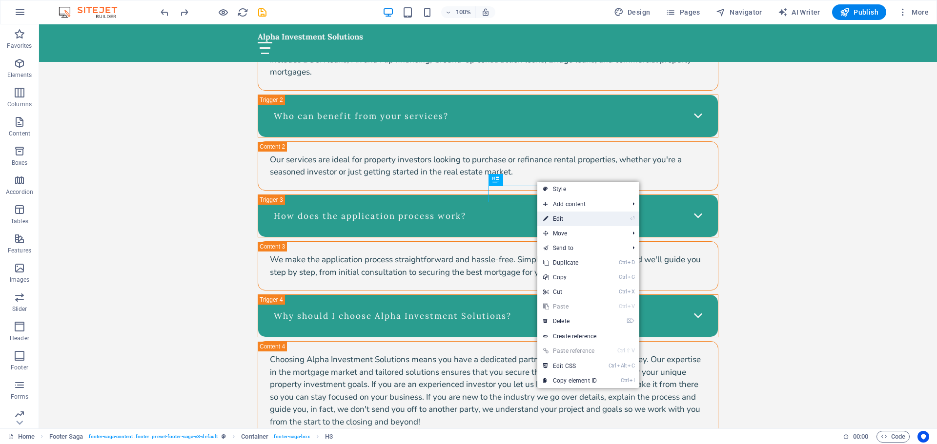
click at [565, 215] on link "⏎ Edit" at bounding box center [569, 219] width 65 height 15
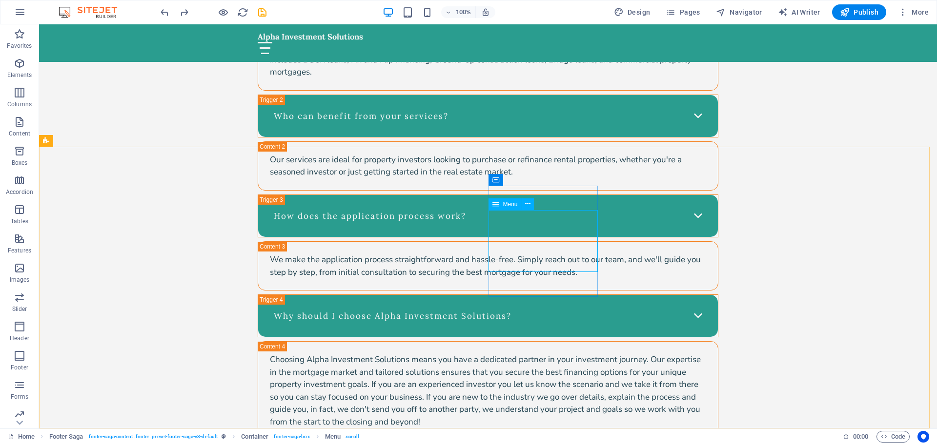
click at [497, 207] on icon at bounding box center [495, 205] width 7 height 12
click at [528, 207] on icon at bounding box center [527, 204] width 5 height 10
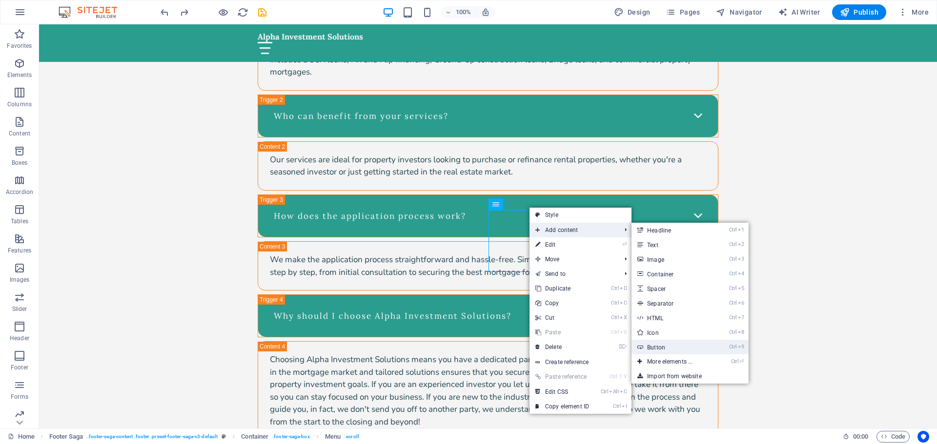
click at [656, 344] on link "Ctrl 9 Button" at bounding box center [671, 347] width 80 height 15
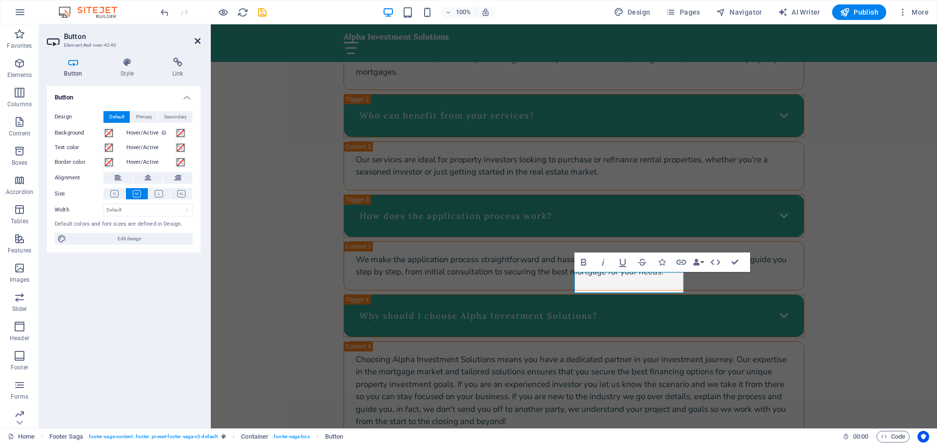
click at [199, 40] on icon at bounding box center [198, 41] width 6 height 8
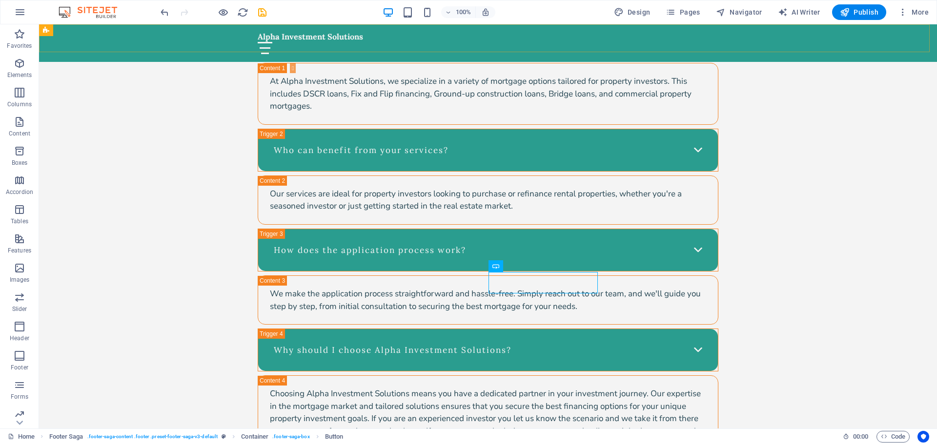
scroll to position [3181, 0]
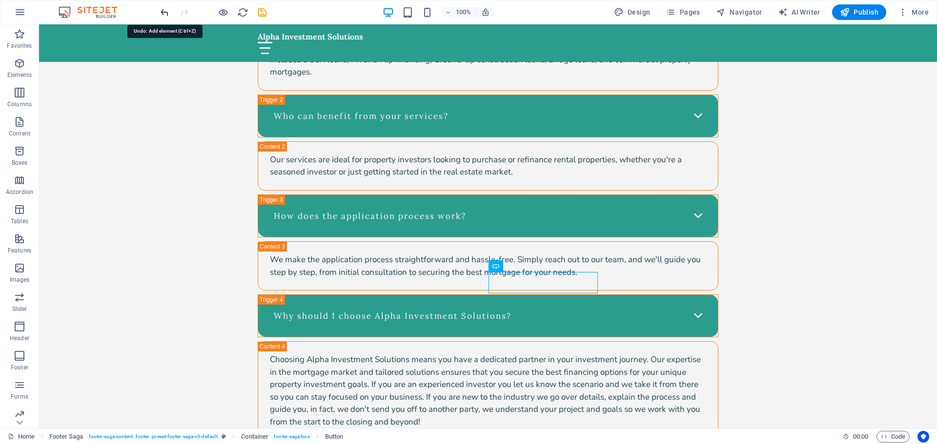
click at [165, 12] on icon "undo" at bounding box center [164, 12] width 11 height 11
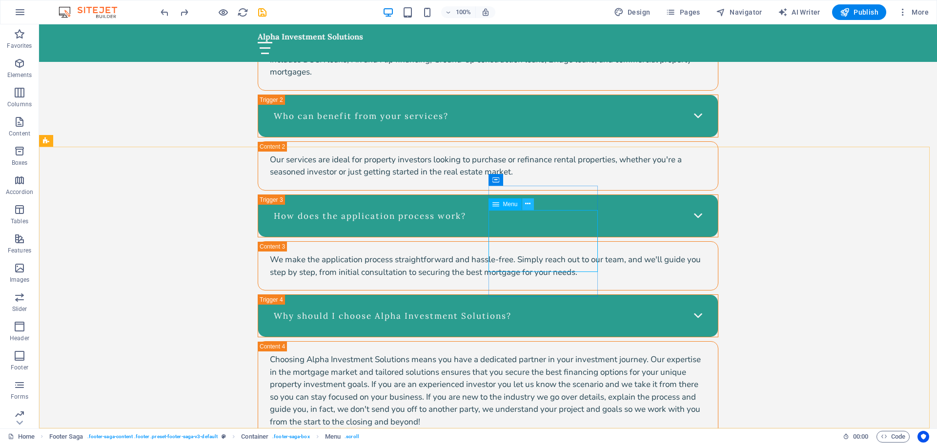
click at [529, 205] on icon at bounding box center [527, 204] width 5 height 10
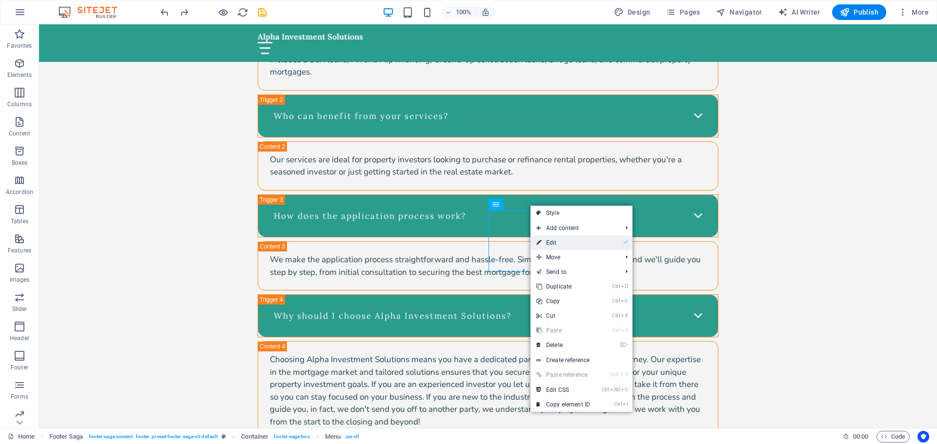
click at [547, 241] on link "⏎ Edit" at bounding box center [562, 243] width 65 height 15
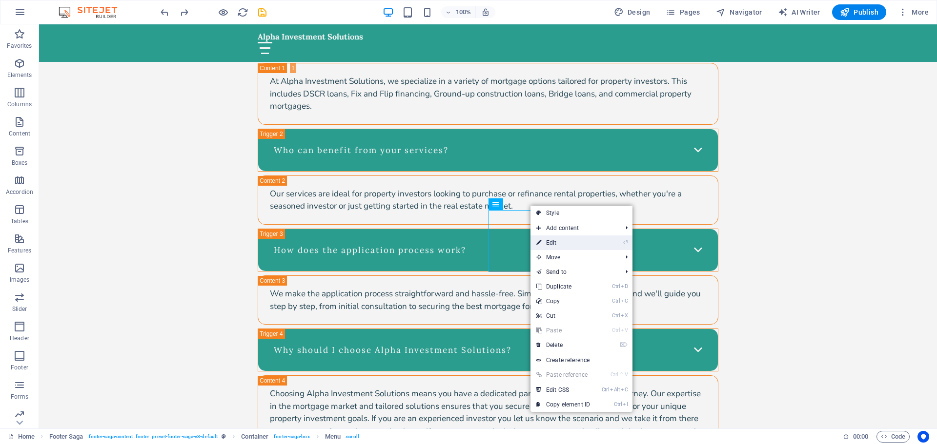
select select
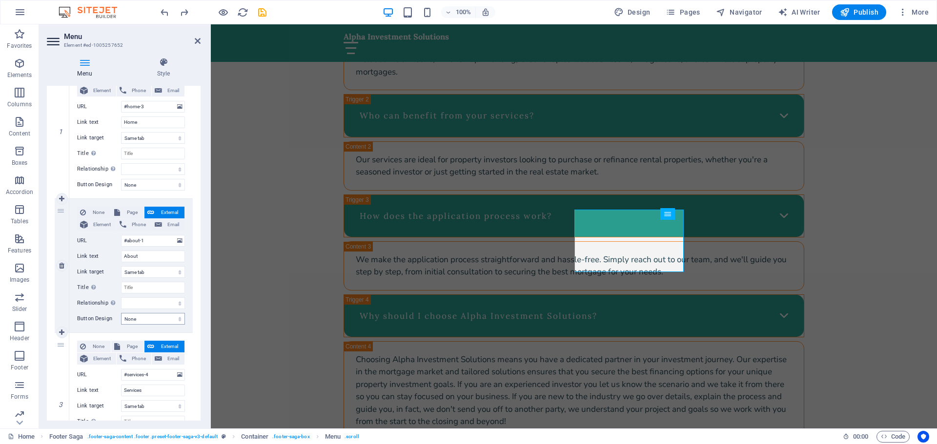
scroll to position [0, 0]
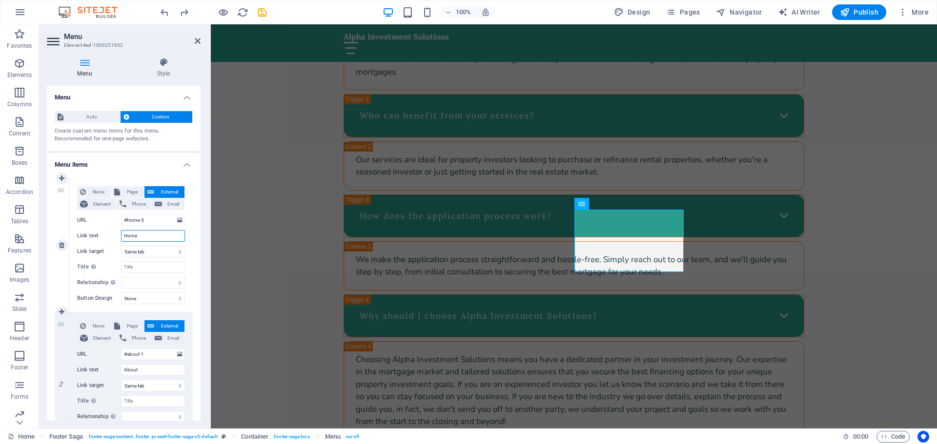
click at [155, 237] on input "Home" at bounding box center [153, 236] width 64 height 12
click at [199, 41] on icon at bounding box center [198, 41] width 6 height 8
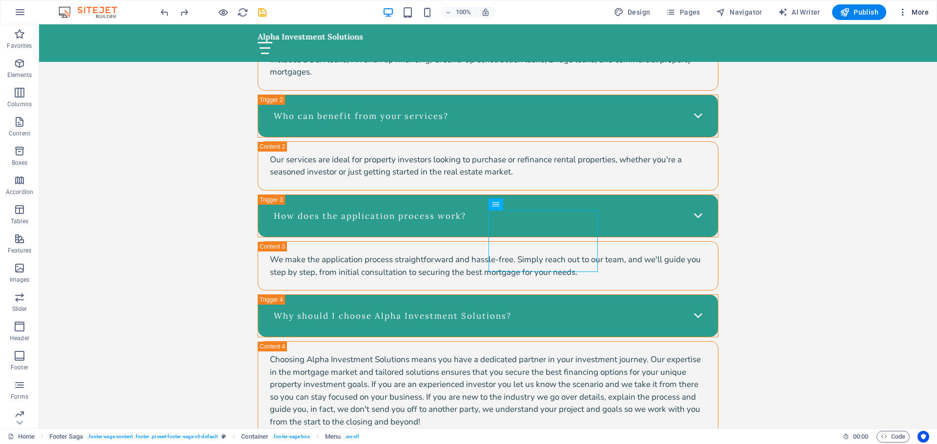
click at [900, 8] on icon "button" at bounding box center [903, 12] width 10 height 10
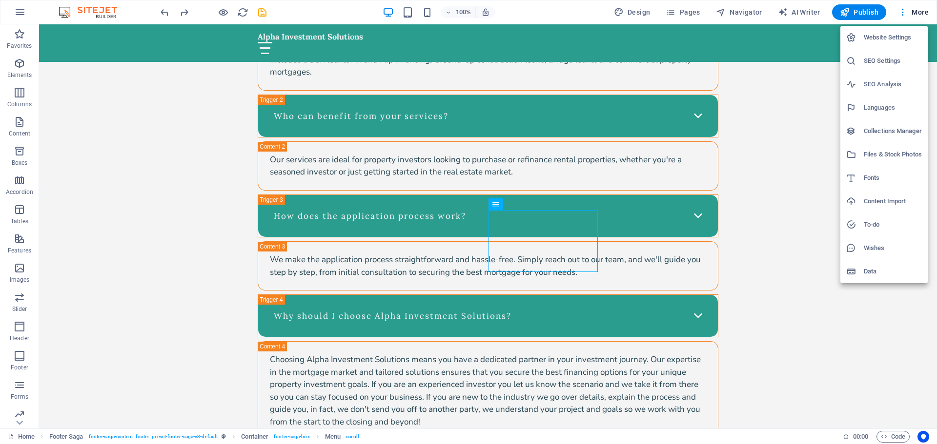
click at [882, 37] on h6 "Website Settings" at bounding box center [892, 38] width 58 height 12
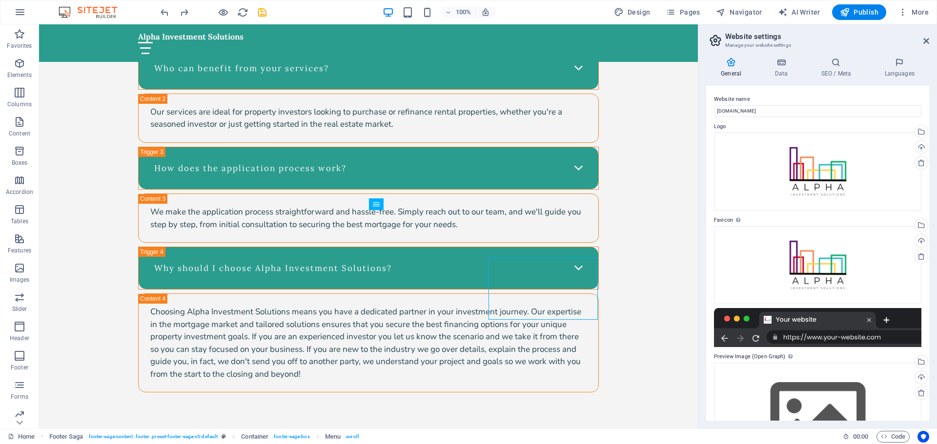
scroll to position [3133, 0]
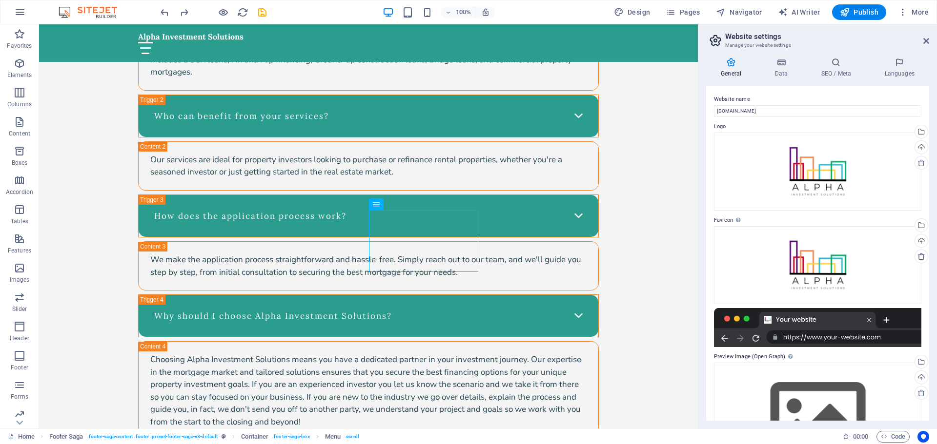
click at [725, 67] on h4 "General" at bounding box center [733, 68] width 54 height 20
click at [781, 69] on h4 "Data" at bounding box center [783, 68] width 46 height 20
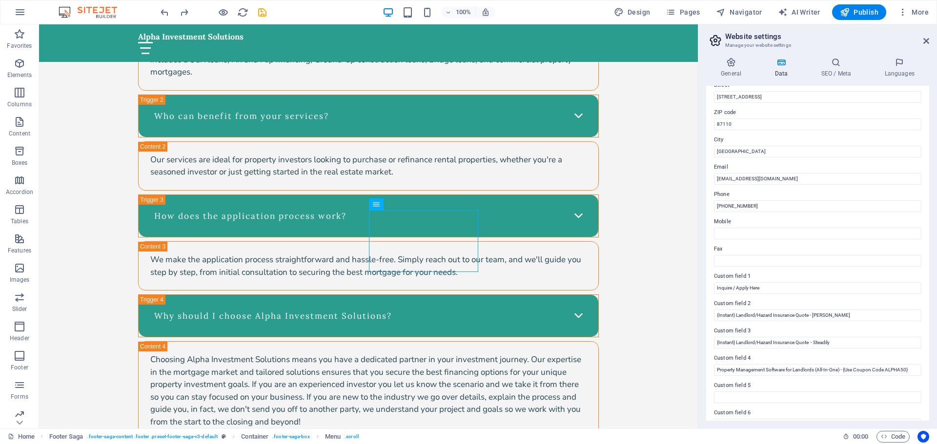
scroll to position [134, 0]
